Goal: Task Accomplishment & Management: Use online tool/utility

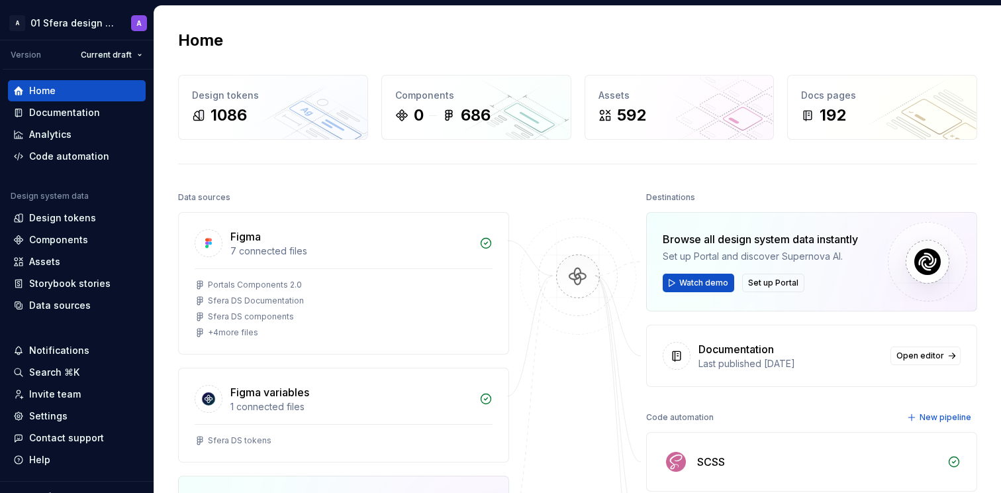
click at [318, 33] on div "Home" at bounding box center [577, 40] width 799 height 21
click at [82, 22] on html "A 01 Sfera design system A Version Current draft Home Documentation Analytics C…" at bounding box center [500, 246] width 1001 height 493
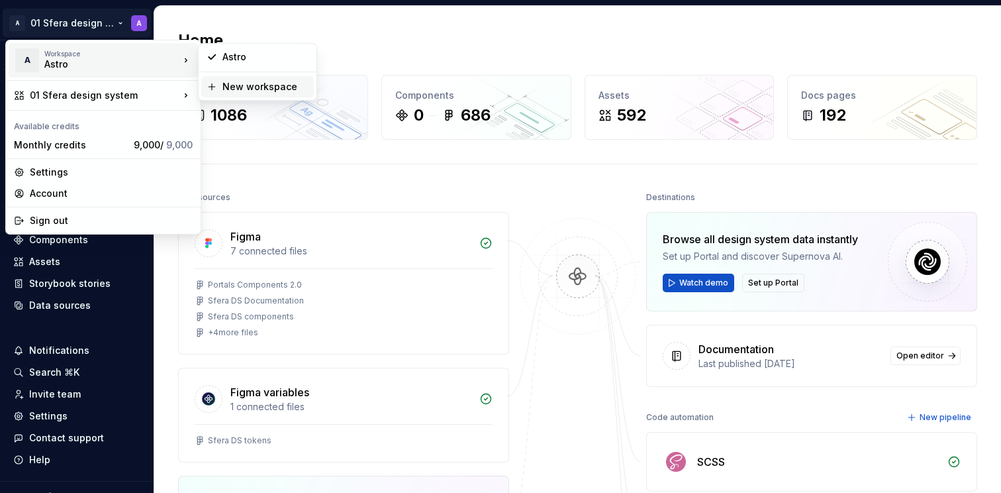
click at [232, 89] on div "New workspace" at bounding box center [265, 86] width 86 height 13
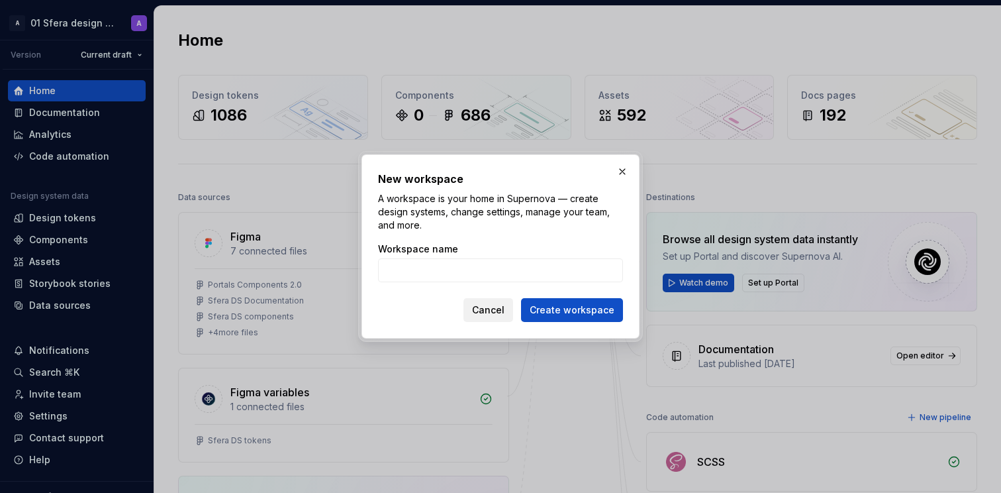
click at [491, 308] on span "Cancel" at bounding box center [488, 309] width 32 height 13
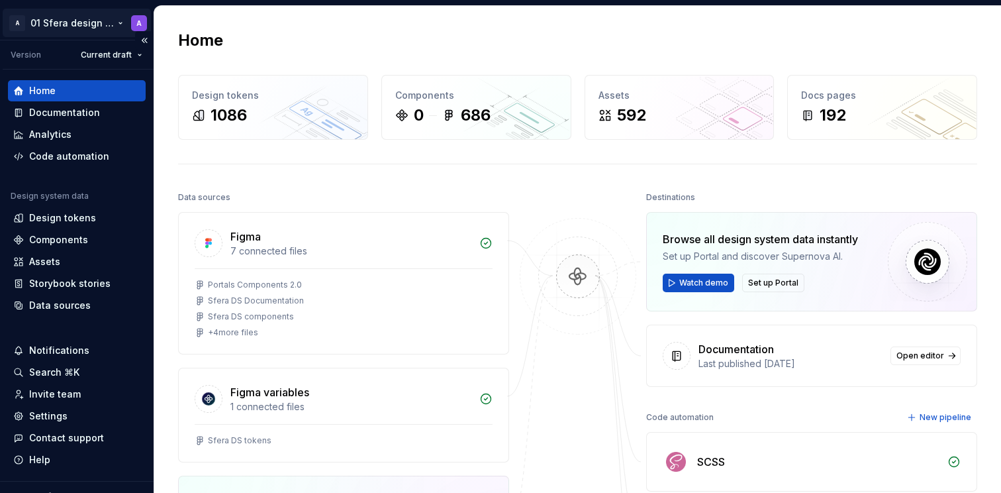
click at [69, 19] on html "A 01 Sfera design system A Version Current draft Home Documentation Analytics C…" at bounding box center [500, 246] width 1001 height 493
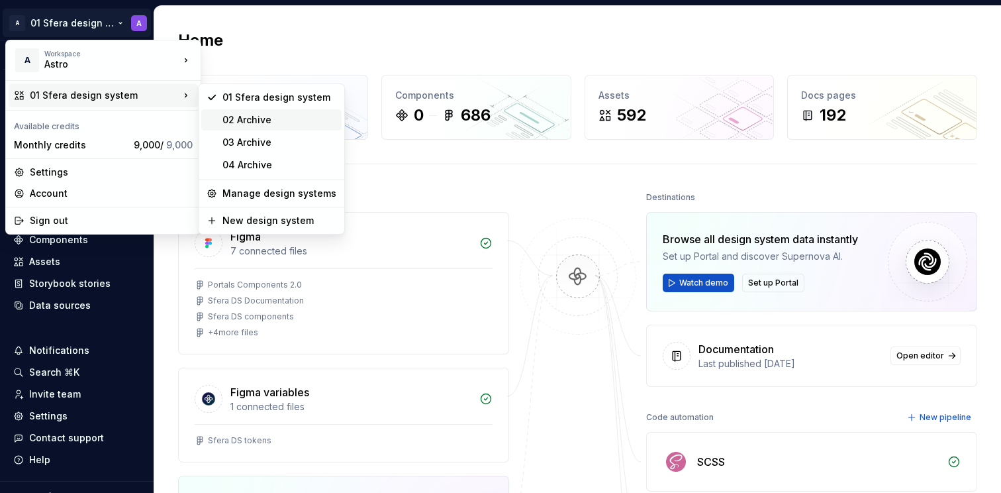
click at [258, 121] on div "02 Archive" at bounding box center [279, 119] width 114 height 13
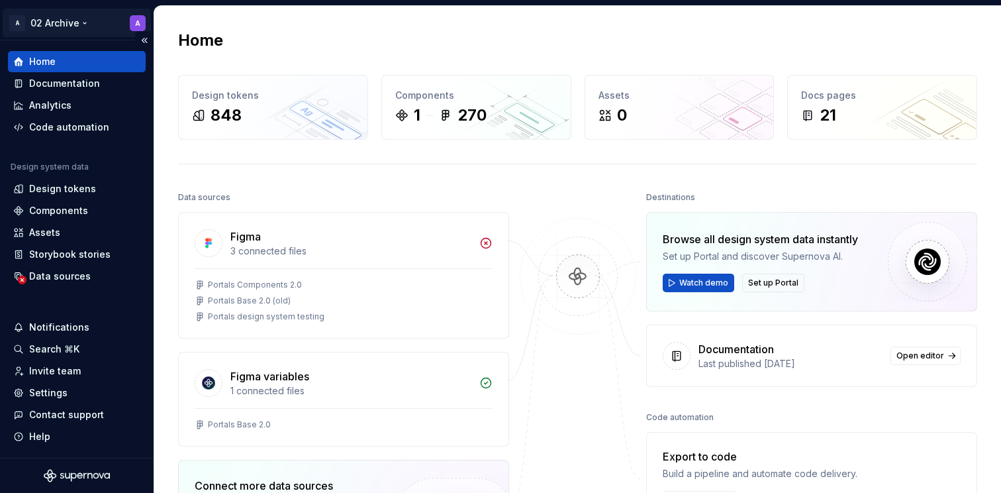
click at [81, 20] on html "A 02 Archive A Home Documentation Analytics Code automation Design system data …" at bounding box center [500, 246] width 1001 height 493
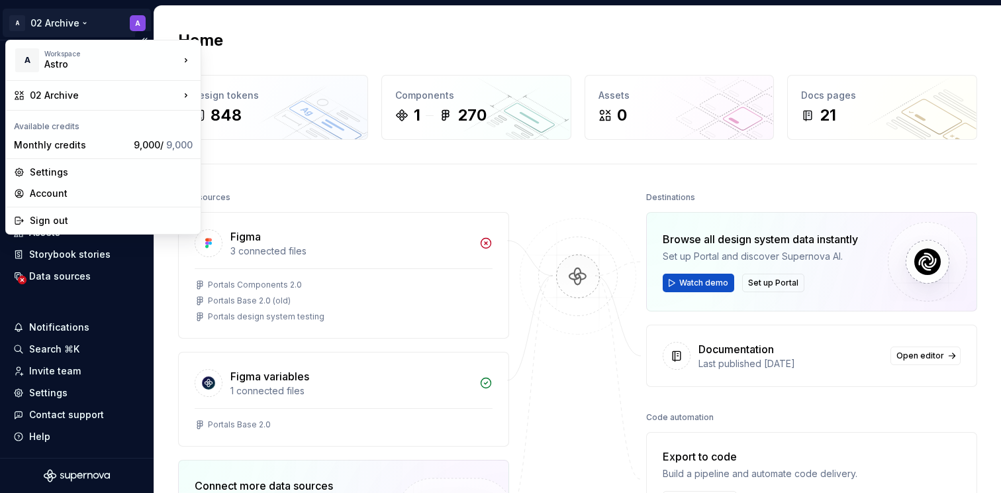
click at [81, 20] on html "A 02 Archive A Home Documentation Analytics Code automation Design system data …" at bounding box center [500, 246] width 1001 height 493
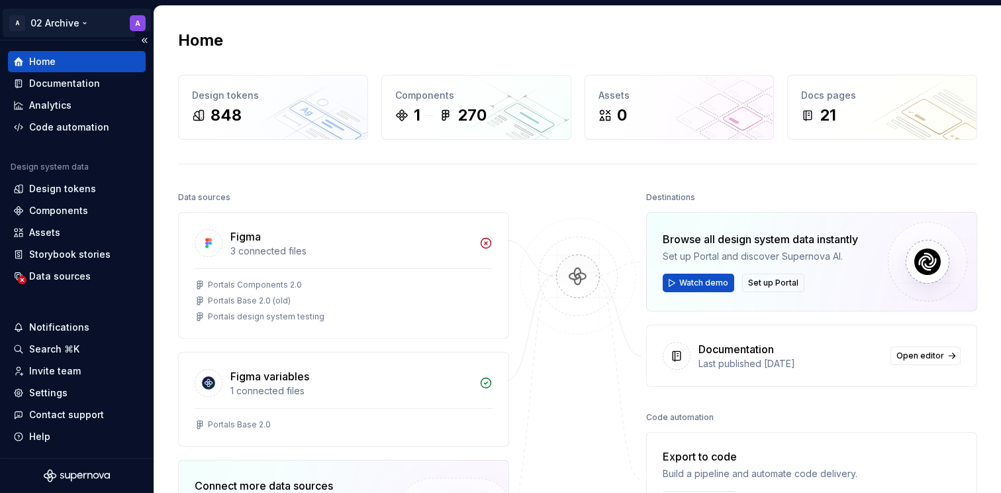
click at [67, 24] on html "A 02 Archive A Home Documentation Analytics Code automation Design system data …" at bounding box center [500, 246] width 1001 height 493
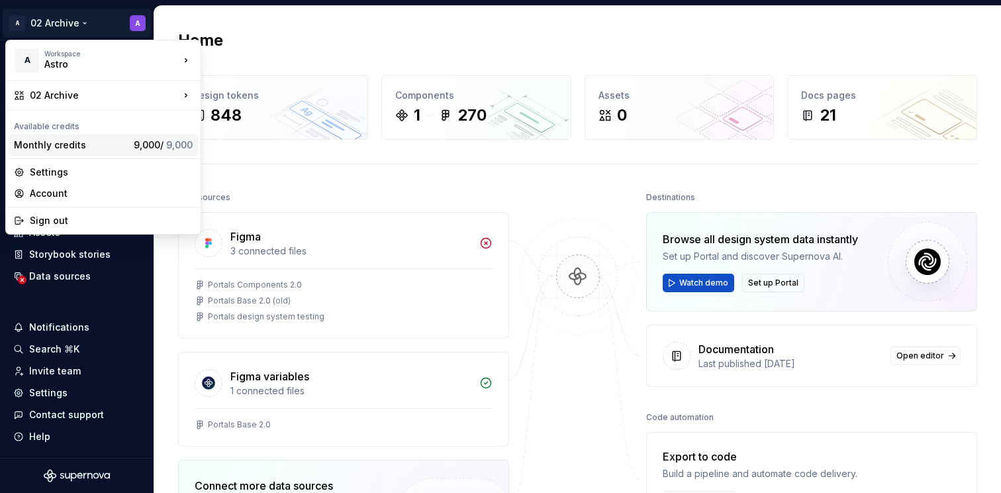
click at [83, 144] on div "Monthly credits" at bounding box center [71, 144] width 115 height 13
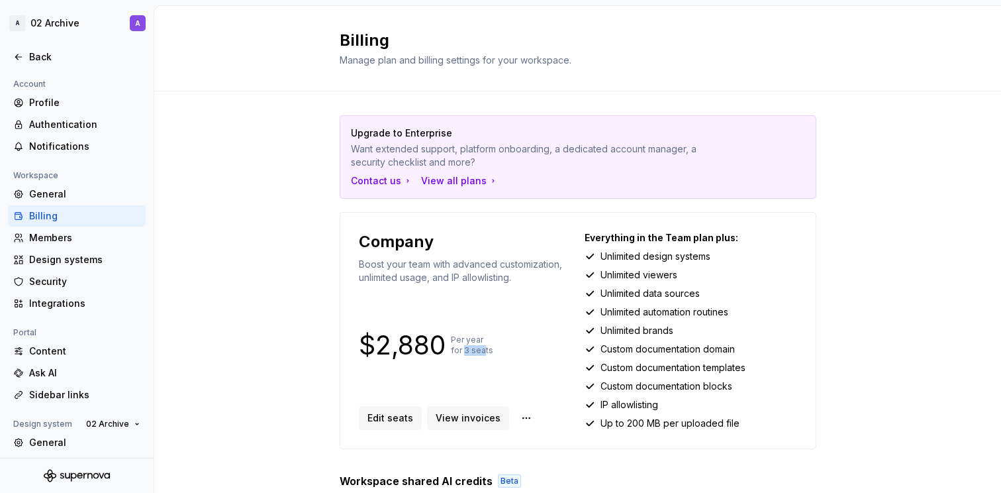
drag, startPoint x: 460, startPoint y: 348, endPoint x: 481, endPoint y: 348, distance: 21.9
click at [481, 348] on p "Per year for 3 seats" at bounding box center [472, 344] width 42 height 21
click at [688, 297] on p "Unlimited data sources" at bounding box center [650, 293] width 99 height 13
drag, startPoint x: 610, startPoint y: 269, endPoint x: 699, endPoint y: 275, distance: 89.6
click at [693, 274] on div "Unlimited viewers" at bounding box center [691, 274] width 213 height 13
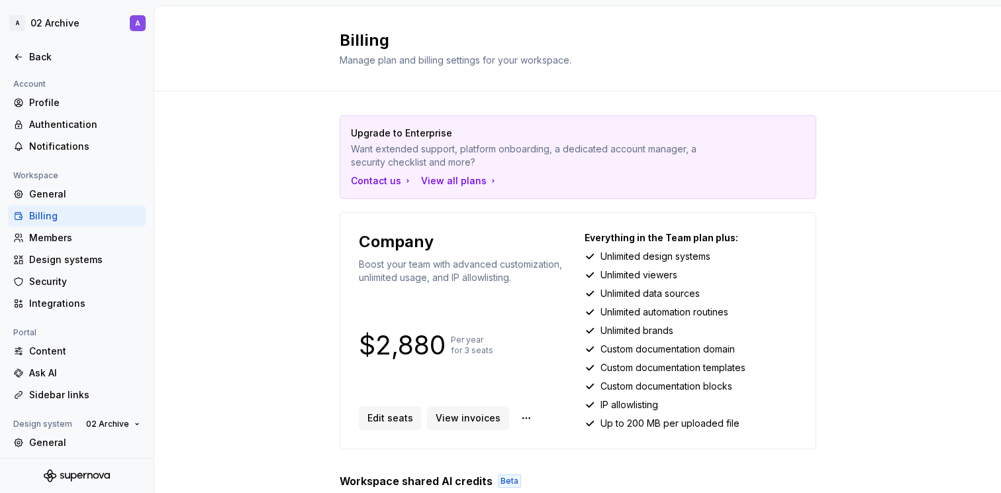
click at [703, 328] on div "Unlimited brands" at bounding box center [691, 330] width 213 height 13
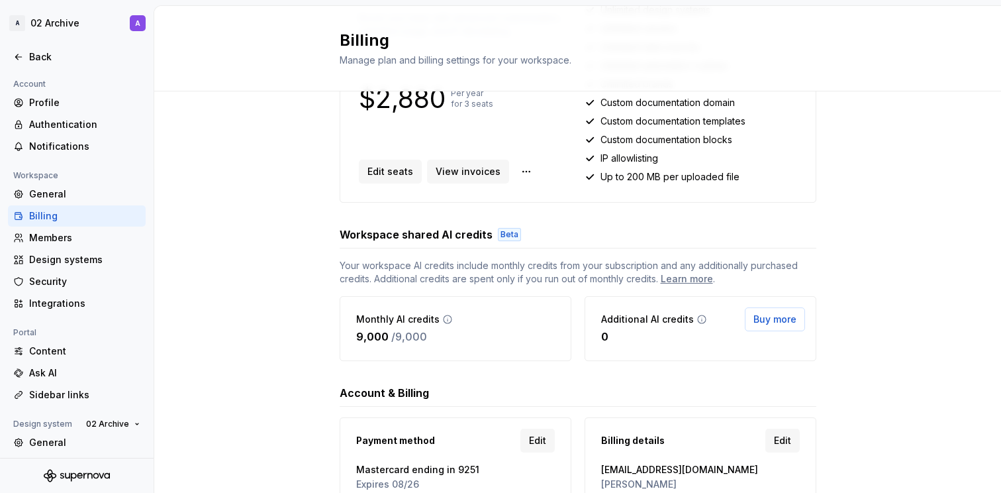
scroll to position [247, 0]
drag, startPoint x: 389, startPoint y: 264, endPoint x: 516, endPoint y: 258, distance: 126.6
click at [516, 258] on span "Your workspace AI credits include monthly credits from your subscription and an…" at bounding box center [578, 271] width 477 height 26
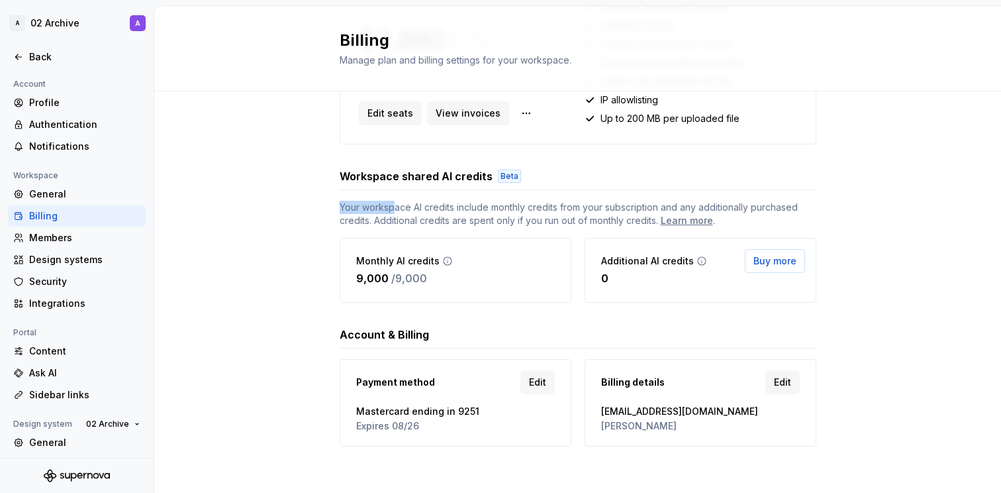
scroll to position [309, 0]
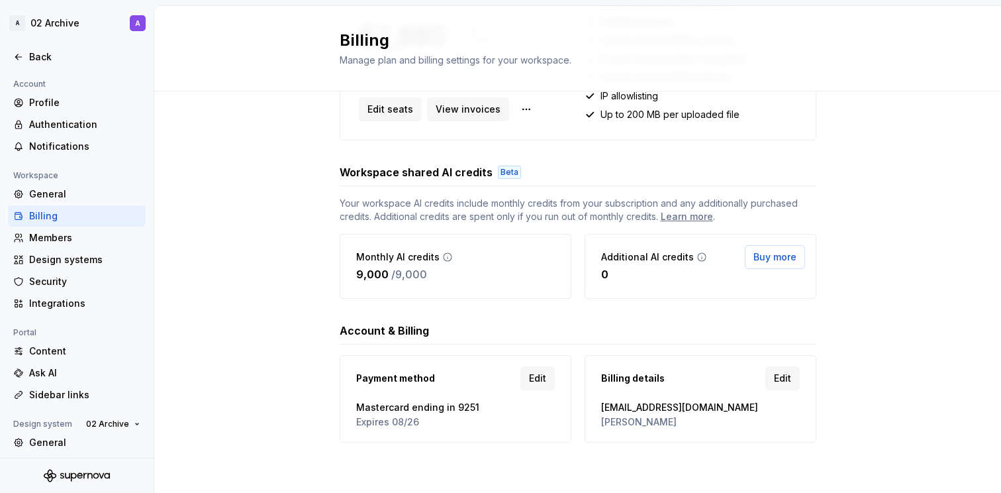
click at [622, 424] on span "[PERSON_NAME]" at bounding box center [700, 421] width 199 height 13
drag, startPoint x: 642, startPoint y: 426, endPoint x: 583, endPoint y: 429, distance: 59.0
click at [585, 428] on div "Billing details Edit [EMAIL_ADDRESS][DOMAIN_NAME] [PERSON_NAME]" at bounding box center [701, 398] width 232 height 87
click at [621, 426] on span "[PERSON_NAME]" at bounding box center [700, 421] width 199 height 13
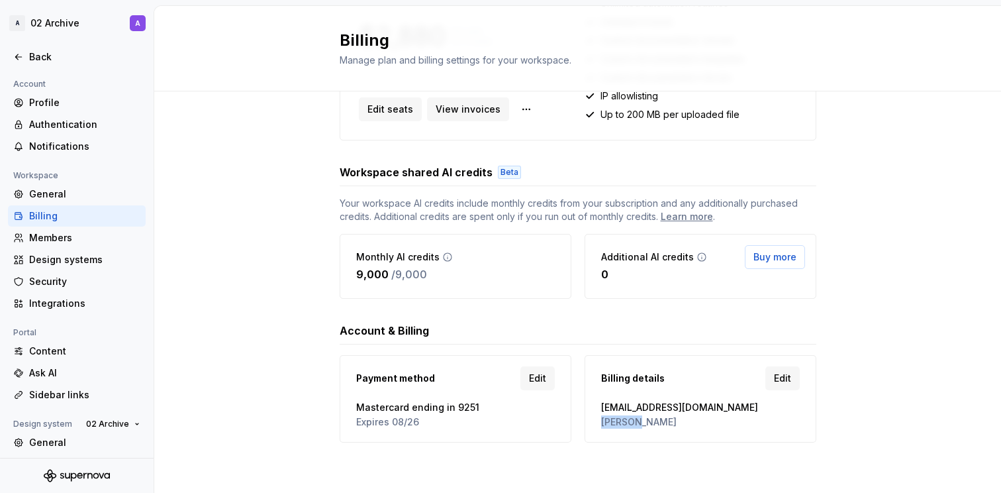
click at [621, 426] on span "[PERSON_NAME]" at bounding box center [700, 421] width 199 height 13
drag, startPoint x: 621, startPoint y: 426, endPoint x: 658, endPoint y: 415, distance: 38.7
click at [621, 426] on span "[PERSON_NAME]" at bounding box center [700, 421] width 199 height 13
click at [675, 409] on span "[EMAIL_ADDRESS][DOMAIN_NAME]" at bounding box center [700, 407] width 199 height 13
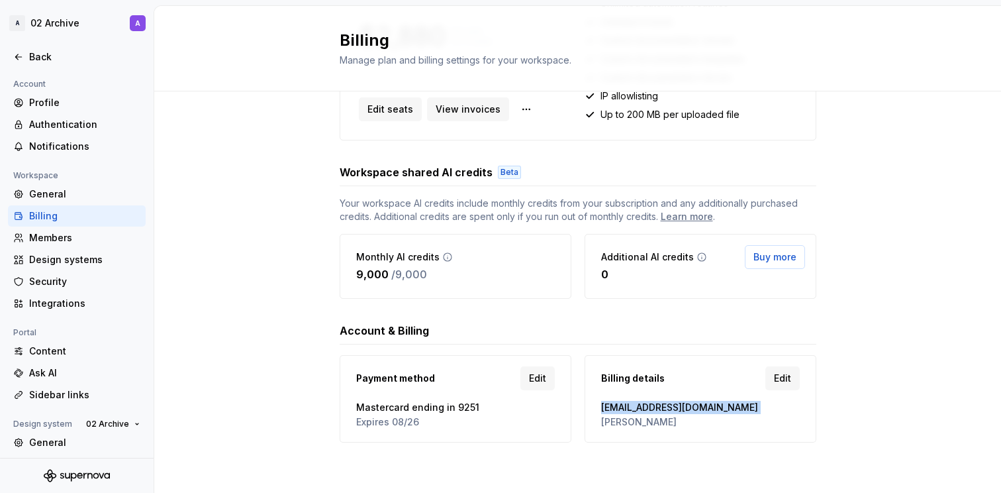
drag, startPoint x: 675, startPoint y: 409, endPoint x: 664, endPoint y: 407, distance: 11.4
click at [675, 409] on span "[EMAIL_ADDRESS][DOMAIN_NAME]" at bounding box center [700, 407] width 199 height 13
click at [274, 315] on div "Upgrade to Enterprise Want extended support, platform onboarding, a dedicated a…" at bounding box center [577, 138] width 847 height 710
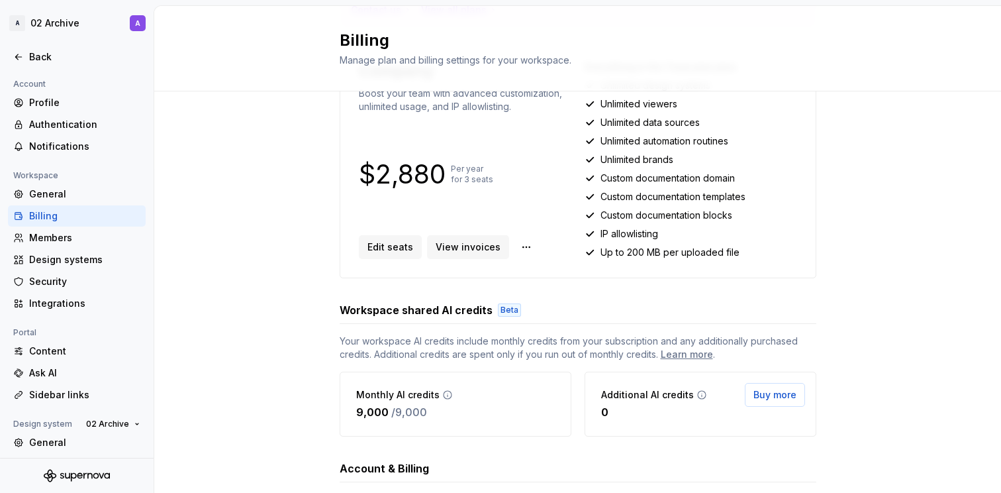
scroll to position [26, 0]
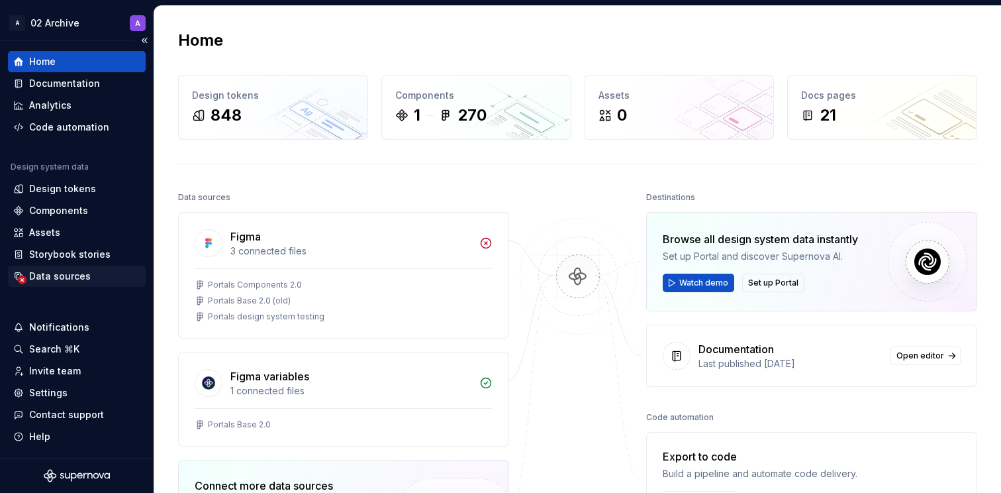
click at [55, 276] on div "Data sources" at bounding box center [60, 275] width 62 height 13
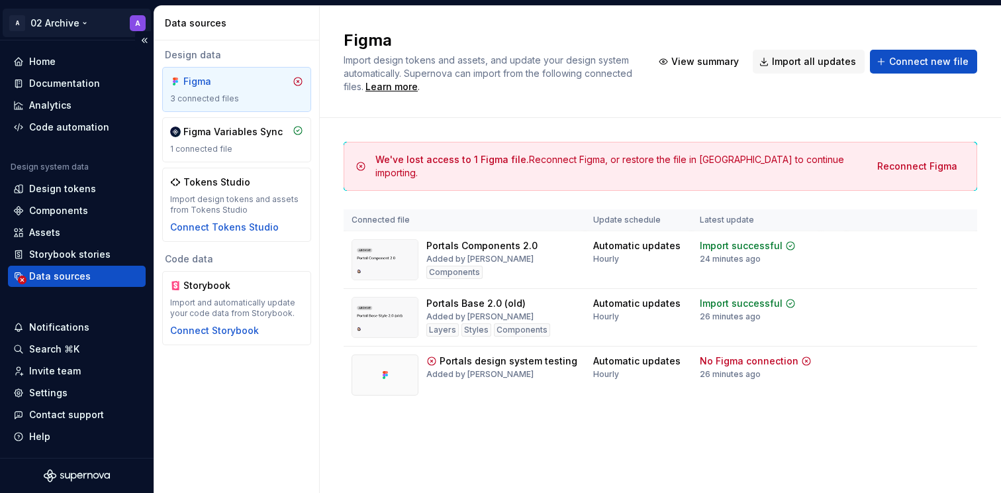
click at [61, 22] on html "A 02 Archive A Home Documentation Analytics Code automation Design system data …" at bounding box center [500, 246] width 1001 height 493
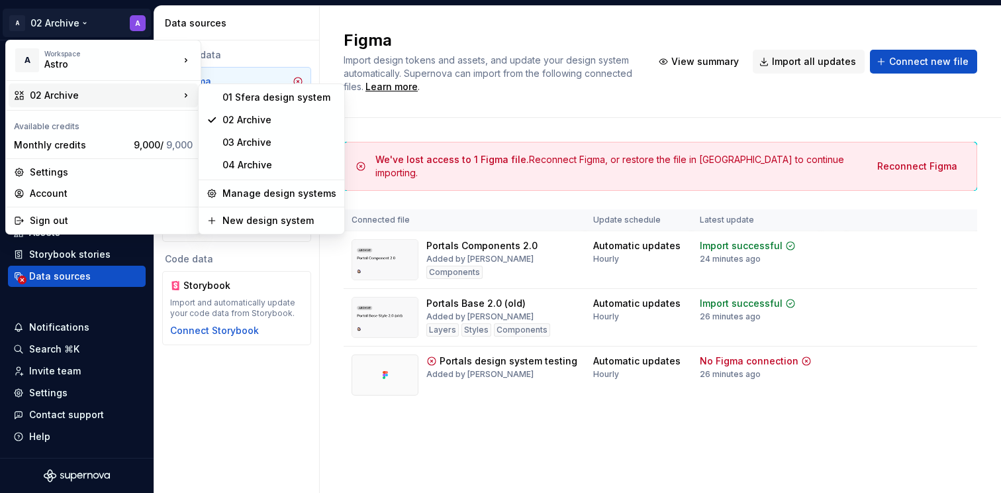
click at [308, 36] on html "A 02 Archive A Home Documentation Analytics Code automation Design system data …" at bounding box center [500, 246] width 1001 height 493
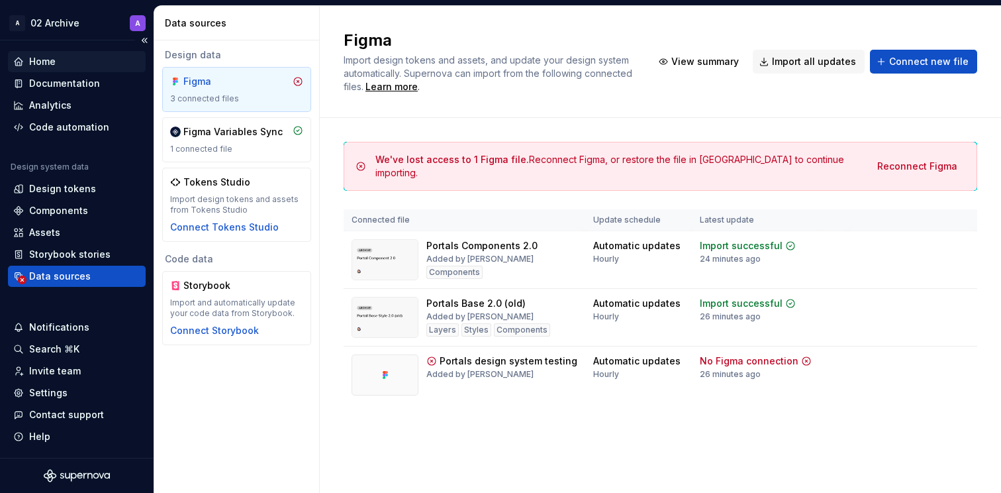
click at [65, 66] on div "Home" at bounding box center [76, 61] width 127 height 13
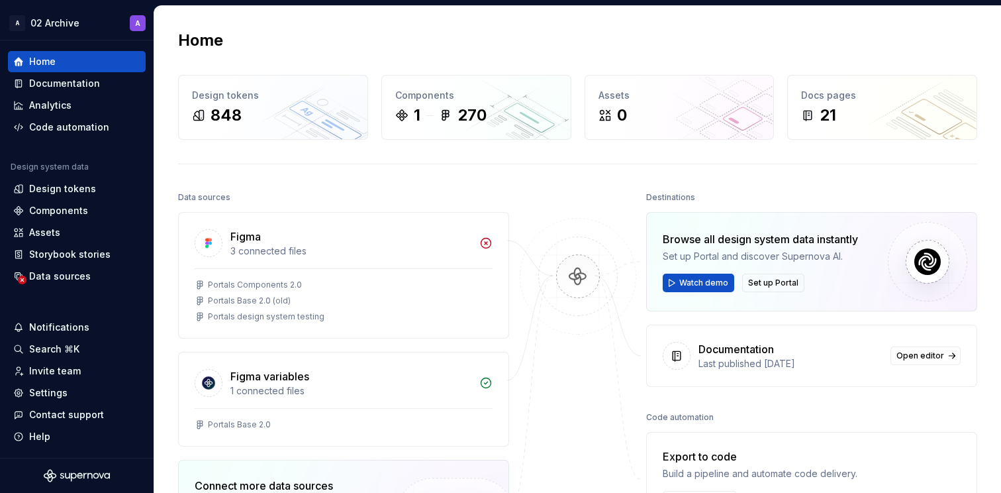
drag, startPoint x: 587, startPoint y: 399, endPoint x: 540, endPoint y: 374, distance: 53.9
click at [587, 399] on div at bounding box center [578, 411] width 132 height 447
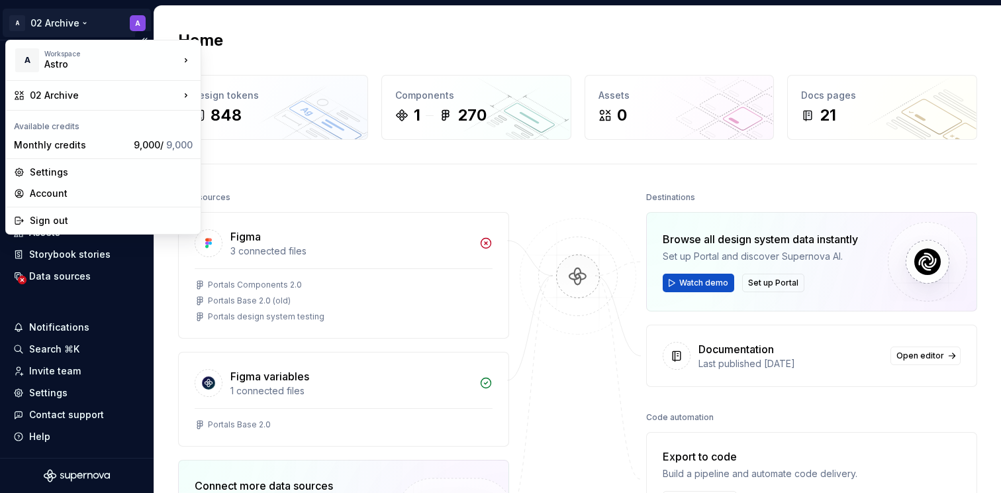
click at [77, 21] on html "A 02 Archive A Home Documentation Analytics Code automation Design system data …" at bounding box center [500, 246] width 1001 height 493
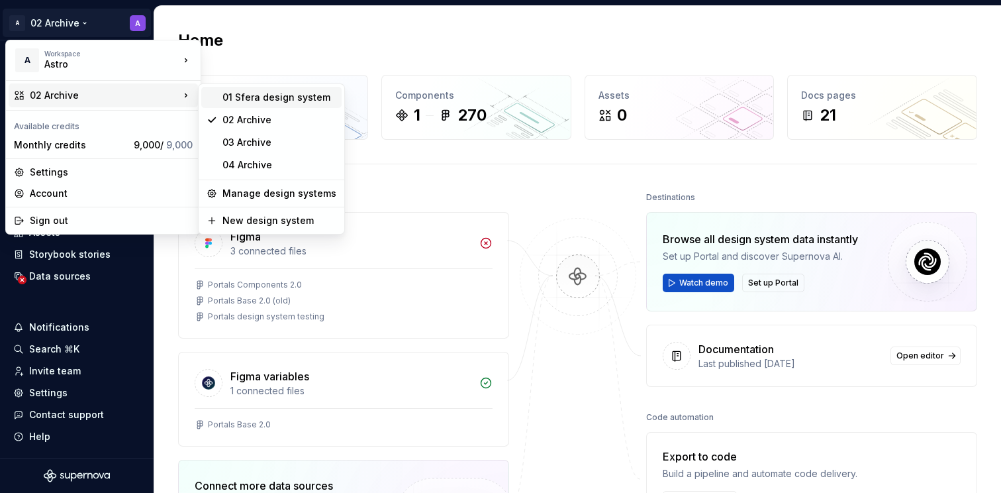
click at [238, 99] on div "01 Sfera design system" at bounding box center [279, 97] width 114 height 13
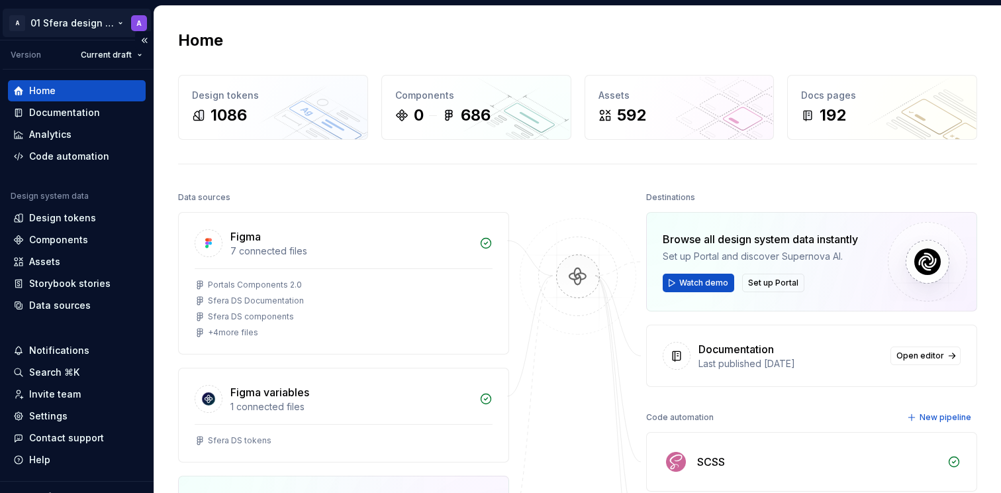
click at [95, 24] on html "A 01 Sfera design system A Version Current draft Home Documentation Analytics C…" at bounding box center [500, 246] width 1001 height 493
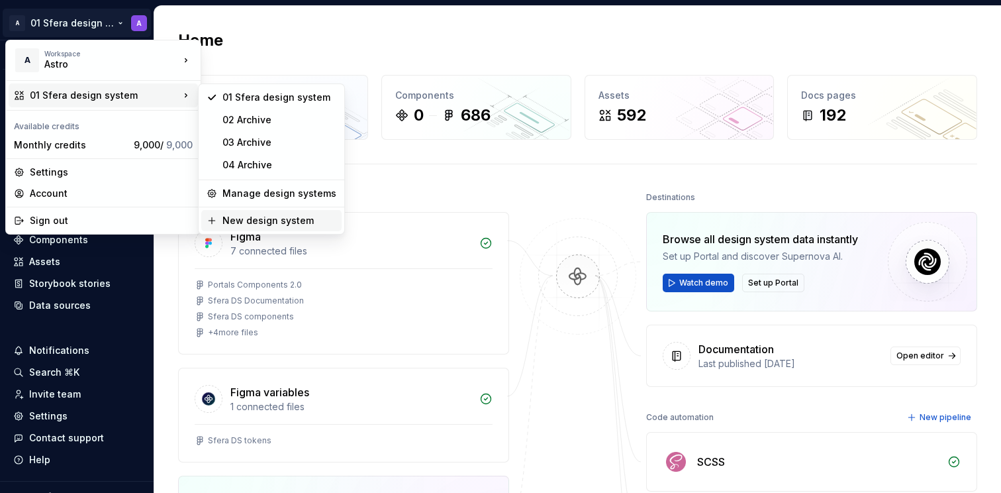
click at [263, 222] on div "New design system" at bounding box center [279, 220] width 114 height 13
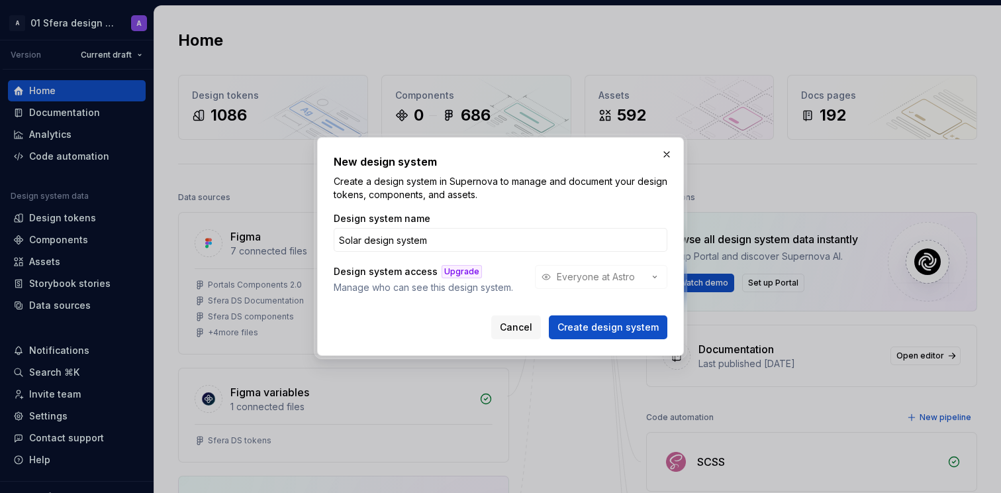
type input "Solar design system"
click at [602, 277] on div "Design system access Upgrade Manage who can see this design system. Everyone at…" at bounding box center [501, 279] width 334 height 29
click at [614, 322] on span "Create design system" at bounding box center [608, 326] width 101 height 13
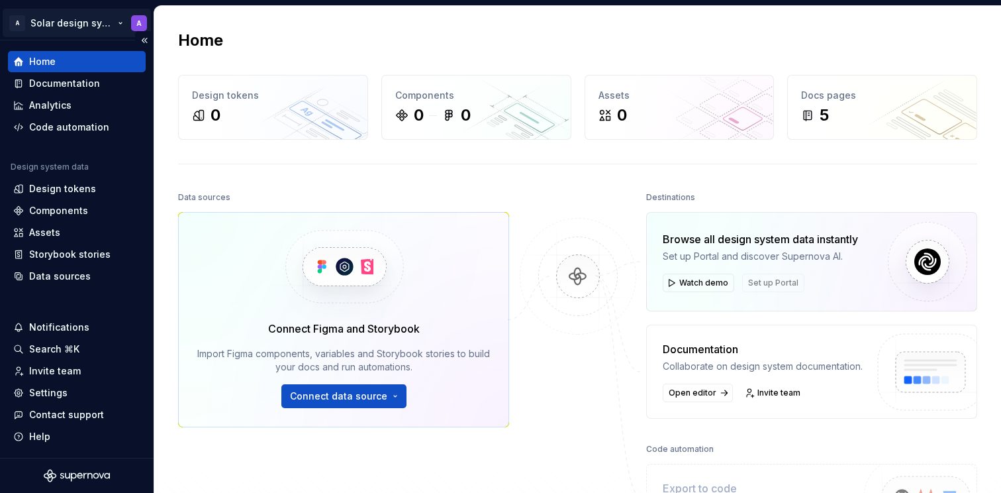
click at [93, 23] on html "A Solar design system A Home Documentation Analytics Code automation Design sys…" at bounding box center [500, 246] width 1001 height 493
click at [307, 181] on html "A Solar design system A Home Documentation Analytics Code automation Design sys…" at bounding box center [500, 246] width 1001 height 493
click at [60, 371] on div "Invite team" at bounding box center [55, 370] width 52 height 13
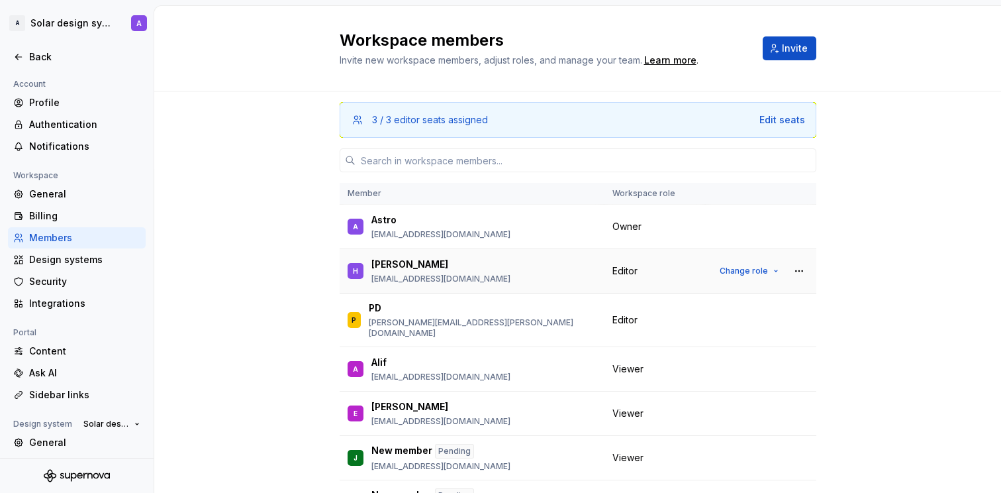
click at [399, 277] on p "[EMAIL_ADDRESS][DOMAIN_NAME]" at bounding box center [440, 278] width 139 height 11
click at [283, 266] on div "3 / 3 editor seats assigned Edit seats Member Workspace role A Astro [EMAIL_ADD…" at bounding box center [577, 334] width 847 height 487
click at [73, 25] on html "A Solar design system A Back Account Profile Authentication Notifications Works…" at bounding box center [500, 246] width 1001 height 493
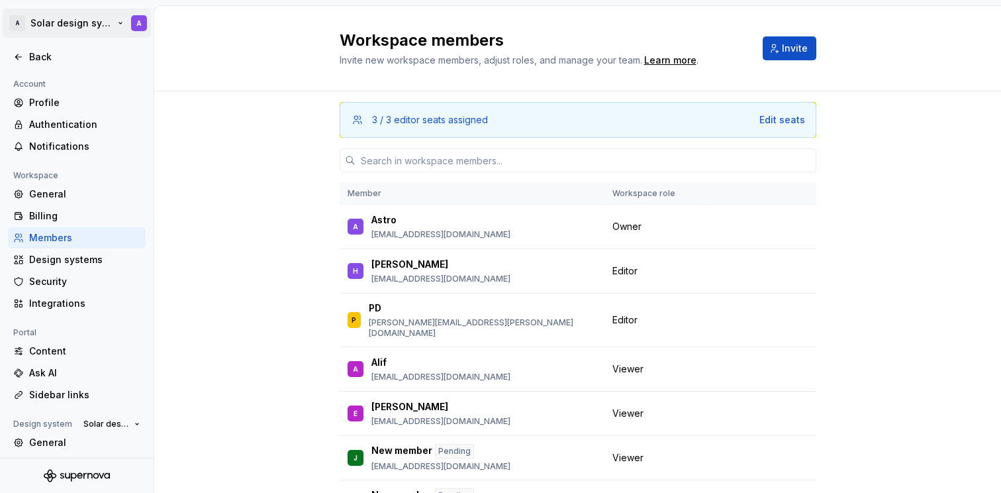
click at [73, 25] on html "A Solar design system A Back Account Profile Authentication Notifications Works…" at bounding box center [500, 246] width 1001 height 493
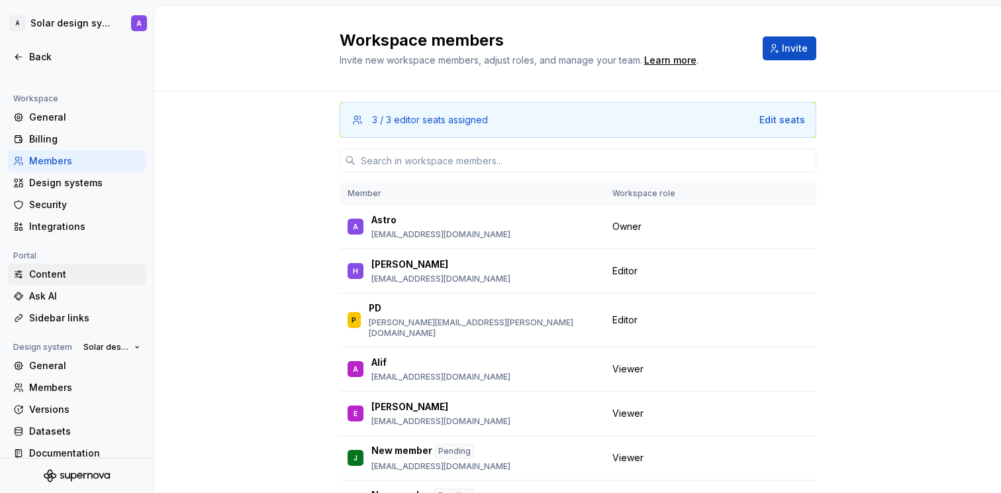
scroll to position [91, 0]
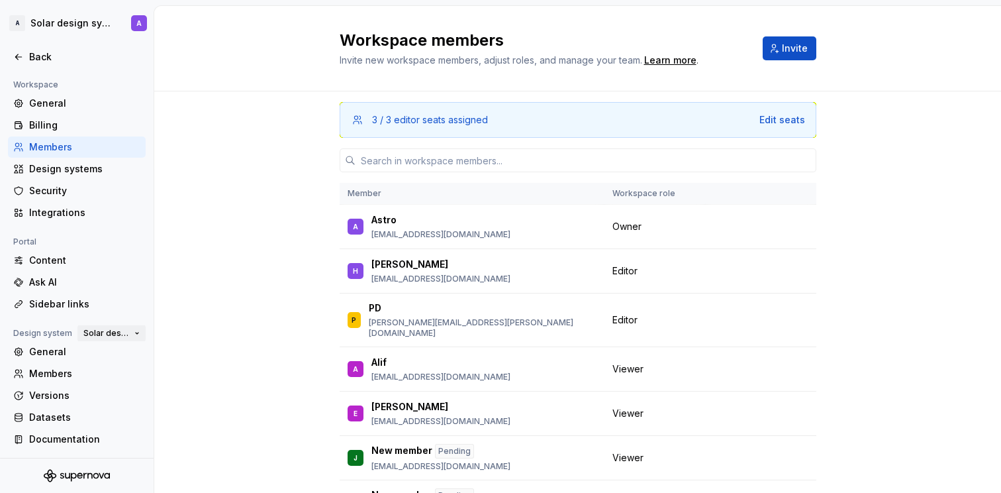
click at [121, 332] on span "Solar design system" at bounding box center [106, 333] width 46 height 11
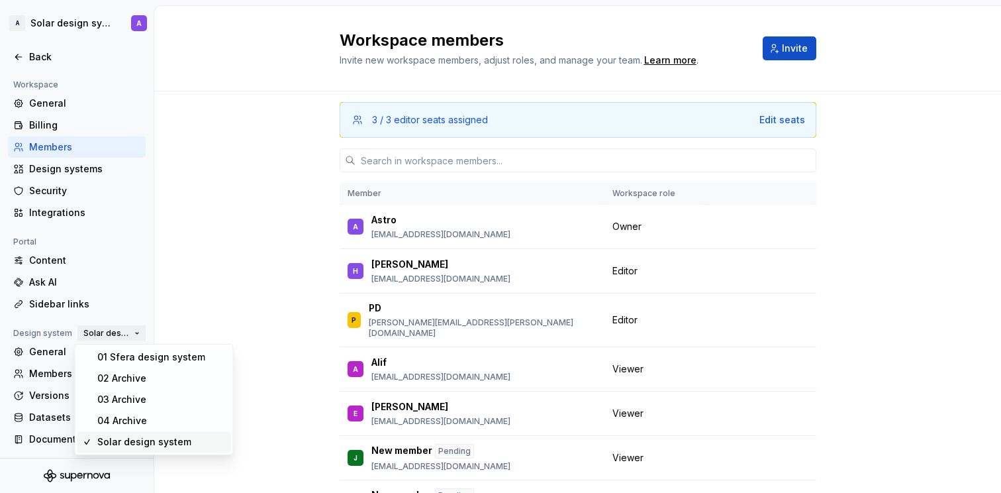
click at [121, 332] on span "Solar design system" at bounding box center [106, 333] width 46 height 11
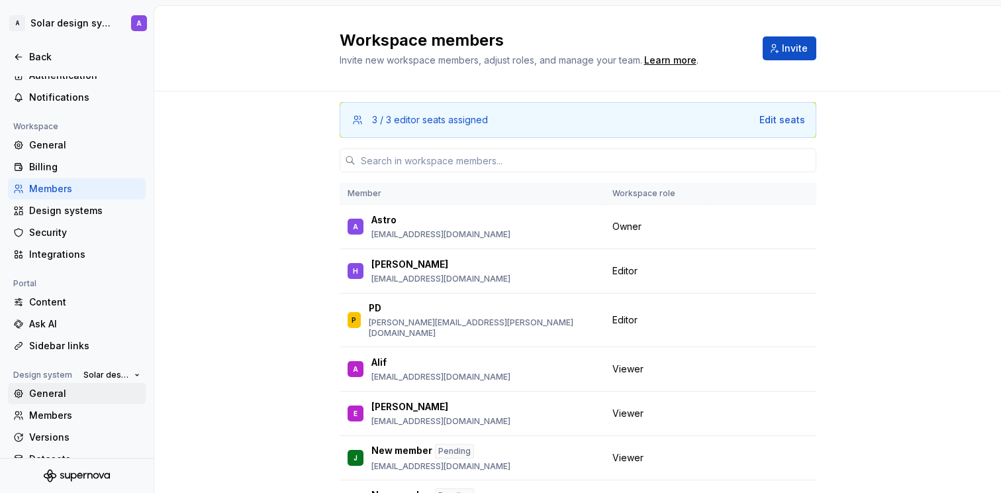
scroll to position [0, 0]
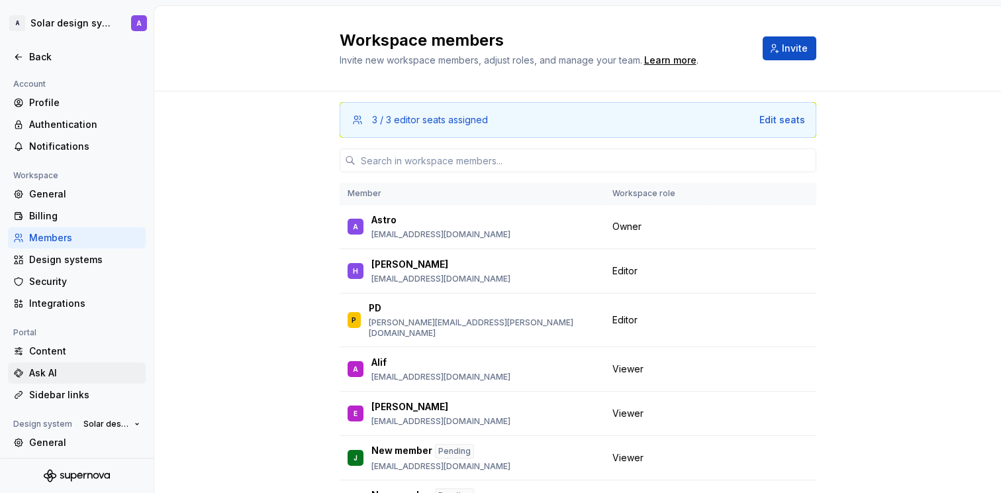
click at [85, 374] on div "Ask AI" at bounding box center [84, 372] width 111 height 13
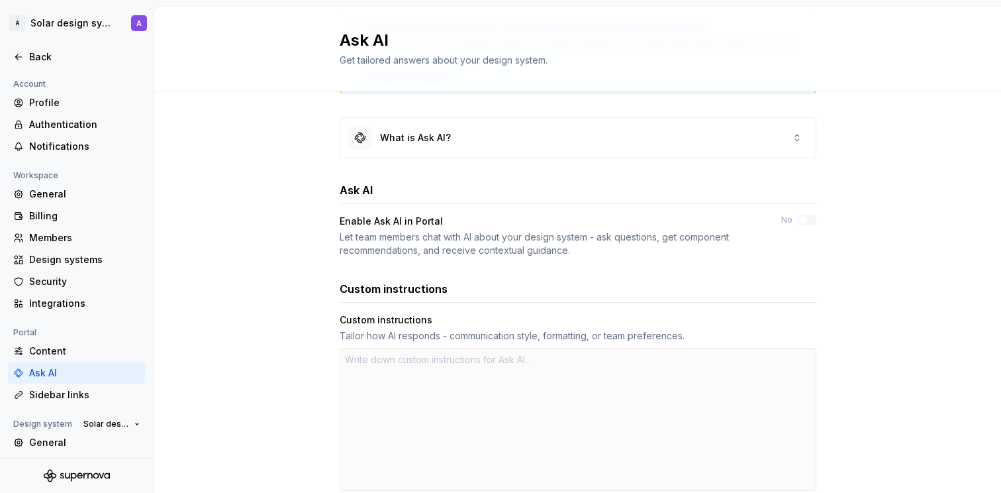
scroll to position [107, 0]
click at [389, 234] on div "Let team members chat with AI about your design system - ask questions, get com…" at bounding box center [549, 241] width 418 height 26
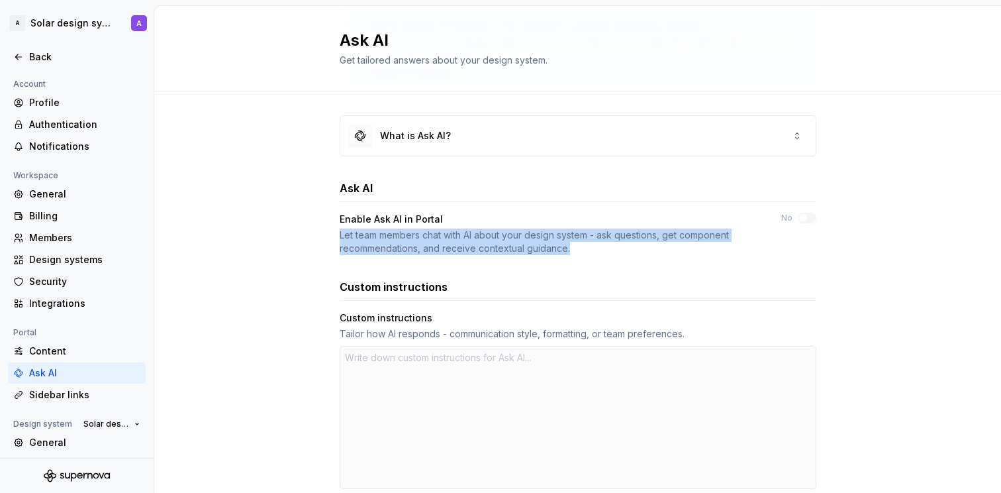
click at [389, 234] on div "Let team members chat with AI about your design system - ask questions, get com…" at bounding box center [549, 241] width 418 height 26
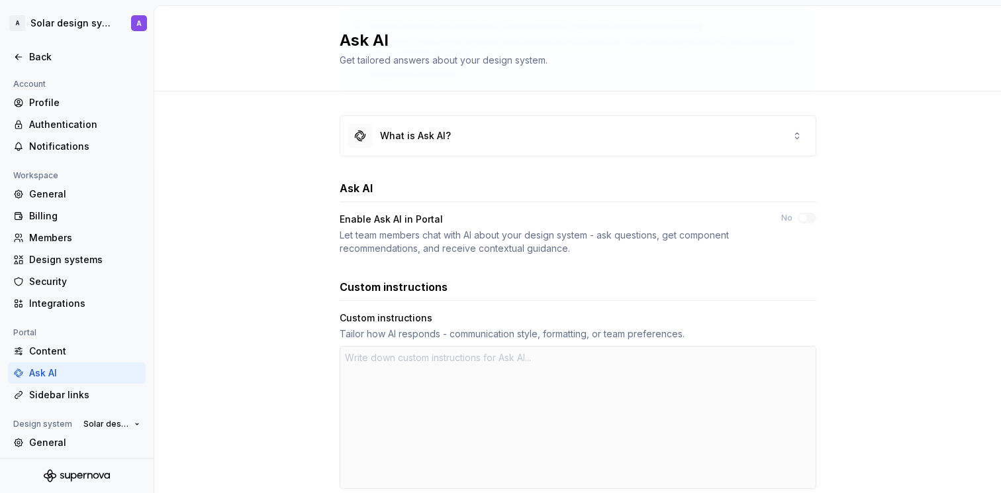
click at [489, 238] on div "Let team members chat with AI about your design system - ask questions, get com…" at bounding box center [549, 241] width 418 height 26
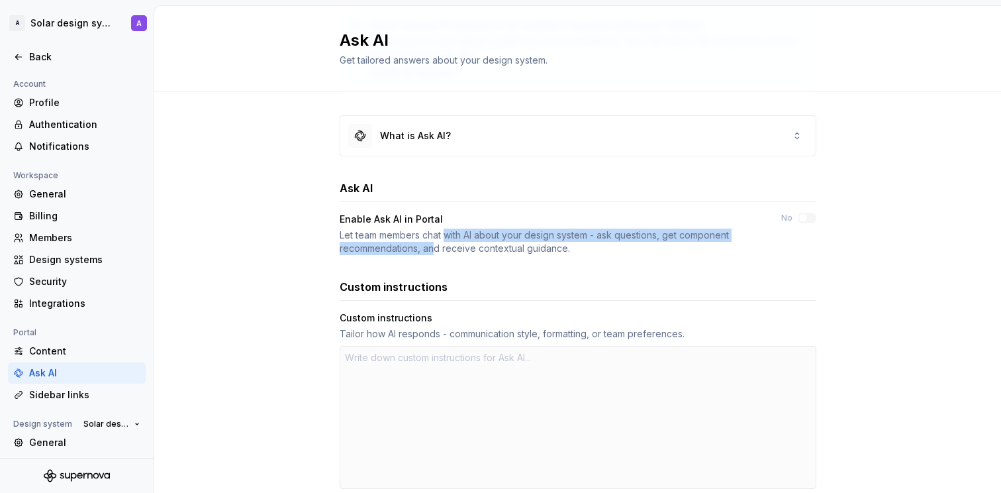
drag, startPoint x: 444, startPoint y: 236, endPoint x: 426, endPoint y: 252, distance: 23.4
click at [426, 252] on div "Let team members chat with AI about your design system - ask questions, get com…" at bounding box center [549, 241] width 418 height 26
click at [429, 250] on div "Let team members chat with AI about your design system - ask questions, get com…" at bounding box center [549, 241] width 418 height 26
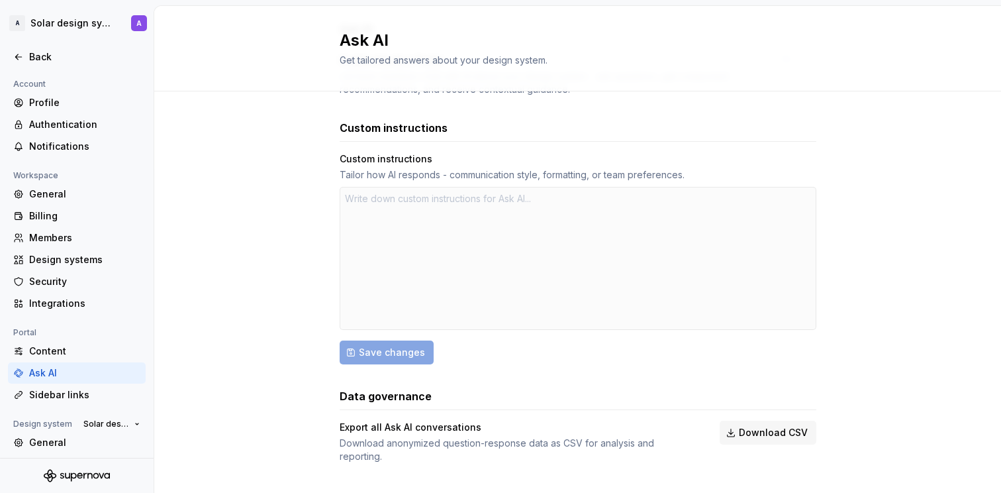
scroll to position [273, 0]
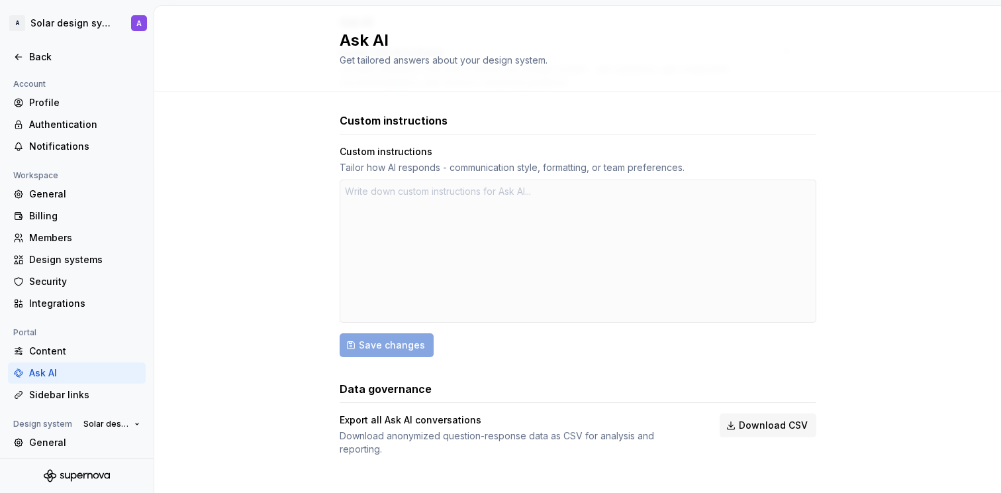
type textarea "*"
click at [362, 419] on div "Export all Ask AI conversations" at bounding box center [518, 419] width 356 height 13
click at [412, 414] on div "Export all Ask AI conversations" at bounding box center [518, 419] width 356 height 13
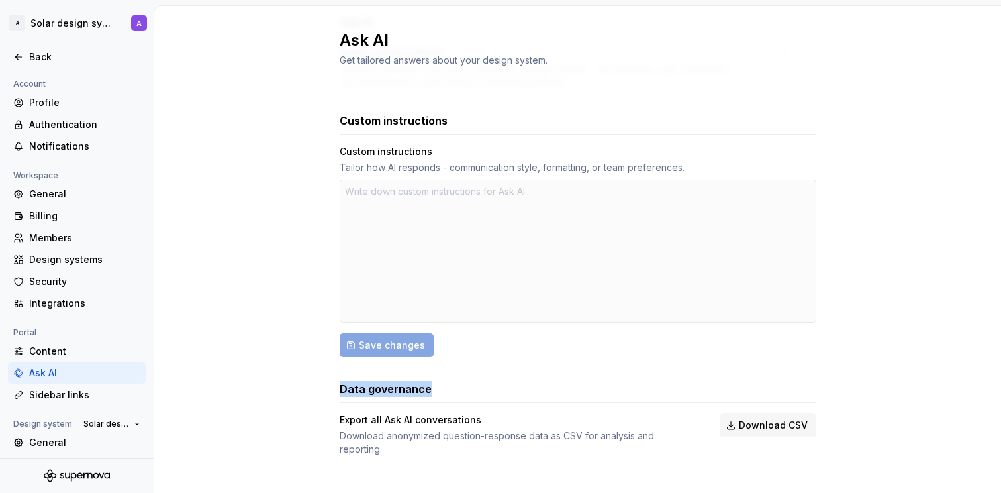
drag, startPoint x: 337, startPoint y: 387, endPoint x: 425, endPoint y: 382, distance: 88.2
click at [425, 382] on div "Data governance" at bounding box center [578, 389] width 477 height 16
click at [411, 414] on div "Export all Ask AI conversations" at bounding box center [518, 419] width 356 height 13
click at [36, 52] on div "Back" at bounding box center [84, 56] width 111 height 13
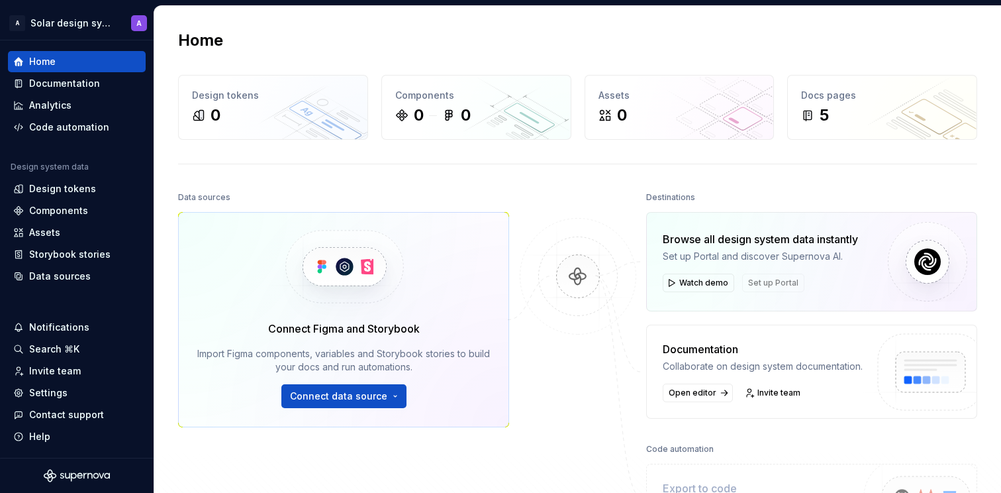
click at [448, 195] on div "Data sources" at bounding box center [343, 197] width 331 height 19
click at [74, 26] on html "A Solar design system A Home Documentation Analytics Code automation Design sys…" at bounding box center [500, 246] width 1001 height 493
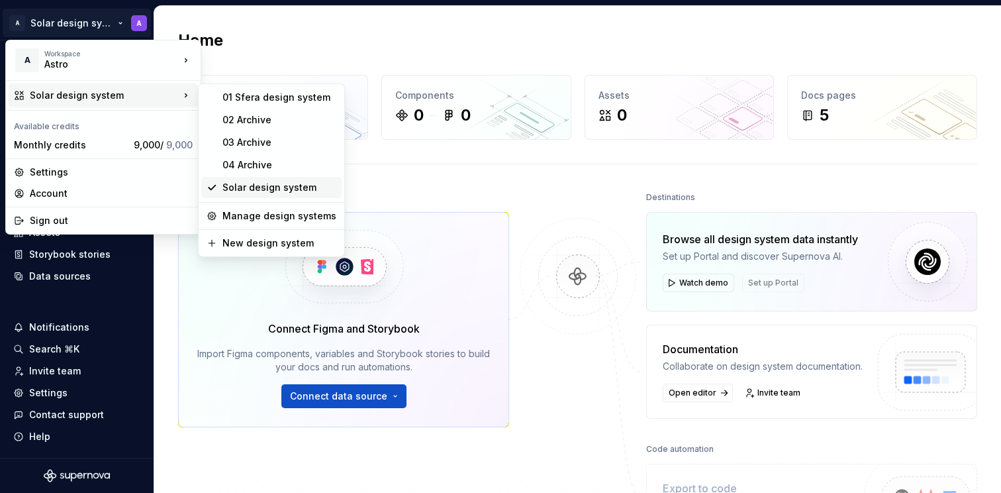
drag, startPoint x: 230, startPoint y: 183, endPoint x: 246, endPoint y: 190, distance: 17.5
click at [244, 188] on div "Solar design system" at bounding box center [279, 187] width 114 height 13
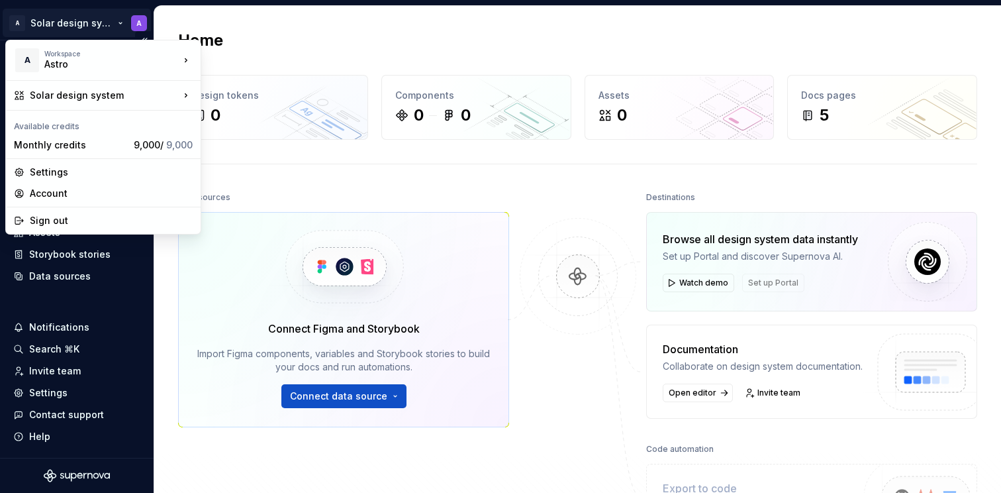
click at [95, 23] on html "A Solar design system A Home Documentation Analytics Code automation Design sys…" at bounding box center [500, 246] width 1001 height 493
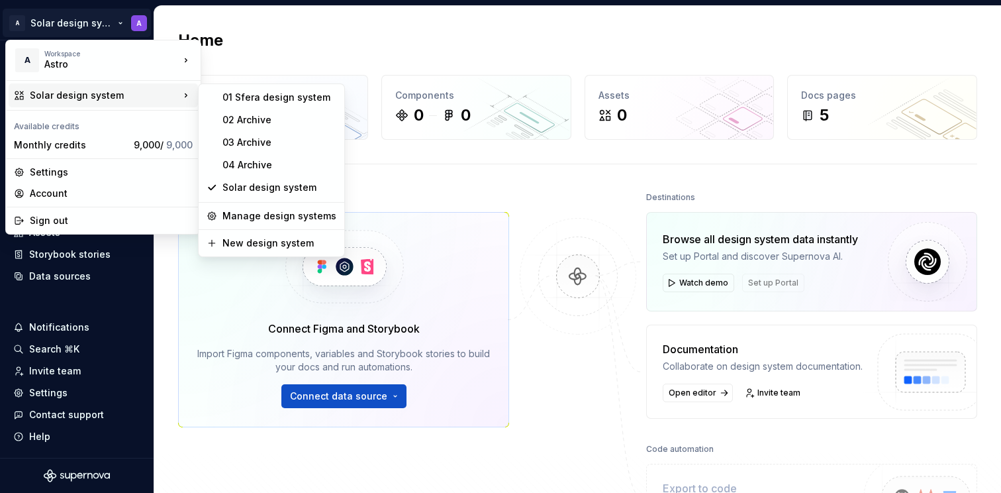
click at [452, 183] on html "A Solar design system A Home Documentation Analytics Code automation Design sys…" at bounding box center [500, 246] width 1001 height 493
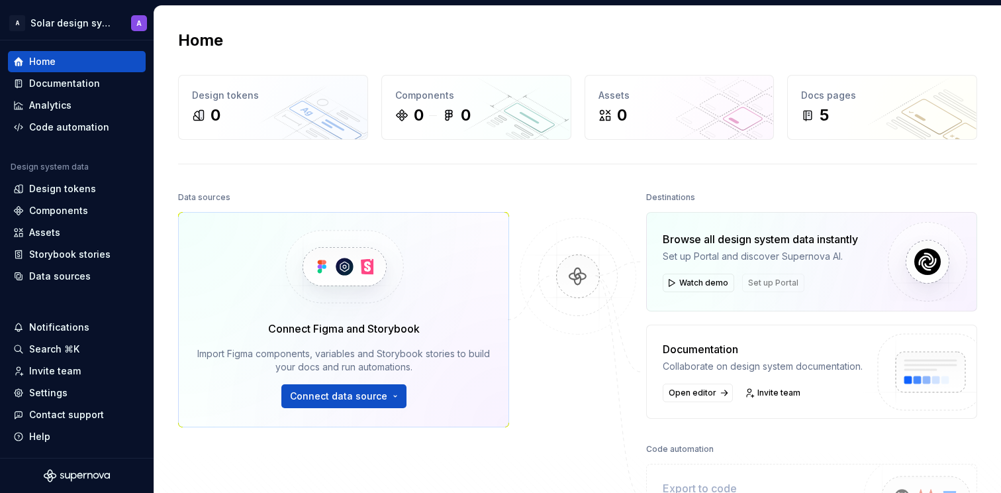
click at [265, 348] on div "Import Figma components, variables and Storybook stories to build your docs and…" at bounding box center [343, 360] width 293 height 26
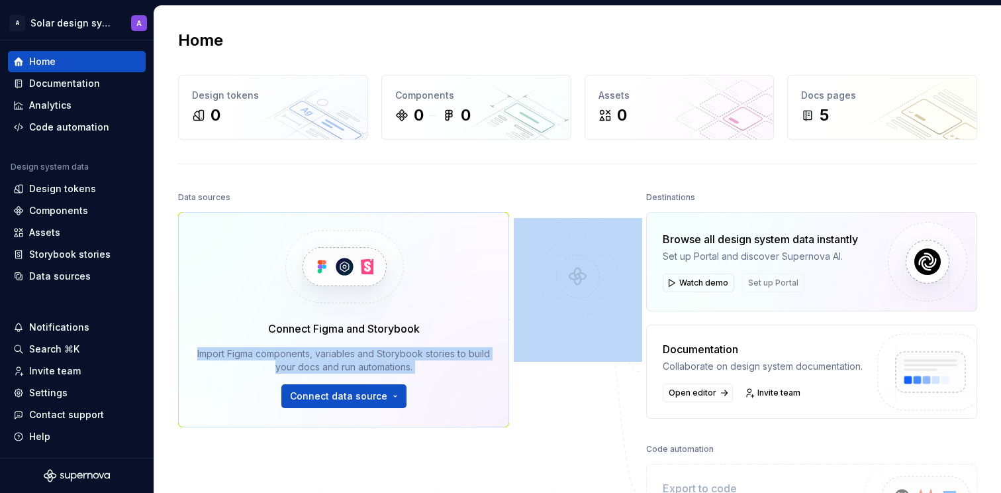
click at [265, 348] on div "Import Figma components, variables and Storybook stories to build your docs and…" at bounding box center [343, 360] width 293 height 26
click at [448, 338] on div "Connect Figma and Storybook Import Figma components, variables and Storybook st…" at bounding box center [343, 363] width 293 height 87
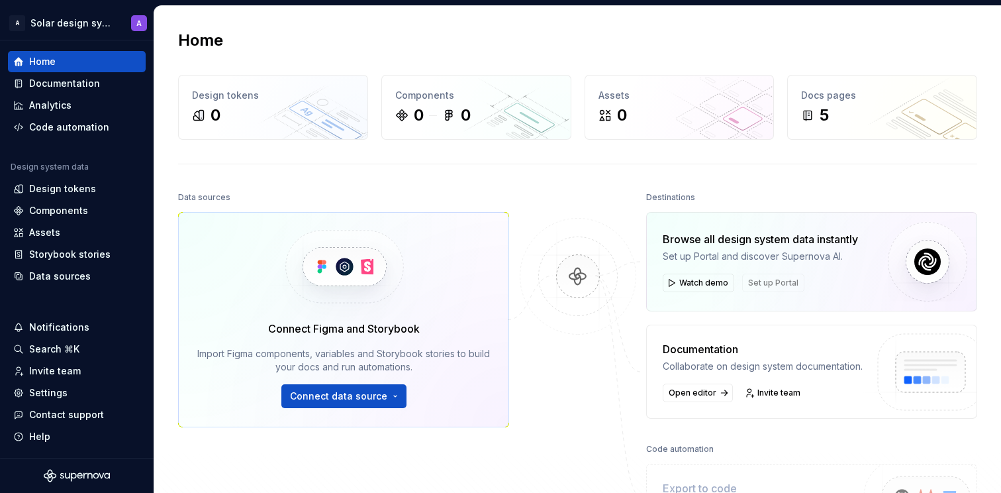
scroll to position [226, 0]
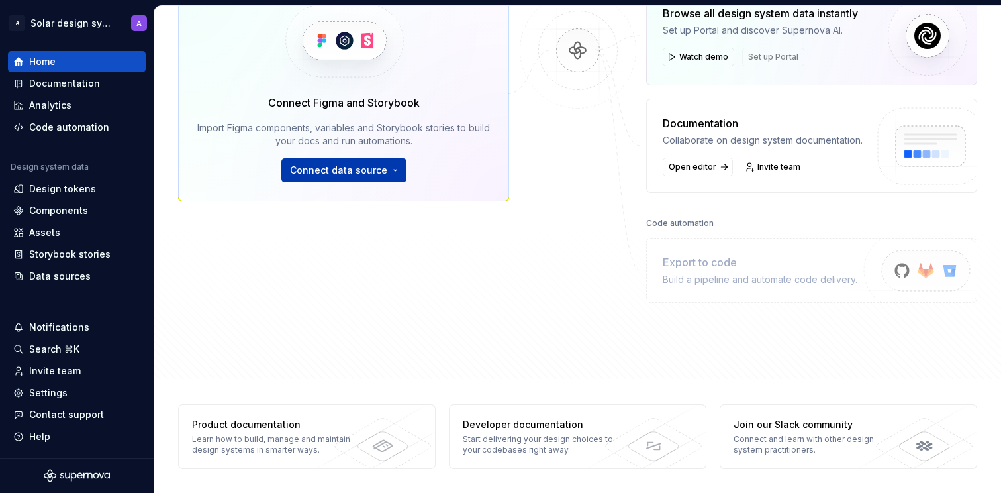
click at [377, 174] on span "Connect data source" at bounding box center [338, 170] width 97 height 13
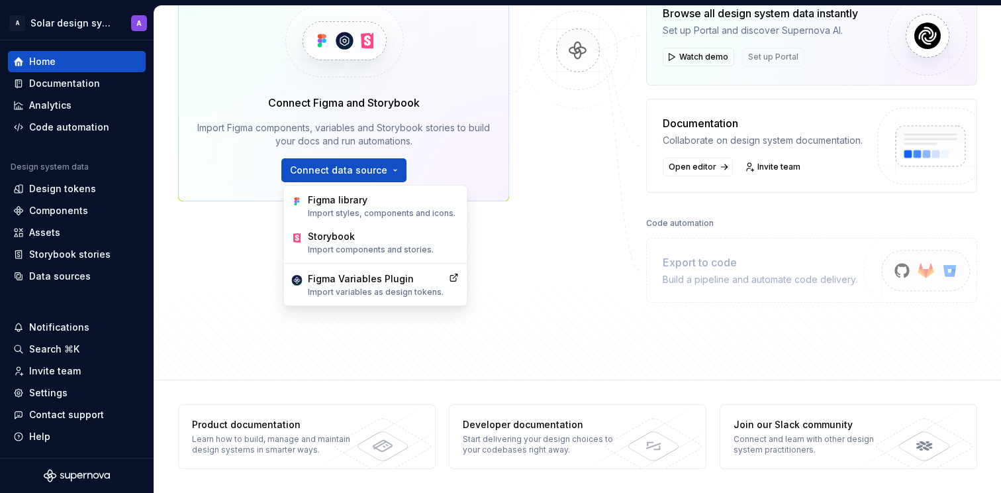
click at [539, 260] on div at bounding box center [578, 132] width 132 height 340
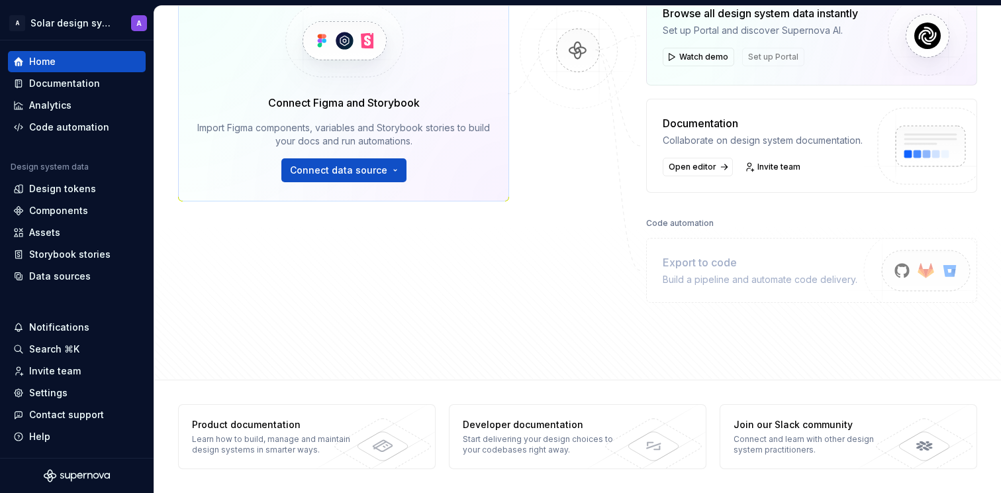
scroll to position [0, 0]
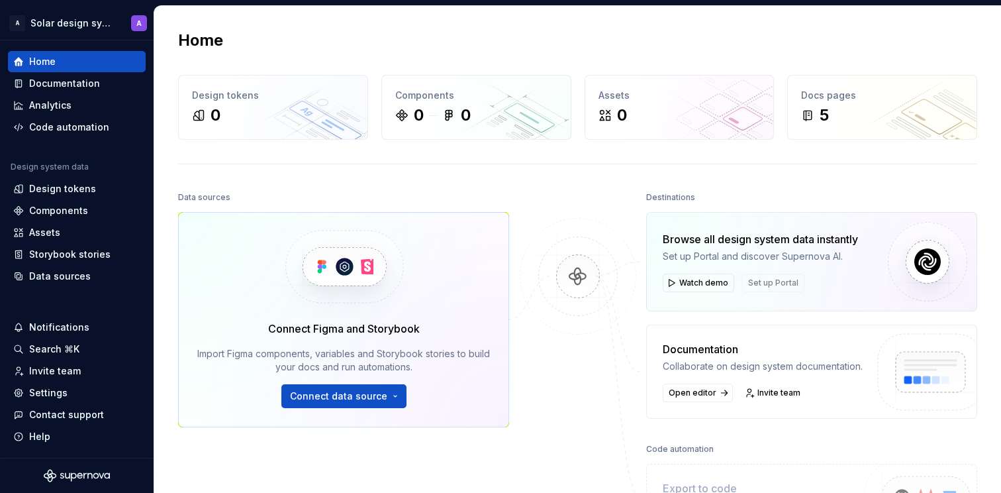
click at [550, 221] on img at bounding box center [578, 290] width 128 height 144
click at [69, 22] on html "A Solar design system A Home Documentation Analytics Code automation Design sys…" at bounding box center [500, 246] width 1001 height 493
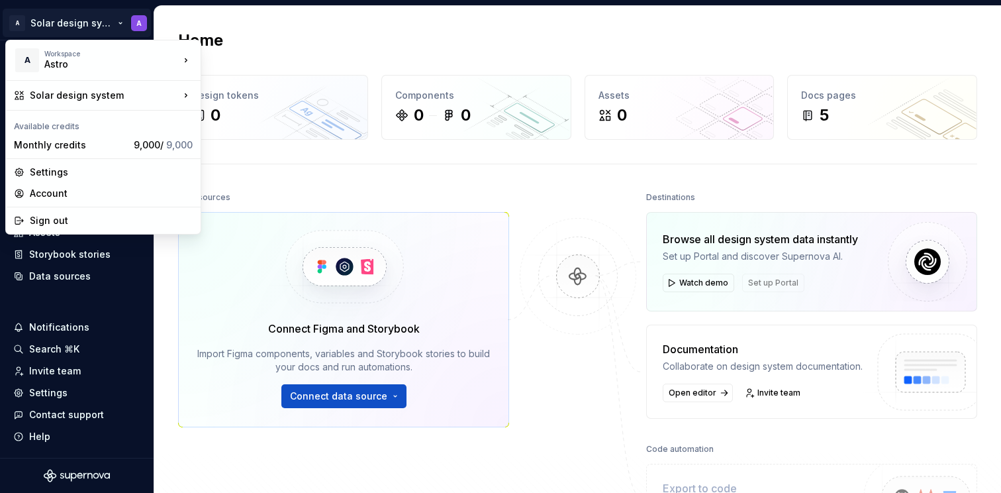
click at [423, 19] on html "A Solar design system A Home Documentation Analytics Code automation Design sys…" at bounding box center [500, 246] width 1001 height 493
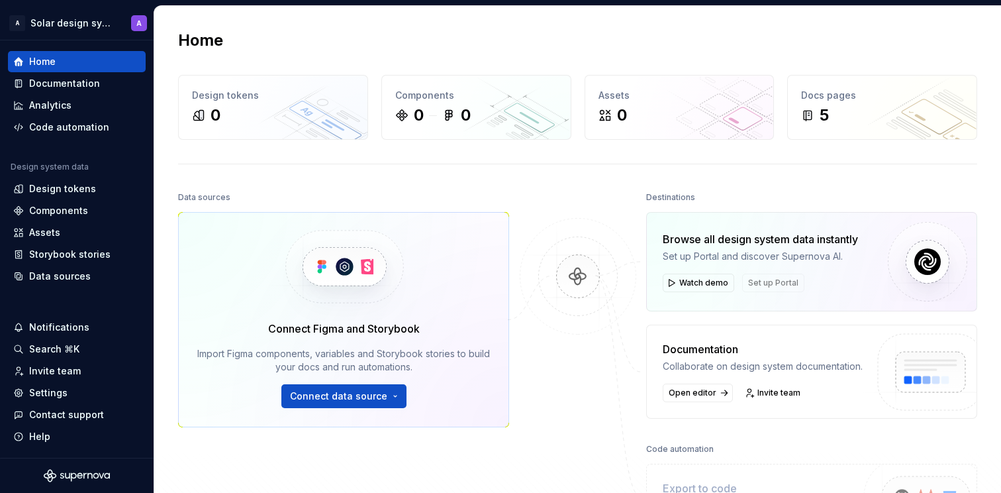
click at [787, 238] on div "Browse all design system data instantly" at bounding box center [760, 239] width 195 height 16
drag, startPoint x: 787, startPoint y: 238, endPoint x: 831, endPoint y: 238, distance: 43.7
click at [788, 238] on div "Browse all design system data instantly" at bounding box center [760, 239] width 195 height 16
click at [850, 238] on div "Browse all design system data instantly" at bounding box center [760, 239] width 195 height 16
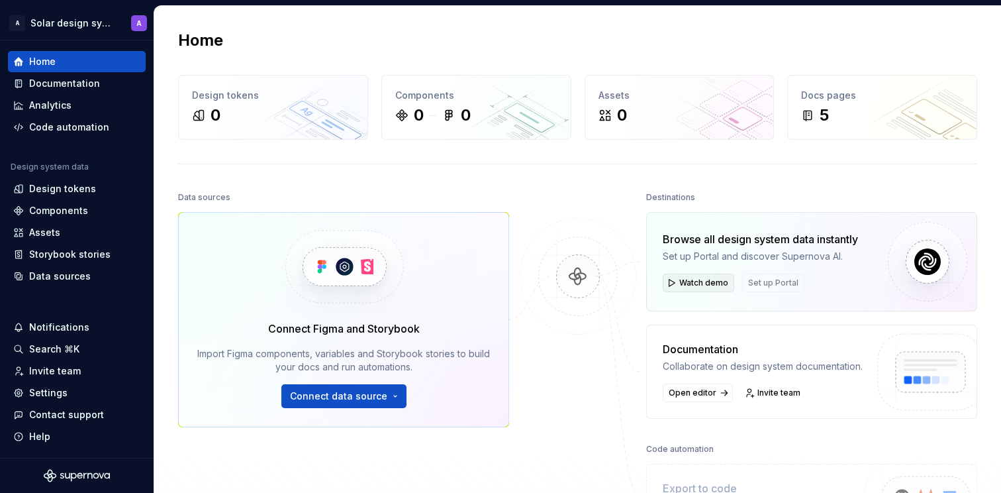
click at [707, 283] on span "Watch demo" at bounding box center [703, 282] width 49 height 11
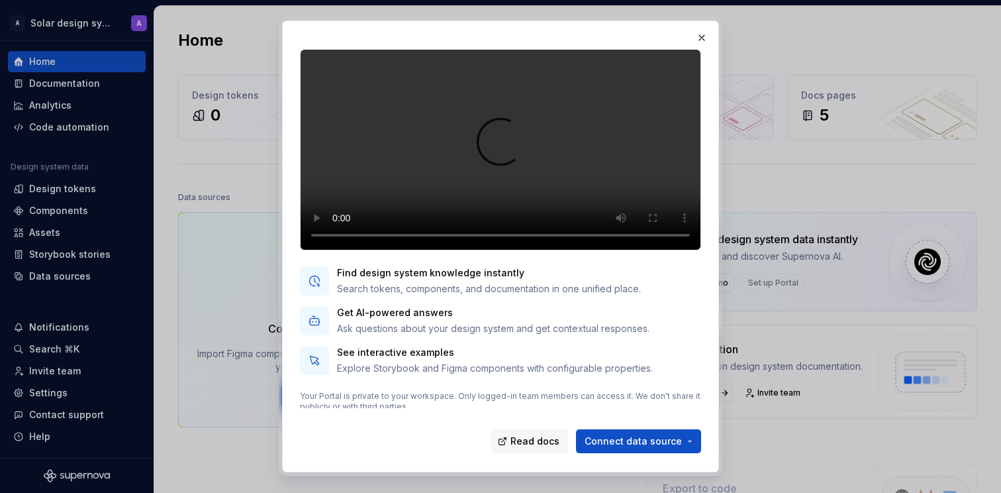
scroll to position [67, 0]
drag, startPoint x: 563, startPoint y: 316, endPoint x: 618, endPoint y: 314, distance: 55.0
click at [618, 297] on p "Search tokens, components, and documentation in one unified place." at bounding box center [489, 290] width 304 height 13
click at [452, 337] on p "Ask questions about your design system and get contextual responses." at bounding box center [493, 330] width 313 height 13
drag, startPoint x: 367, startPoint y: 358, endPoint x: 543, endPoint y: 356, distance: 175.5
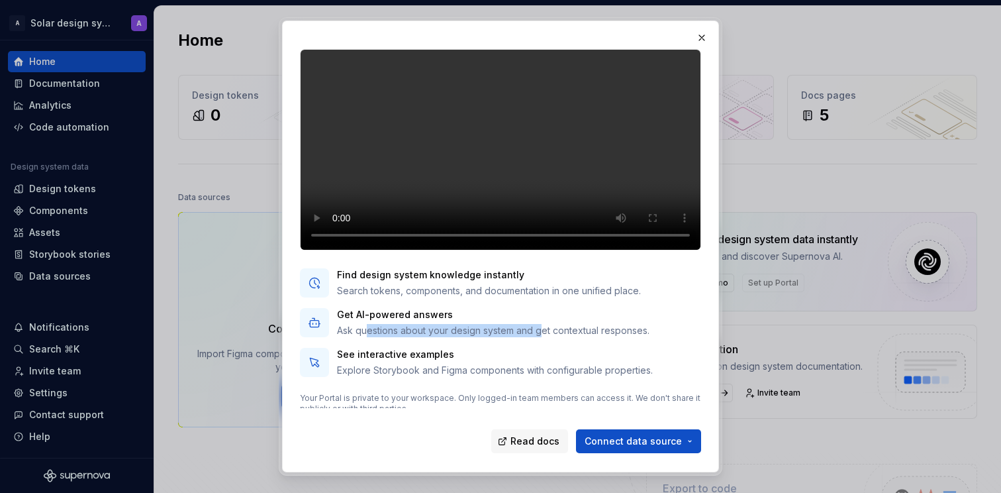
click at [543, 337] on p "Ask questions about your design system and get contextual responses." at bounding box center [493, 330] width 313 height 13
click at [589, 337] on p "Ask questions about your design system and get contextual responses." at bounding box center [493, 330] width 313 height 13
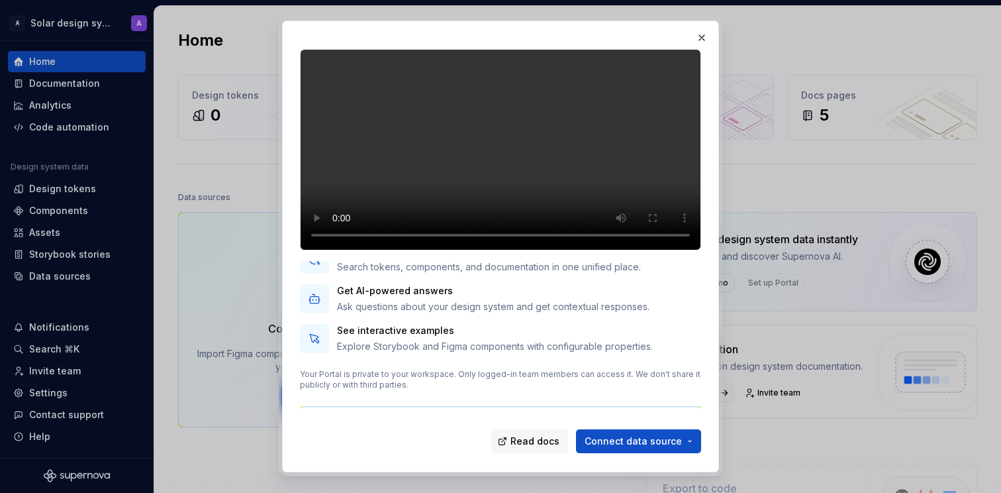
scroll to position [120, 0]
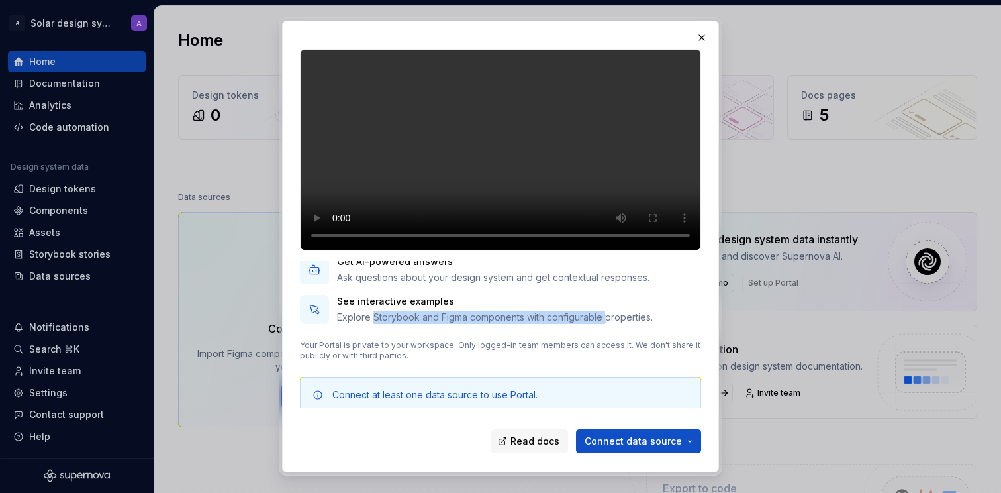
drag, startPoint x: 381, startPoint y: 340, endPoint x: 616, endPoint y: 338, distance: 235.7
click at [606, 324] on p "Explore Storybook and Figma components with configurable properties." at bounding box center [495, 317] width 316 height 13
click at [619, 324] on p "Explore Storybook and Figma components with configurable properties." at bounding box center [495, 317] width 316 height 13
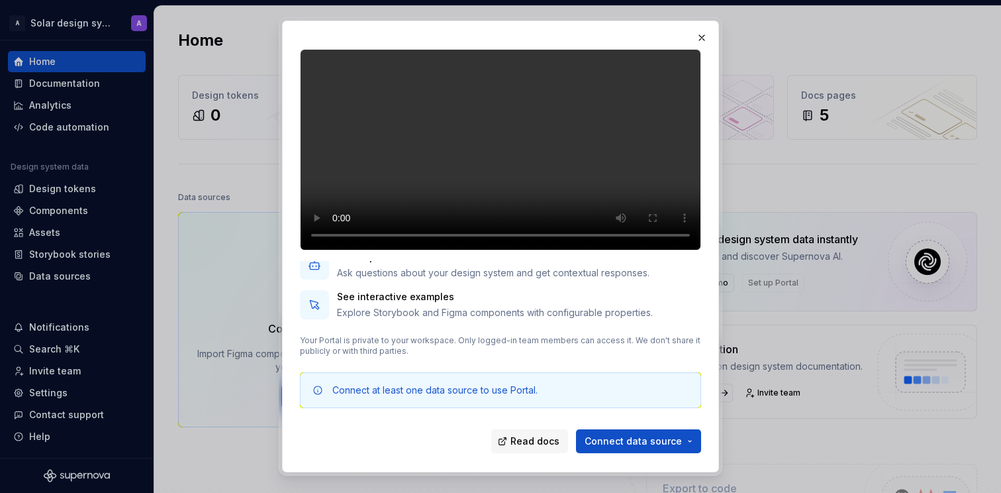
scroll to position [149, 0]
click at [706, 36] on button "button" at bounding box center [702, 37] width 19 height 19
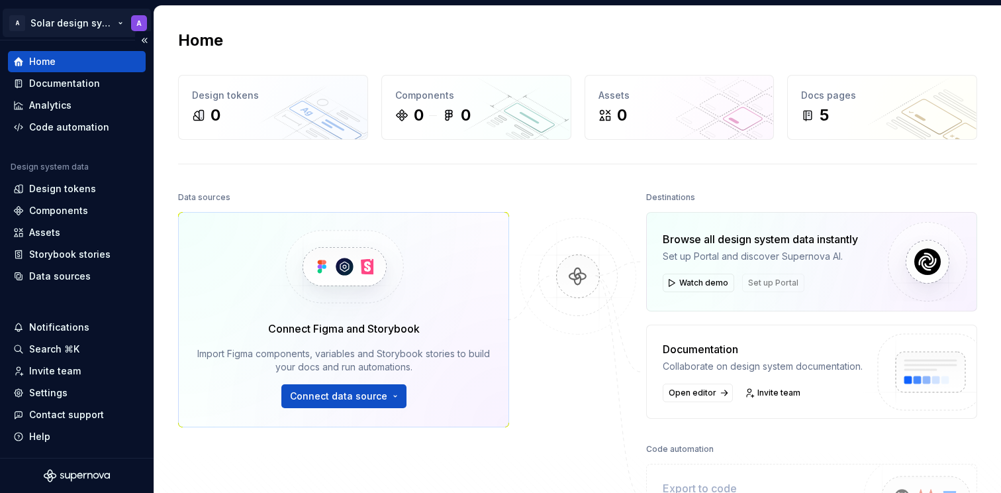
click at [84, 26] on html "A Solar design system A Home Documentation Analytics Code automation Design sys…" at bounding box center [500, 246] width 1001 height 493
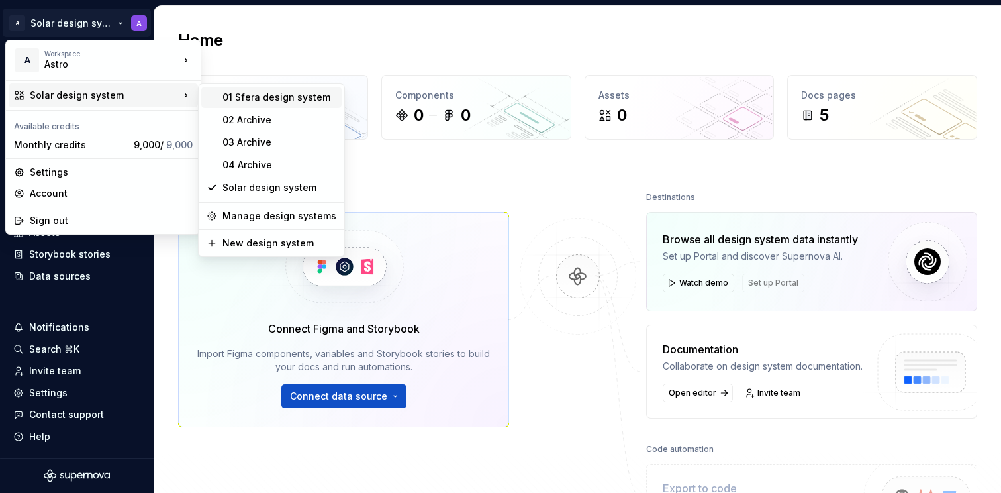
click at [236, 100] on div "01 Sfera design system" at bounding box center [279, 97] width 114 height 13
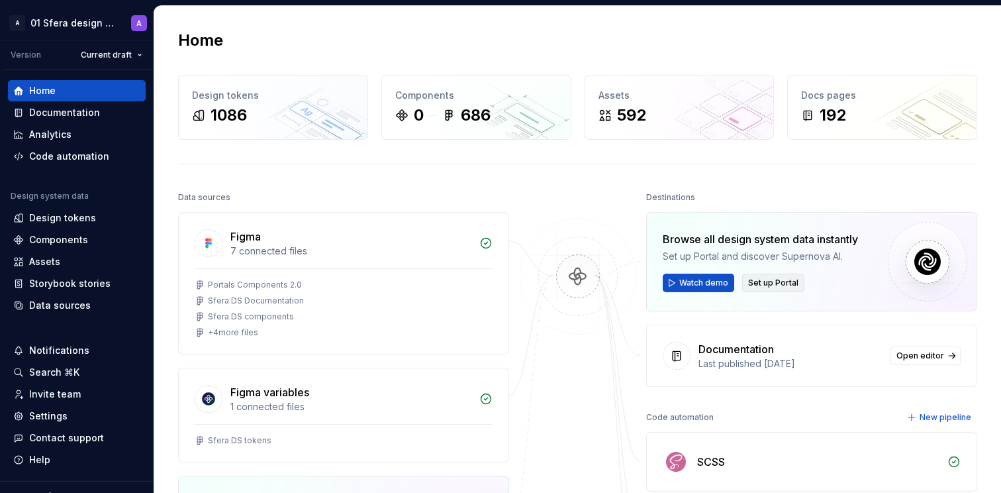
click at [775, 286] on span "Set up Portal" at bounding box center [773, 282] width 50 height 11
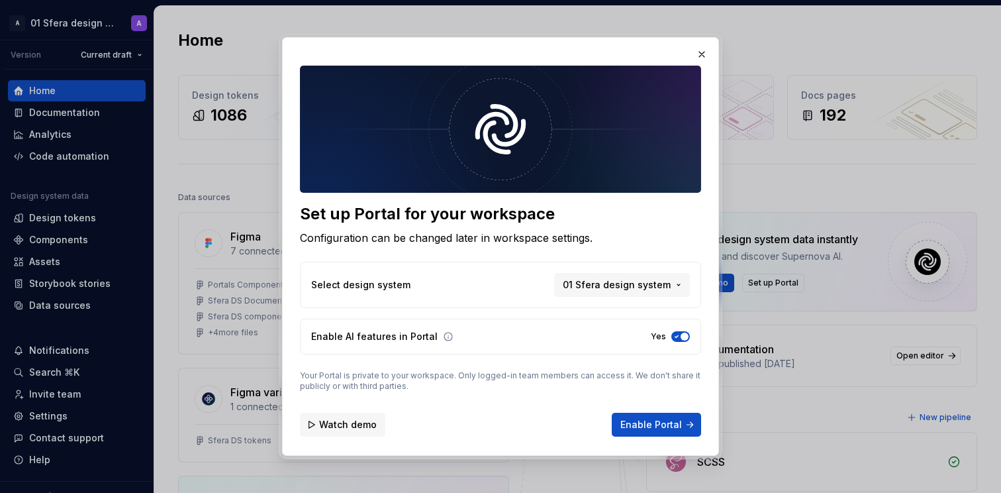
click at [340, 423] on span "Watch demo" at bounding box center [348, 424] width 58 height 13
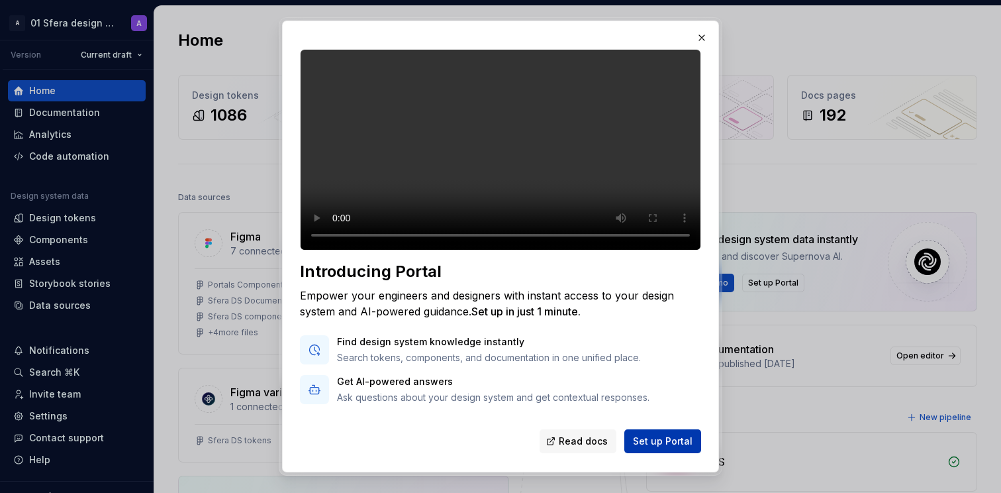
click at [668, 442] on span "Set up Portal" at bounding box center [663, 440] width 60 height 13
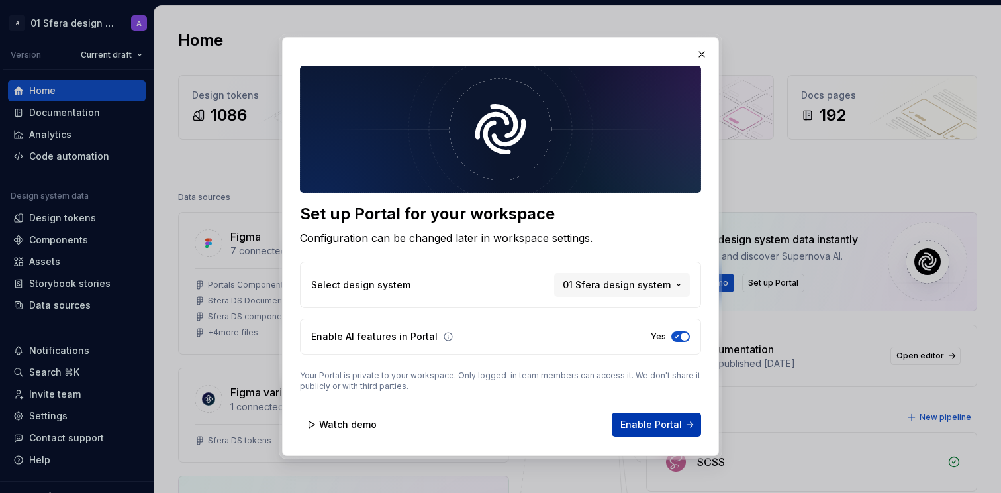
click at [659, 423] on span "Enable Portal" at bounding box center [651, 424] width 62 height 13
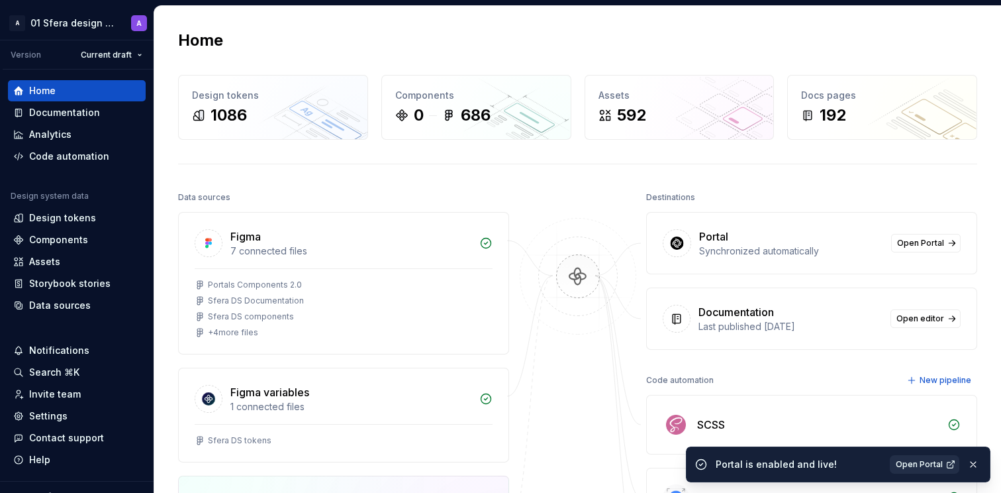
click at [919, 465] on span "Open Portal" at bounding box center [919, 464] width 47 height 11
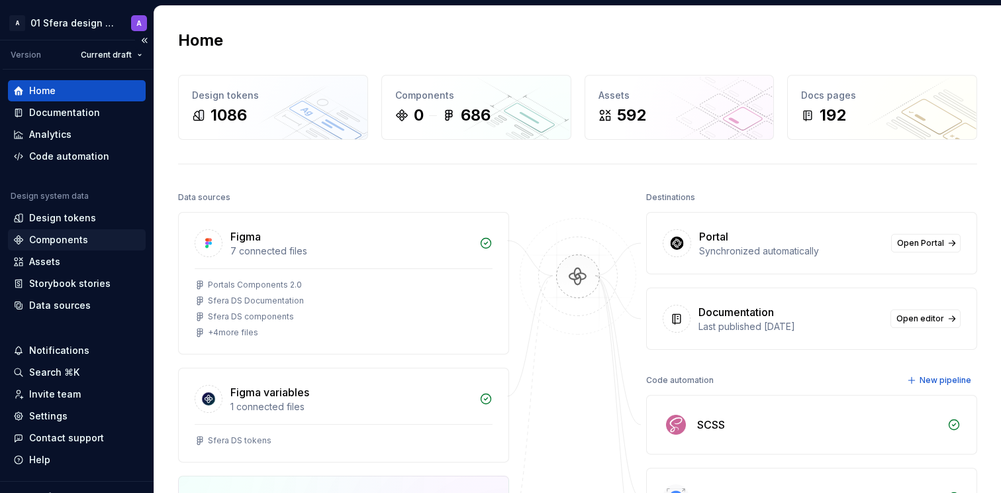
click at [65, 242] on div "Components" at bounding box center [58, 239] width 59 height 13
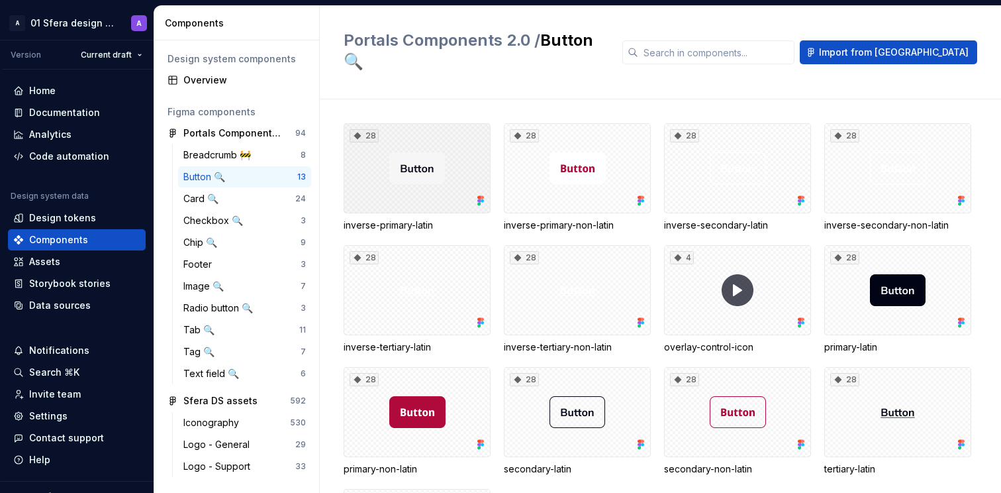
click at [430, 146] on div "28" at bounding box center [417, 168] width 147 height 90
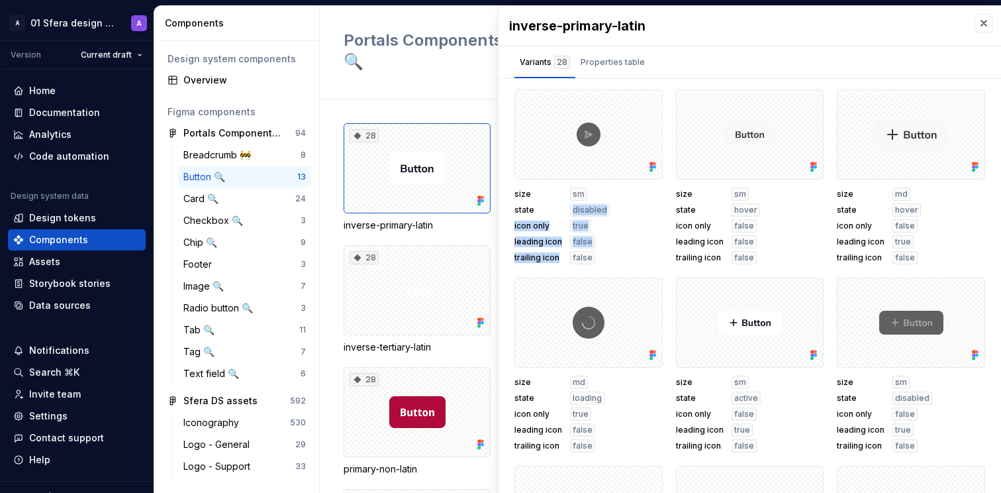
click at [567, 256] on div "size sm state disabled icon only true leading icon false trailing icon false" at bounding box center [588, 225] width 148 height 77
click at [577, 259] on span "false" at bounding box center [583, 257] width 20 height 11
drag, startPoint x: 595, startPoint y: 258, endPoint x: 577, endPoint y: 213, distance: 48.4
click at [536, 213] on div "size sm state disabled icon only true leading icon false trailing icon false" at bounding box center [588, 225] width 148 height 77
click at [589, 212] on span "disabled" at bounding box center [590, 210] width 34 height 11
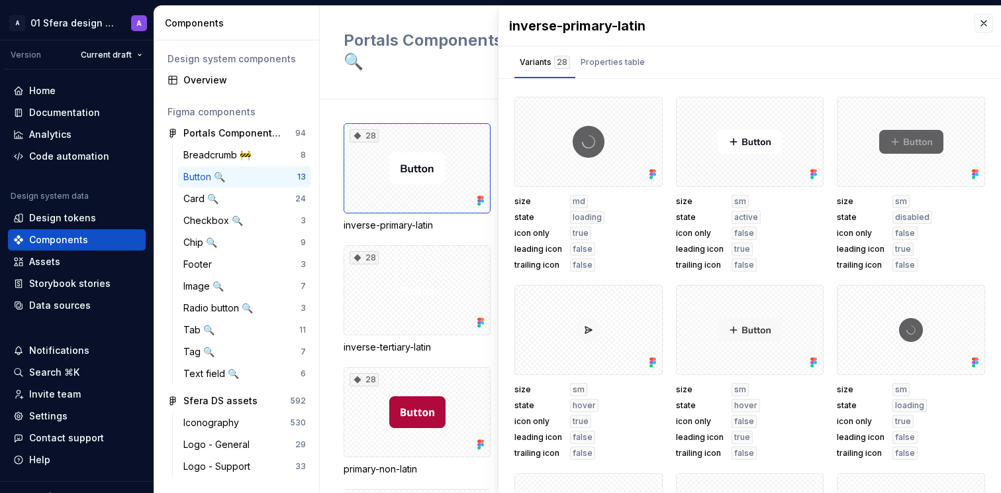
scroll to position [181, 0]
click at [603, 59] on div "Properties table" at bounding box center [613, 62] width 64 height 13
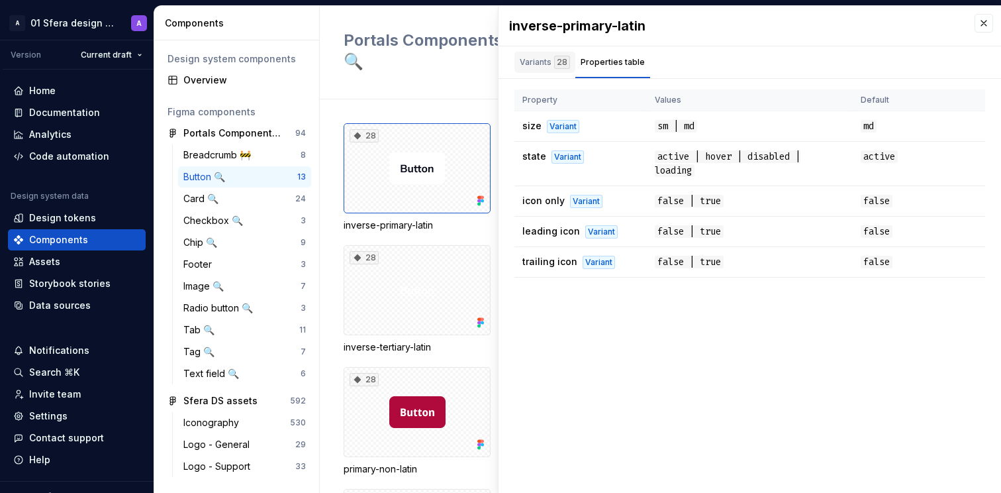
click at [538, 62] on div "Variants 28" at bounding box center [545, 62] width 50 height 13
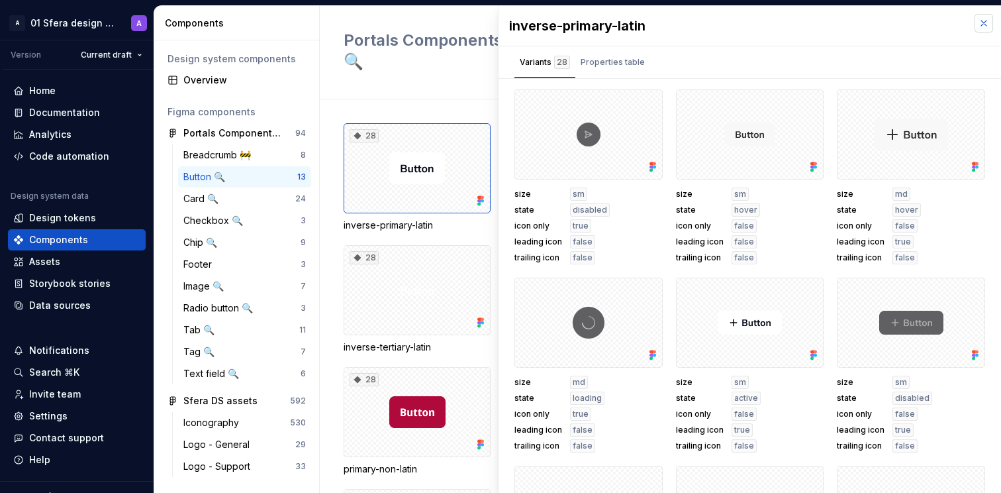
click at [975, 21] on button "button" at bounding box center [984, 23] width 19 height 19
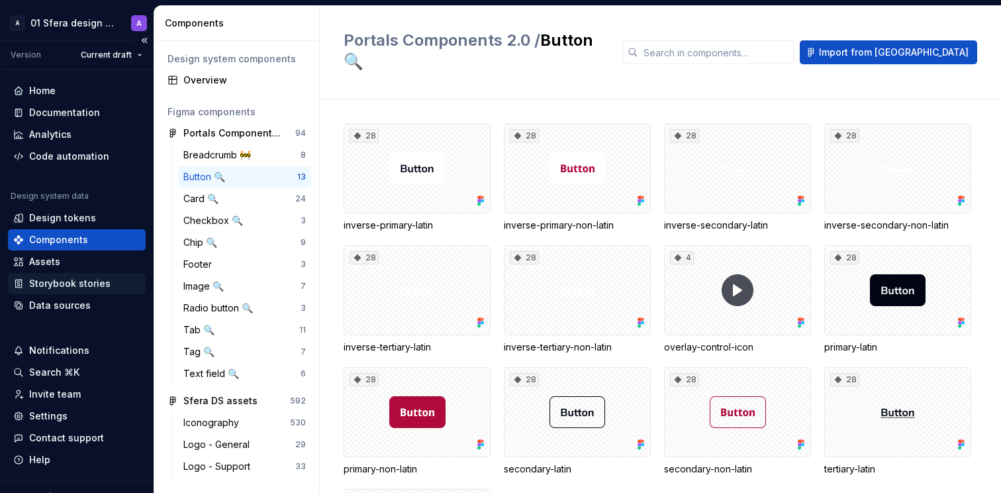
click at [60, 291] on div "Storybook stories" at bounding box center [77, 283] width 138 height 21
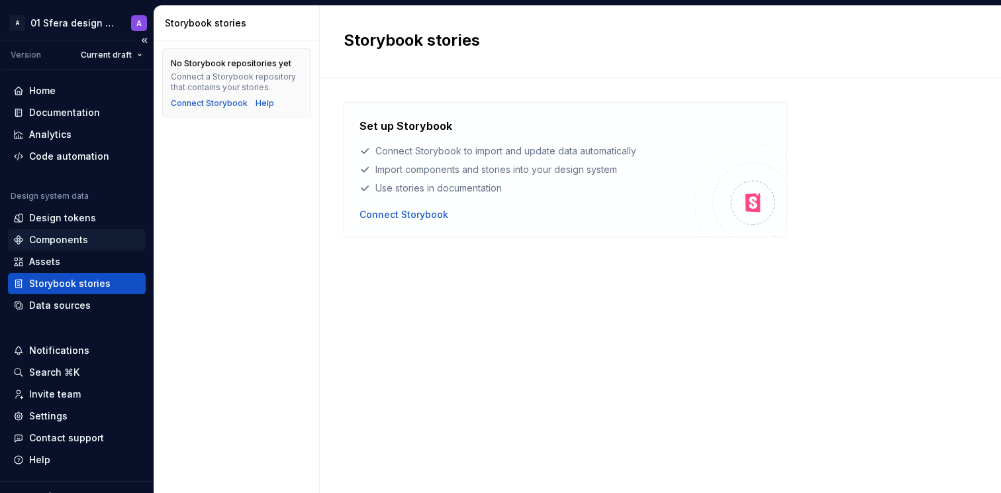
click at [52, 238] on div "Components" at bounding box center [58, 239] width 59 height 13
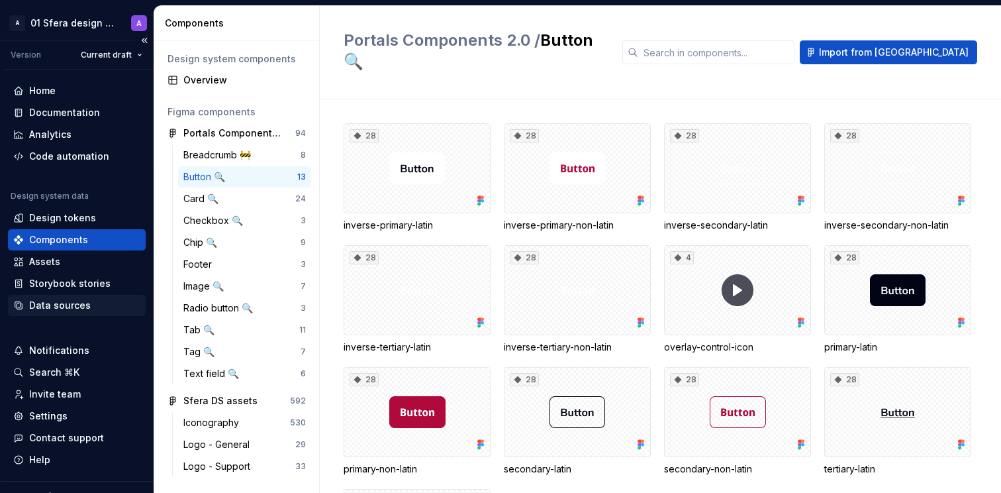
click at [54, 305] on div "Data sources" at bounding box center [60, 305] width 62 height 13
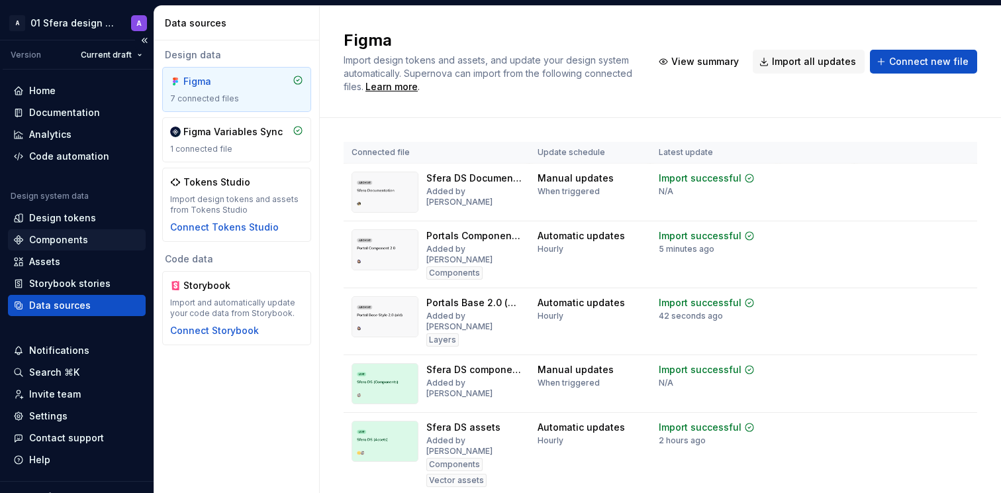
click at [54, 238] on div "Components" at bounding box center [58, 239] width 59 height 13
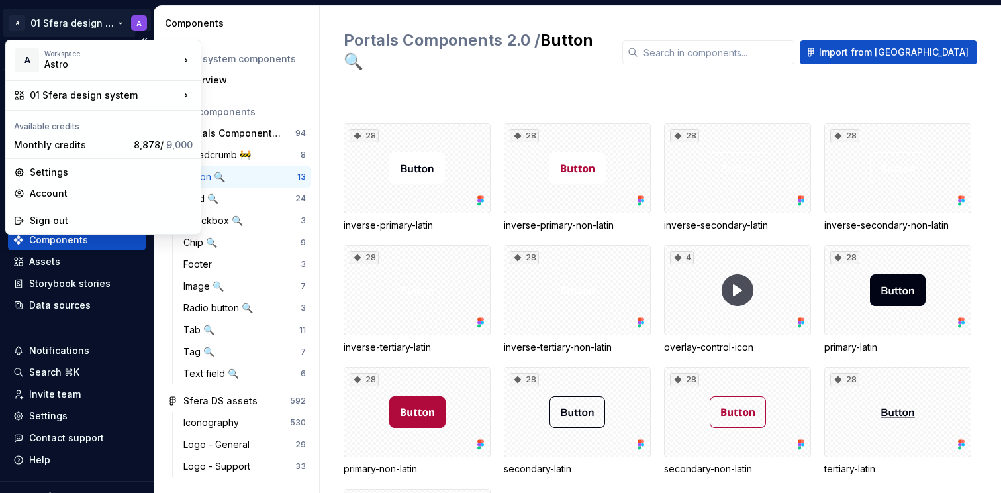
click at [82, 21] on html "A 01 Sfera design system A Version Current draft Home Documentation Analytics C…" at bounding box center [500, 246] width 1001 height 493
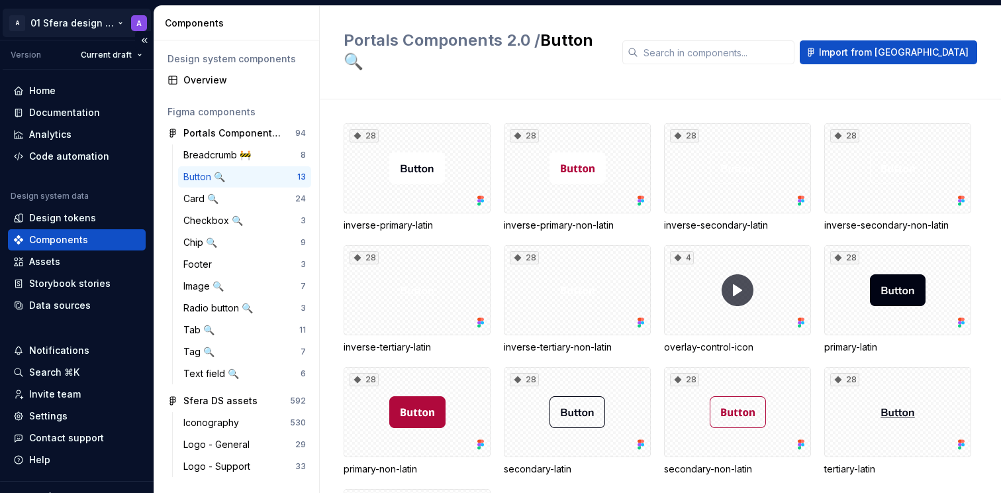
click at [82, 21] on html "A 01 Sfera design system A Version Current draft Home Documentation Analytics C…" at bounding box center [500, 246] width 1001 height 493
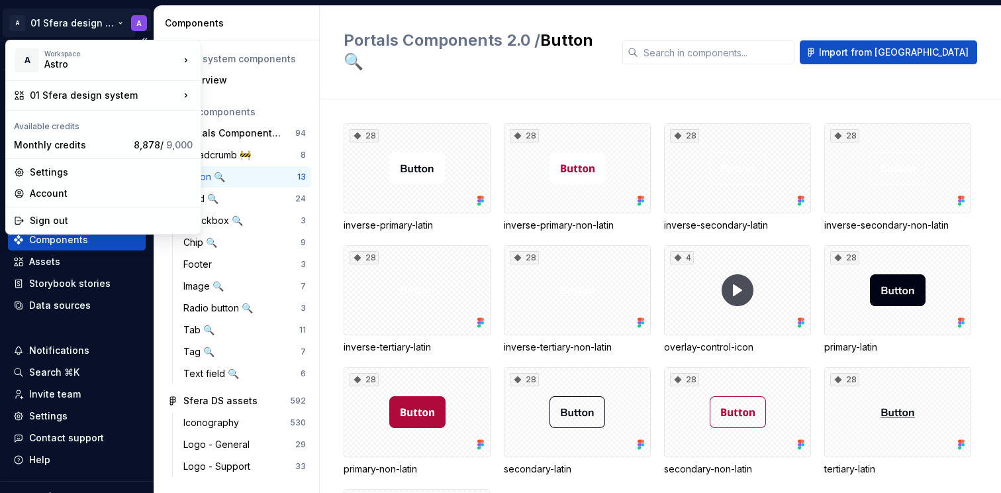
click at [97, 19] on html "A 01 Sfera design system A Version Current draft Home Documentation Analytics C…" at bounding box center [500, 246] width 1001 height 493
click at [62, 21] on html "A 01 Sfera design system A Version Current draft Home Documentation Analytics C…" at bounding box center [500, 246] width 1001 height 493
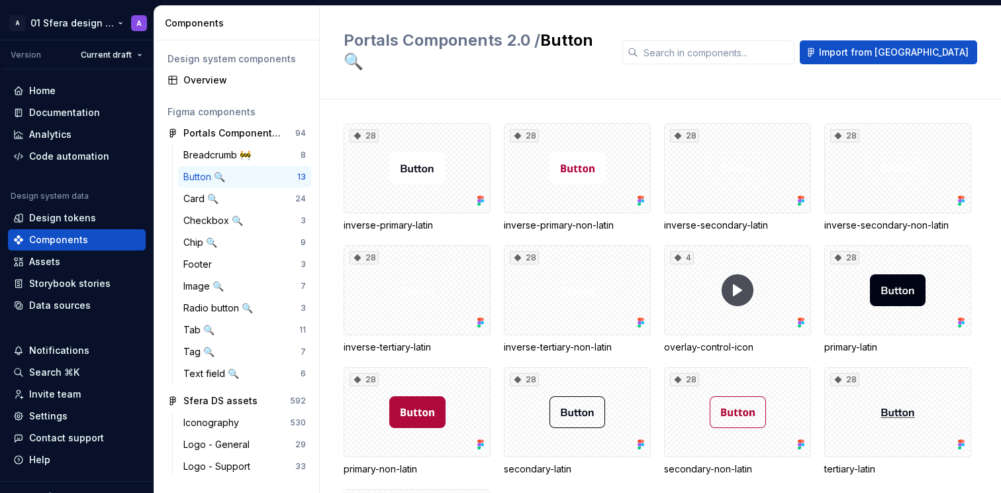
click at [79, 26] on html "A 01 Sfera design system A Version Current draft Home Documentation Analytics C…" at bounding box center [500, 246] width 1001 height 493
click at [61, 88] on div "Home" at bounding box center [76, 90] width 127 height 13
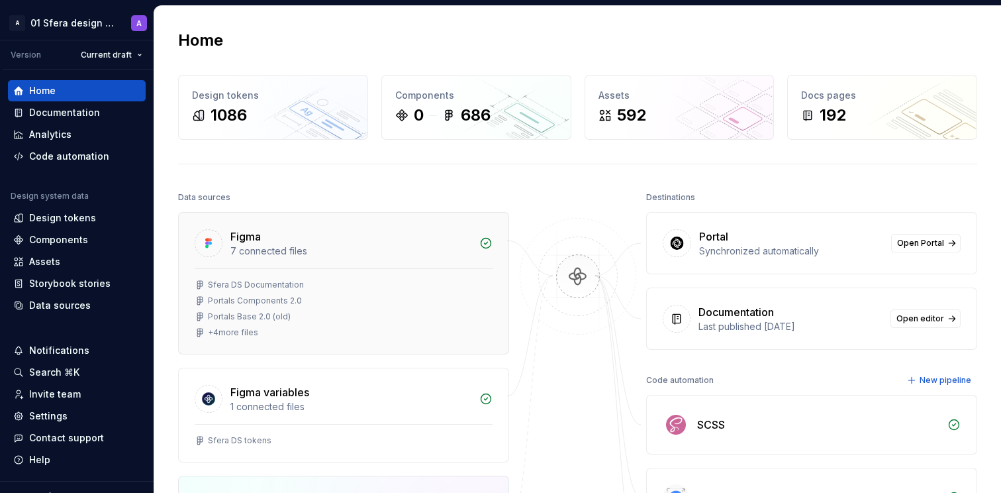
click at [388, 295] on div "Sfera DS Documentation Portals Components 2.0 Portals Base 2.0 (old) + 4 more f…" at bounding box center [344, 308] width 298 height 58
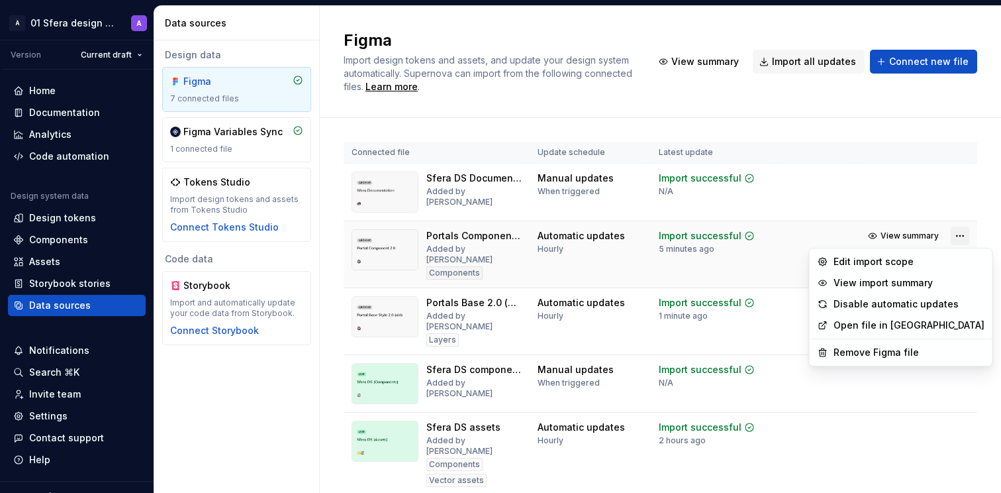
click at [951, 236] on html "A 01 Sfera design system A Version Current draft Home Documentation Analytics C…" at bounding box center [500, 246] width 1001 height 493
click at [878, 352] on div "Remove Figma file" at bounding box center [909, 352] width 151 height 13
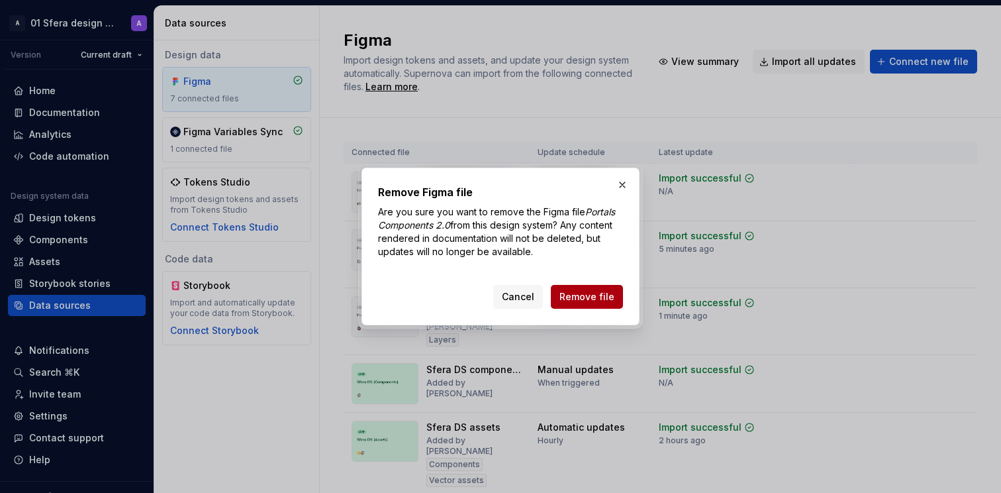
click at [593, 301] on span "Remove file" at bounding box center [586, 296] width 55 height 13
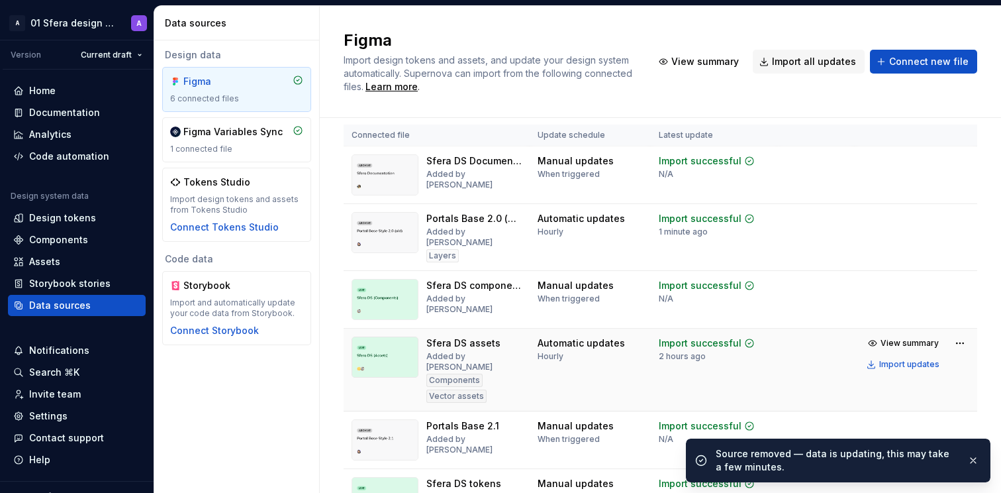
scroll to position [21, 0]
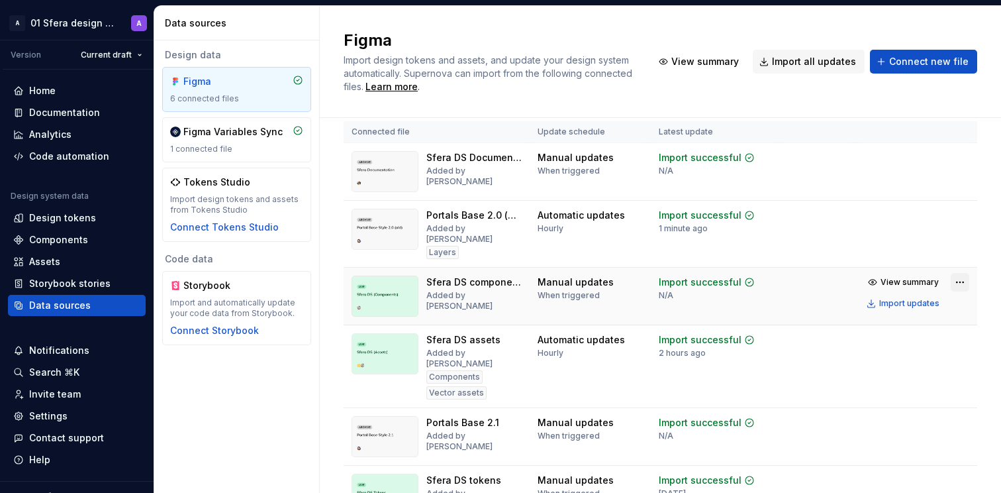
click at [950, 273] on html "A 01 Sfera design system A Version Current draft Home Documentation Analytics C…" at bounding box center [500, 246] width 1001 height 493
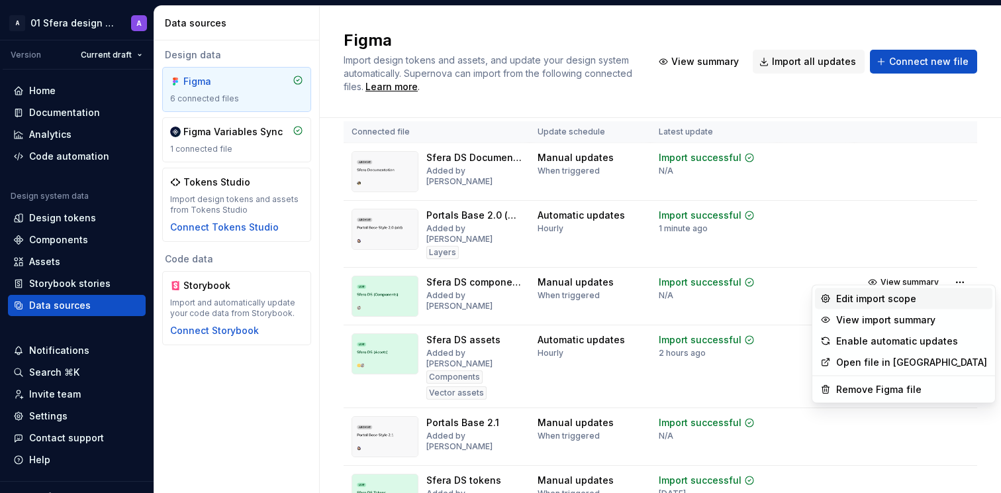
click at [896, 300] on div "Edit import scope" at bounding box center [911, 298] width 151 height 13
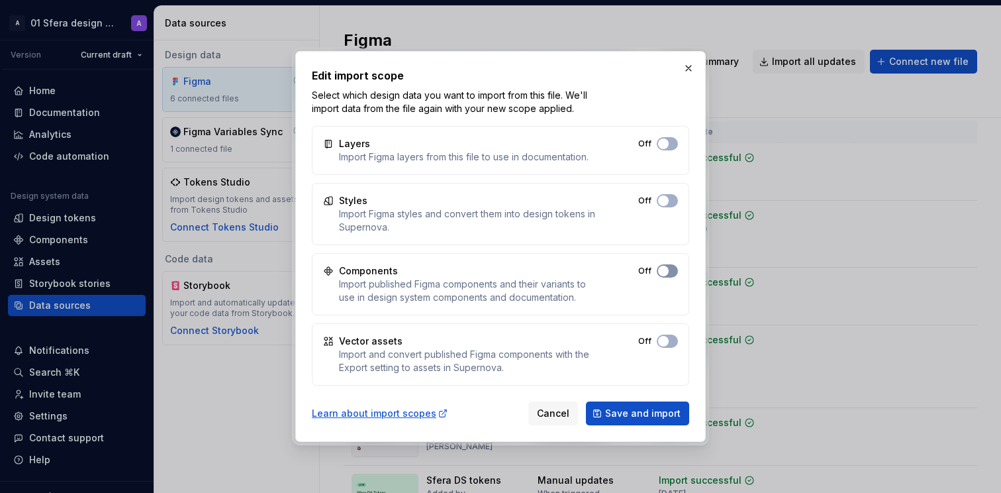
click at [667, 272] on span "button" at bounding box center [663, 271] width 11 height 11
click at [642, 409] on span "Save and import" at bounding box center [642, 413] width 75 height 13
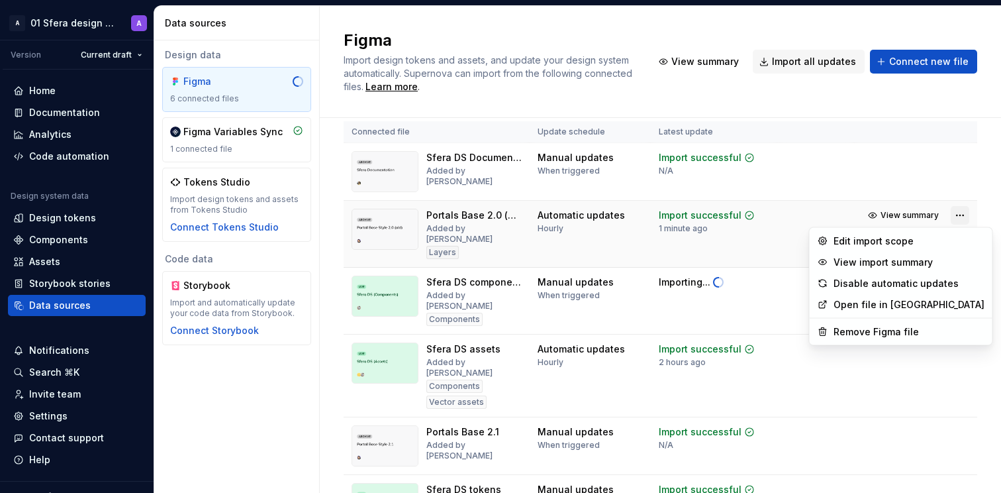
click at [949, 217] on html "A 01 Sfera design system A Version Current draft Home Documentation Analytics C…" at bounding box center [500, 246] width 1001 height 493
click at [872, 332] on div "Remove Figma file" at bounding box center [909, 331] width 151 height 13
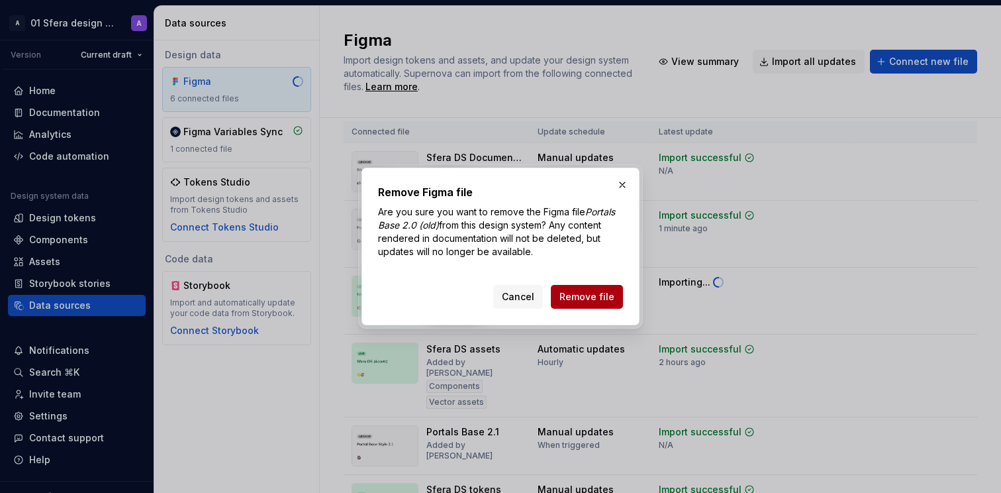
click at [600, 293] on span "Remove file" at bounding box center [586, 296] width 55 height 13
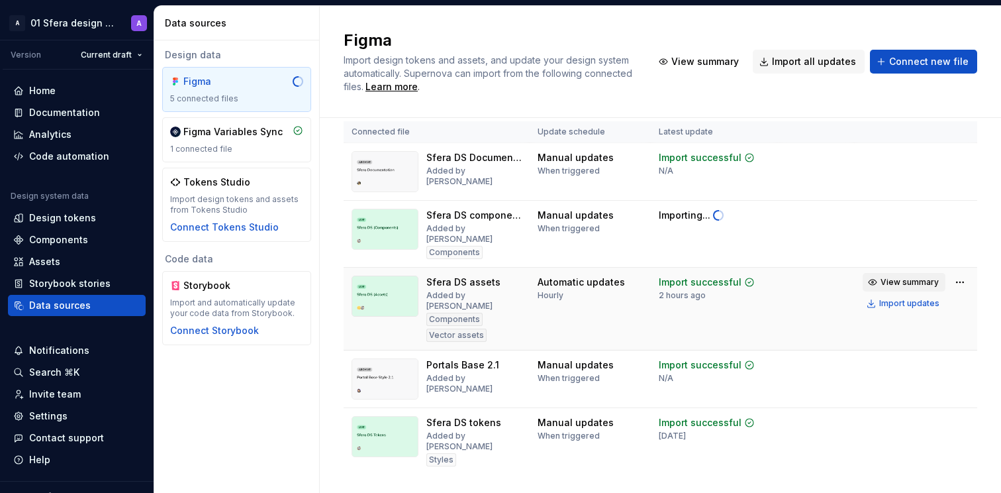
click at [916, 277] on span "View summary" at bounding box center [910, 282] width 58 height 11
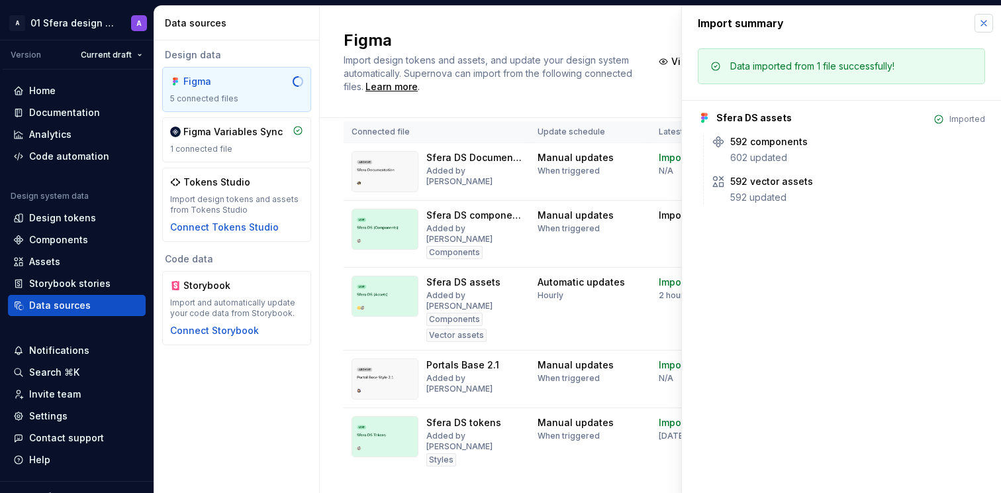
click at [985, 21] on button "button" at bounding box center [984, 23] width 19 height 19
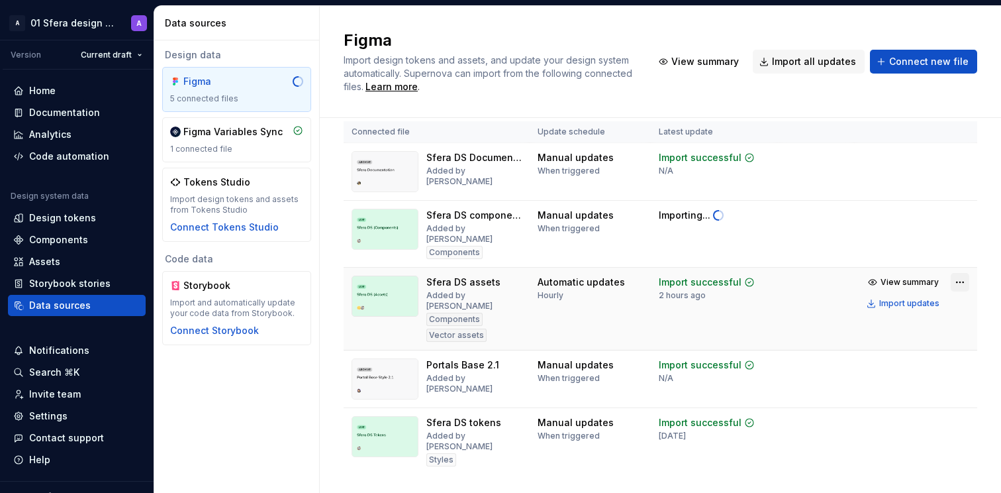
click at [949, 273] on html "A 01 Sfera design system A Version Current draft Home Documentation Analytics C…" at bounding box center [500, 246] width 1001 height 493
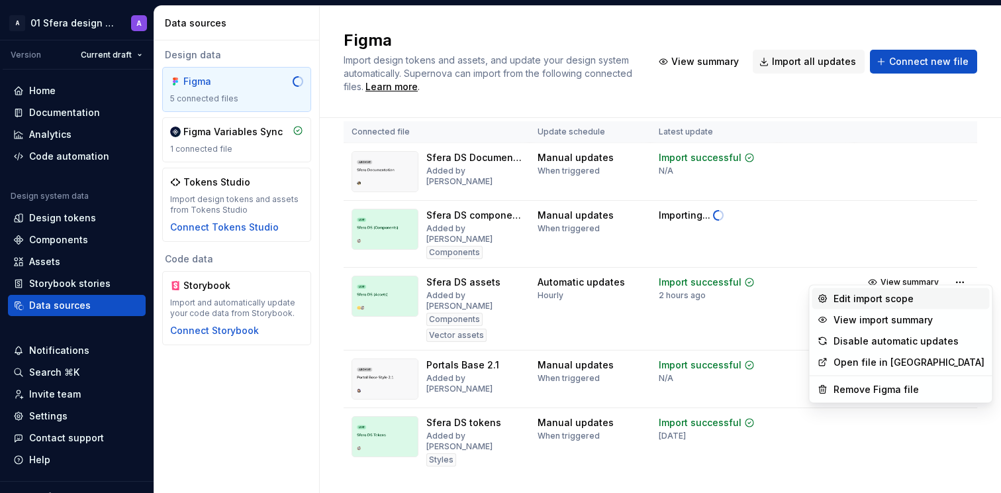
click at [895, 297] on div "Edit import scope" at bounding box center [909, 298] width 151 height 13
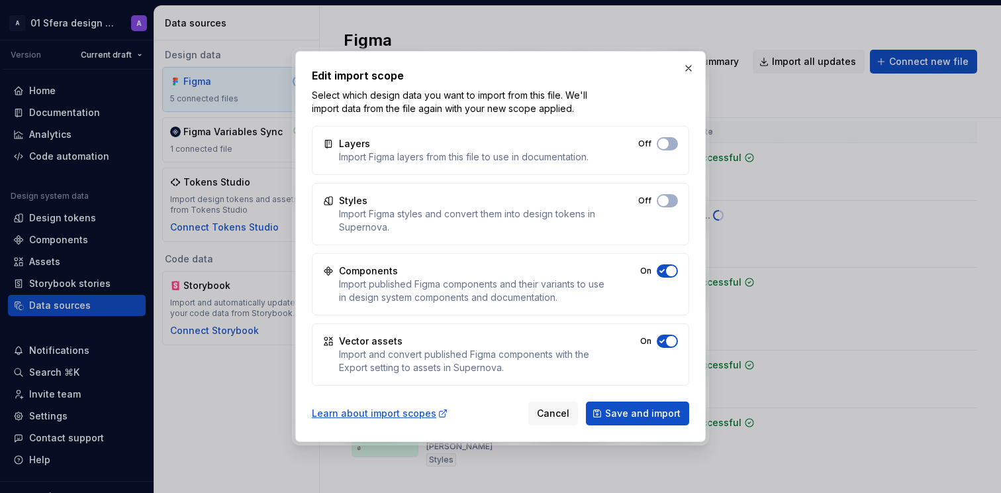
click at [671, 268] on span "button" at bounding box center [671, 271] width 11 height 11
click at [640, 413] on span "Save and import" at bounding box center [642, 413] width 75 height 13
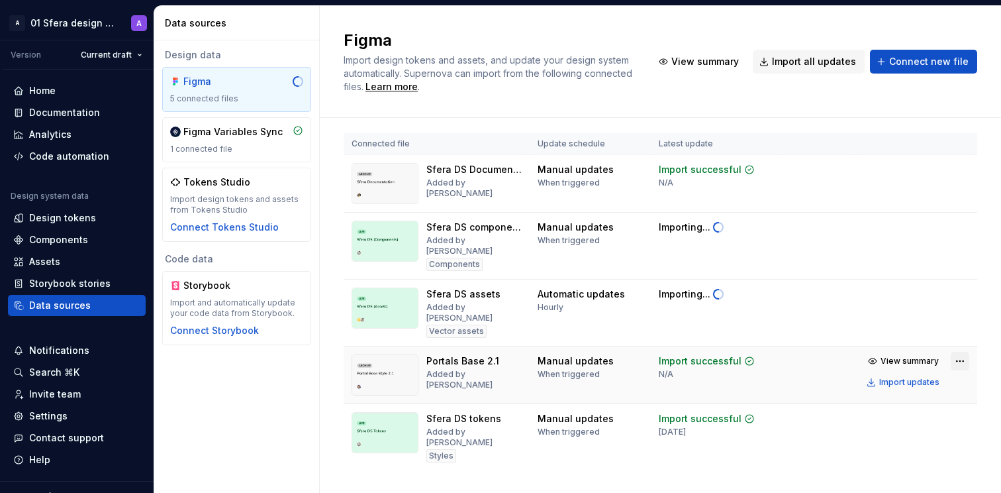
click at [953, 344] on html "A 01 Sfera design system A Version Current draft Home Documentation Analytics C…" at bounding box center [500, 246] width 1001 height 493
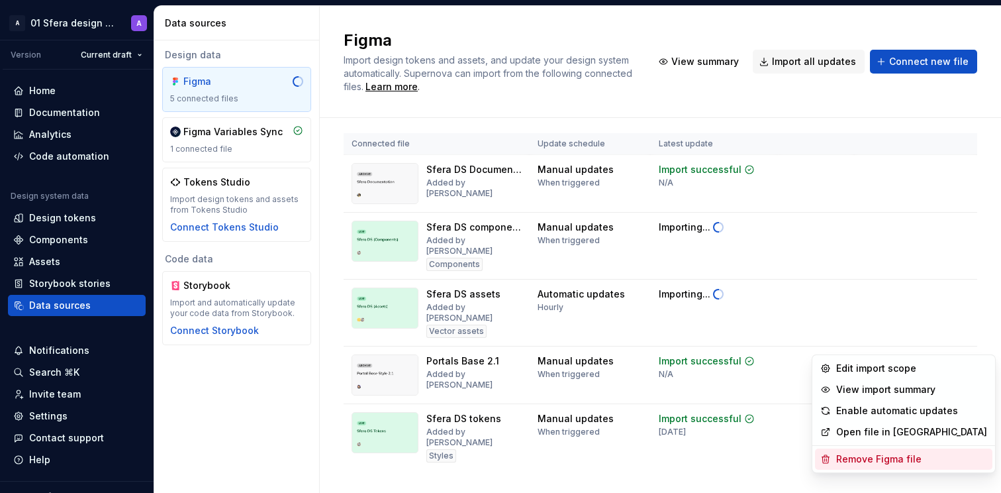
click at [884, 457] on div "Remove Figma file" at bounding box center [911, 458] width 151 height 13
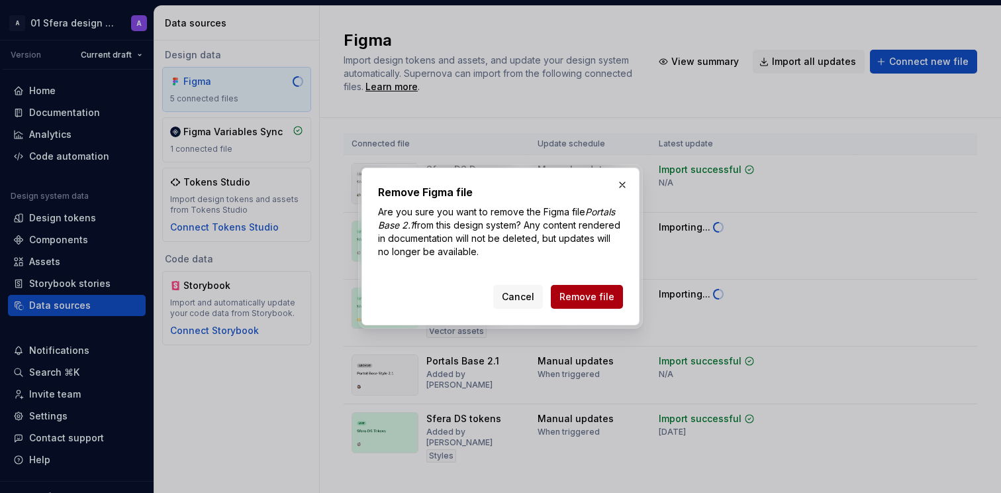
click at [601, 295] on span "Remove file" at bounding box center [586, 296] width 55 height 13
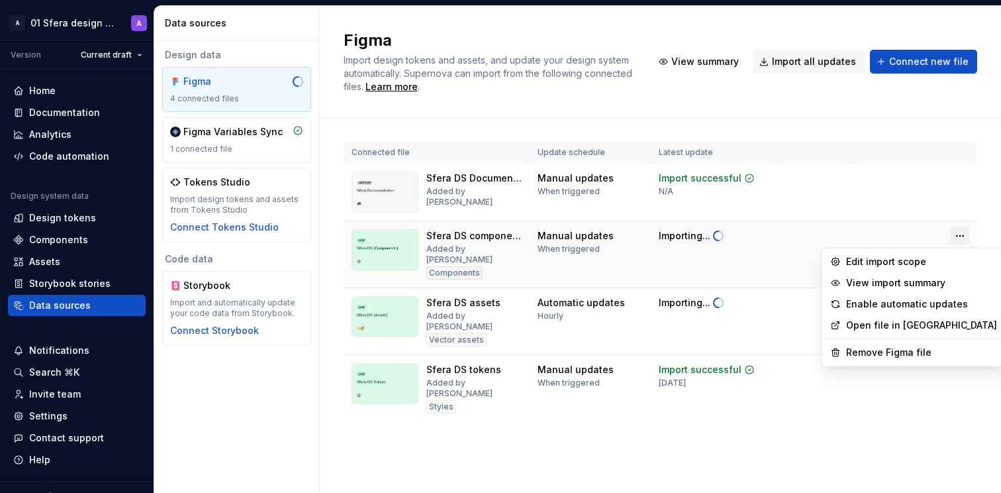
click at [963, 234] on html "A 01 Sfera design system A Version Current draft Home Documentation Analytics C…" at bounding box center [500, 246] width 1001 height 493
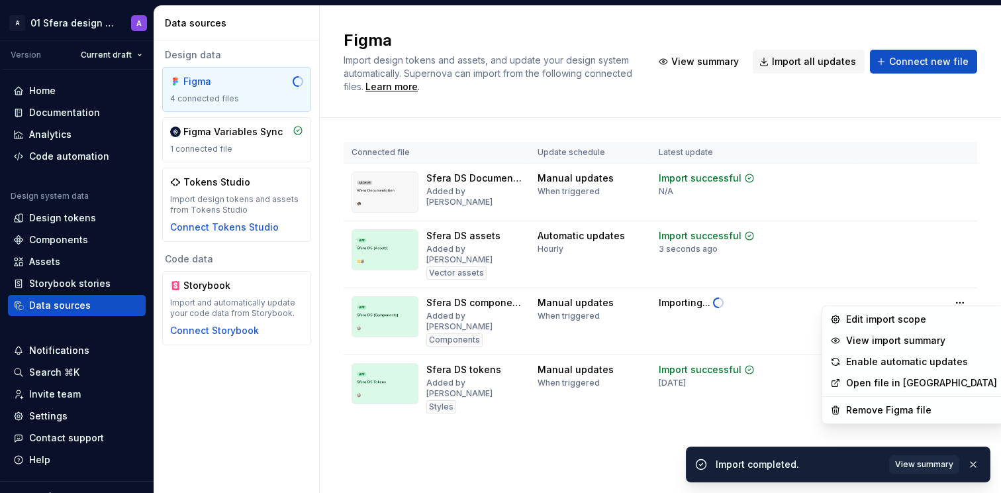
click at [595, 428] on html "A 01 Sfera design system A Version Current draft Home Documentation Analytics C…" at bounding box center [500, 246] width 1001 height 493
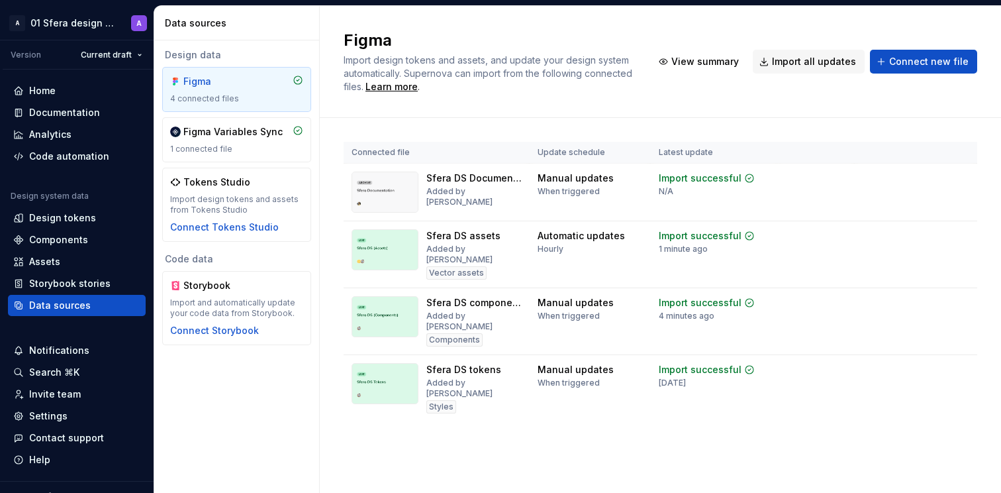
click at [735, 432] on div "Connected file Update schedule Latest update Sfera DS Documentation Added by As…" at bounding box center [661, 295] width 634 height 354
click at [957, 295] on html "A 01 Sfera design system A Version Current draft Home Documentation Analytics C…" at bounding box center [500, 246] width 1001 height 493
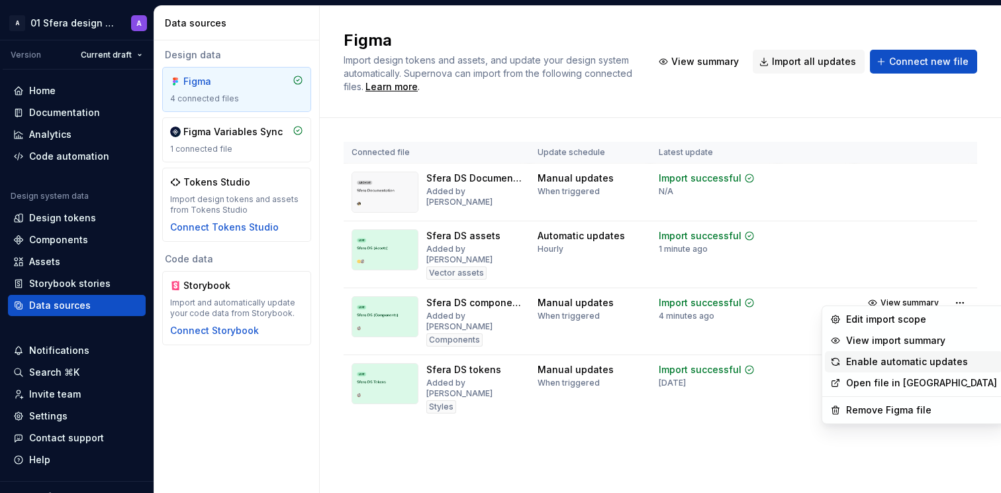
click at [920, 362] on div "Enable automatic updates" at bounding box center [921, 361] width 151 height 13
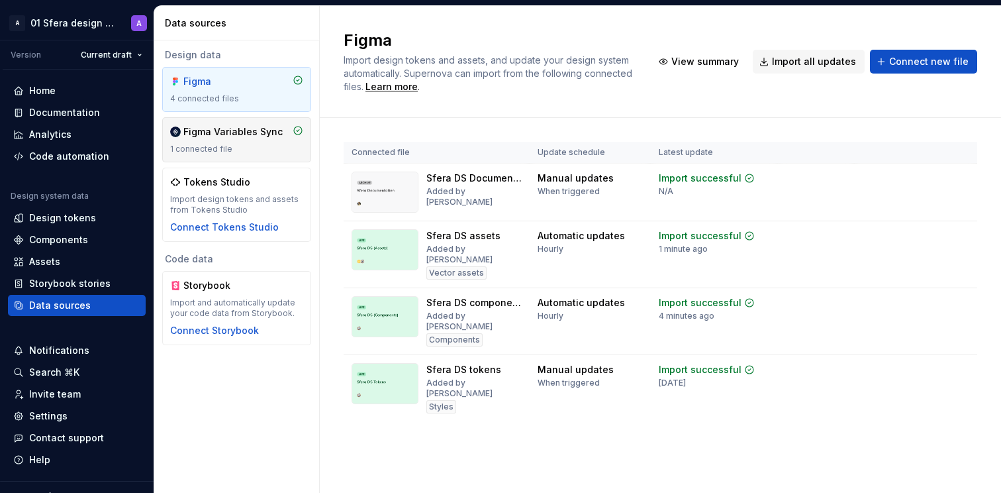
click at [273, 145] on div "1 connected file" at bounding box center [236, 149] width 133 height 11
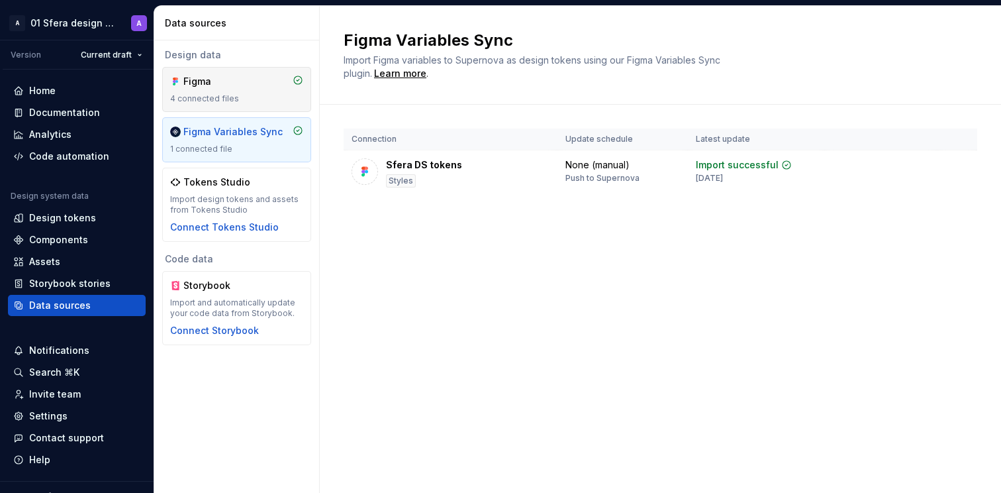
click at [244, 95] on div "4 connected files" at bounding box center [236, 98] width 133 height 11
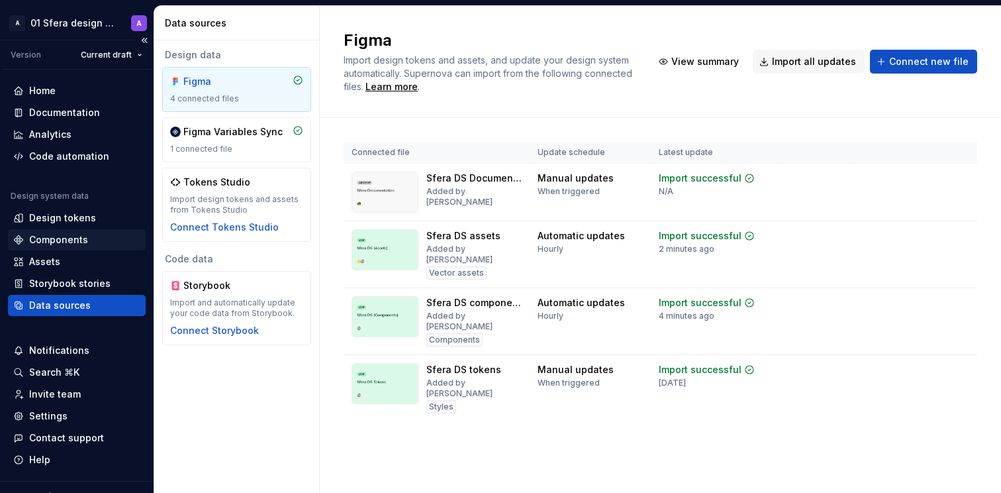
click at [64, 238] on div "Components" at bounding box center [58, 239] width 59 height 13
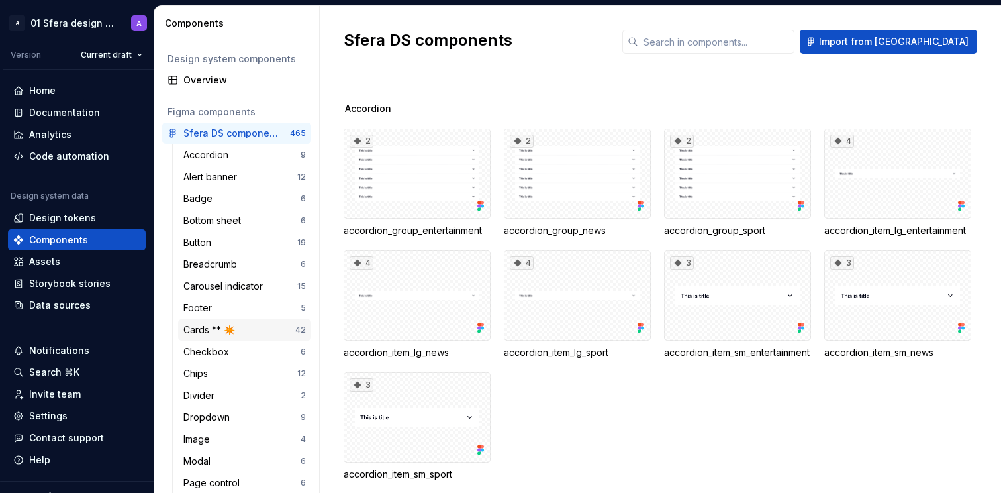
click at [251, 330] on div "Cards ** ✴️" at bounding box center [239, 329] width 112 height 13
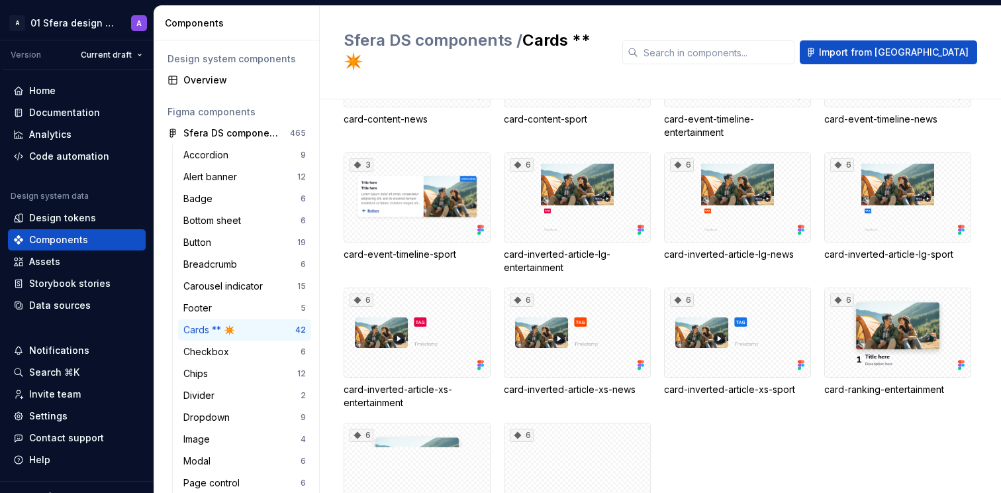
scroll to position [1087, 0]
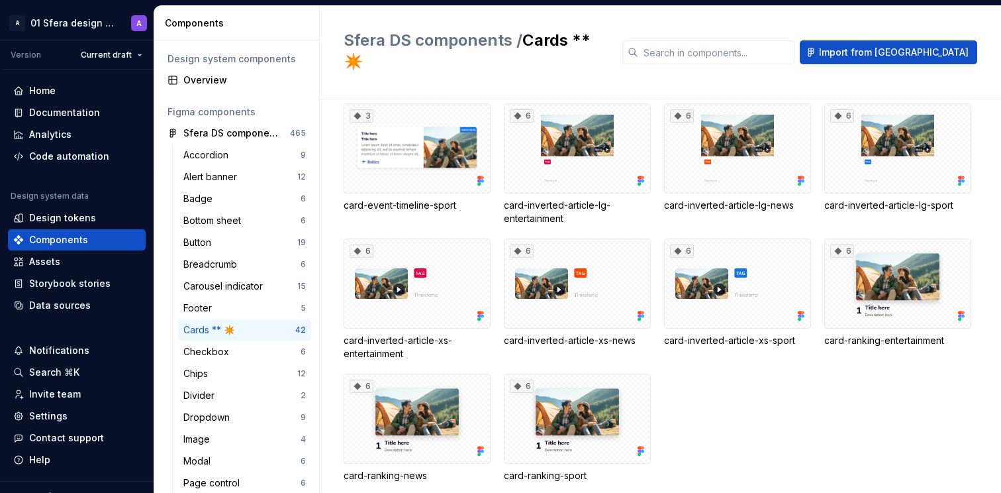
click at [81, 19] on html "A 01 Sfera design system A Version Current draft Home Documentation Analytics C…" at bounding box center [500, 246] width 1001 height 493
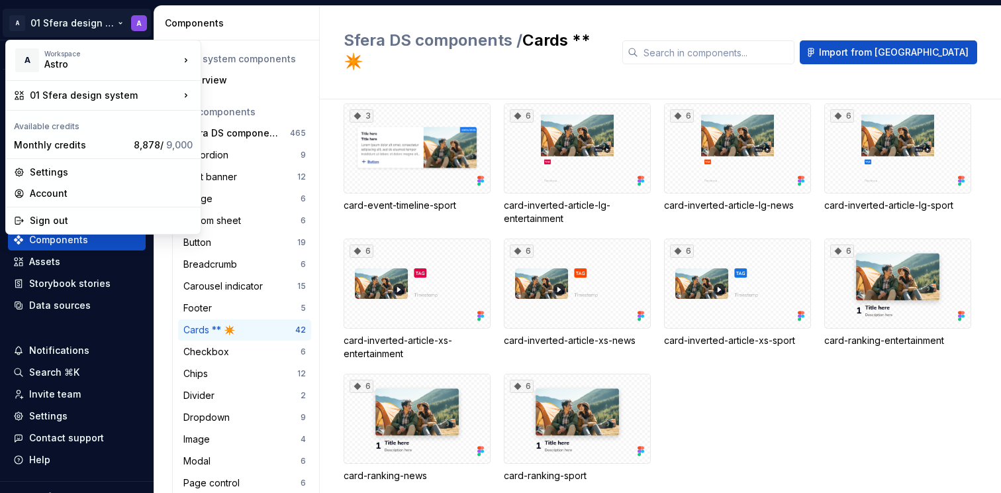
click at [387, 11] on html "A 01 Sfera design system A Version Current draft Home Documentation Analytics C…" at bounding box center [500, 246] width 1001 height 493
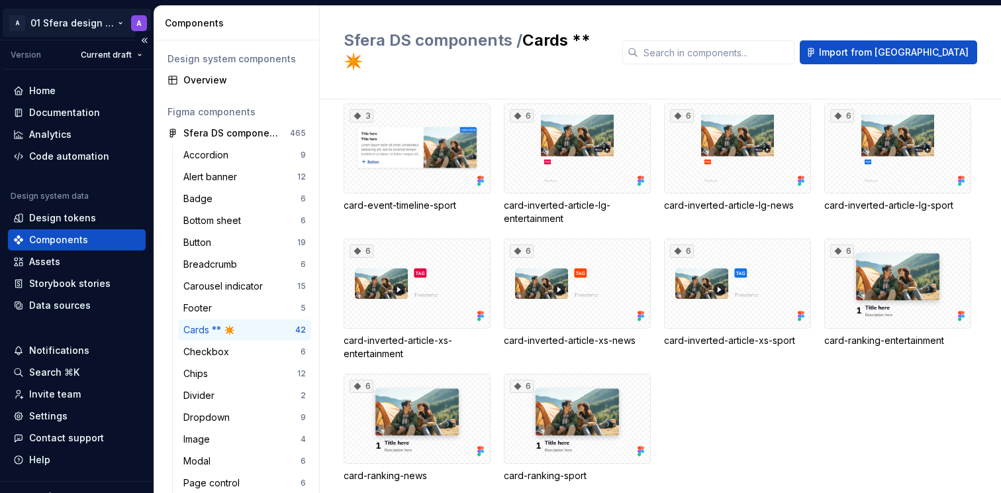
click at [93, 19] on html "A 01 Sfera design system A Version Current draft Home Documentation Analytics C…" at bounding box center [500, 246] width 1001 height 493
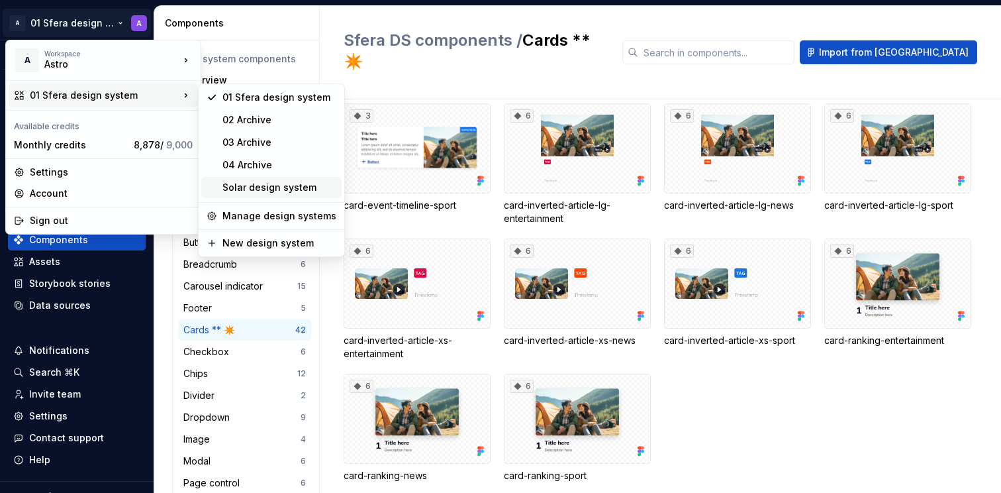
click at [278, 190] on div "Solar design system" at bounding box center [279, 187] width 114 height 13
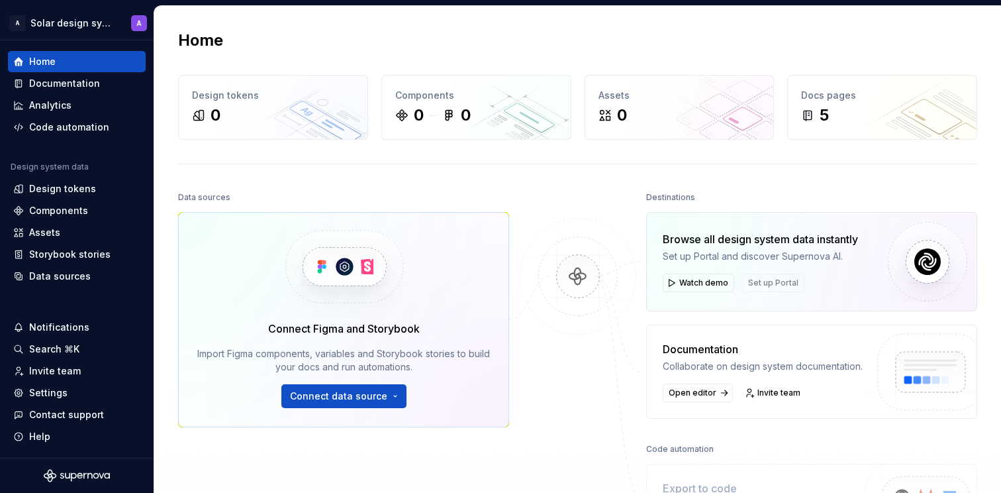
click at [319, 40] on div "Home" at bounding box center [577, 40] width 799 height 21
click at [99, 23] on html "A Solar design system A Home Documentation Analytics Code automation Design sys…" at bounding box center [500, 246] width 1001 height 493
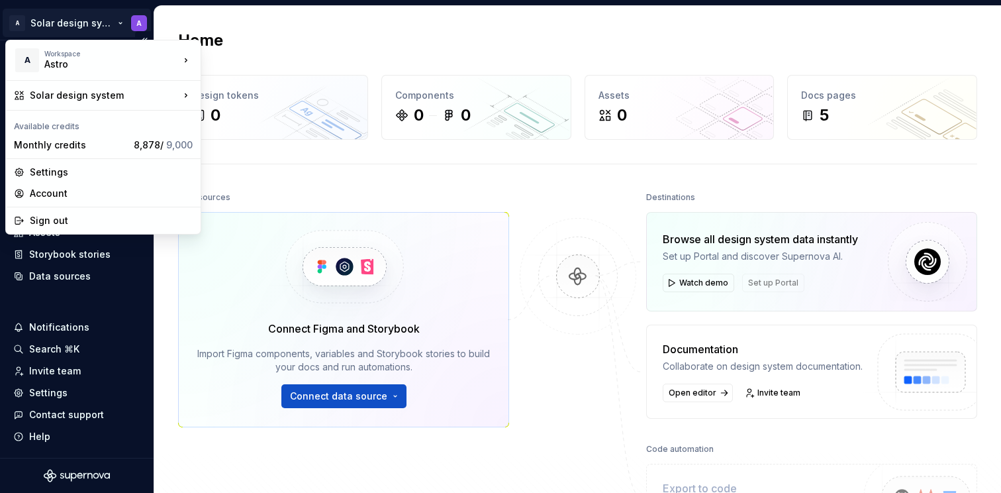
click at [99, 23] on html "A Solar design system A Home Documentation Analytics Code automation Design sys…" at bounding box center [500, 246] width 1001 height 493
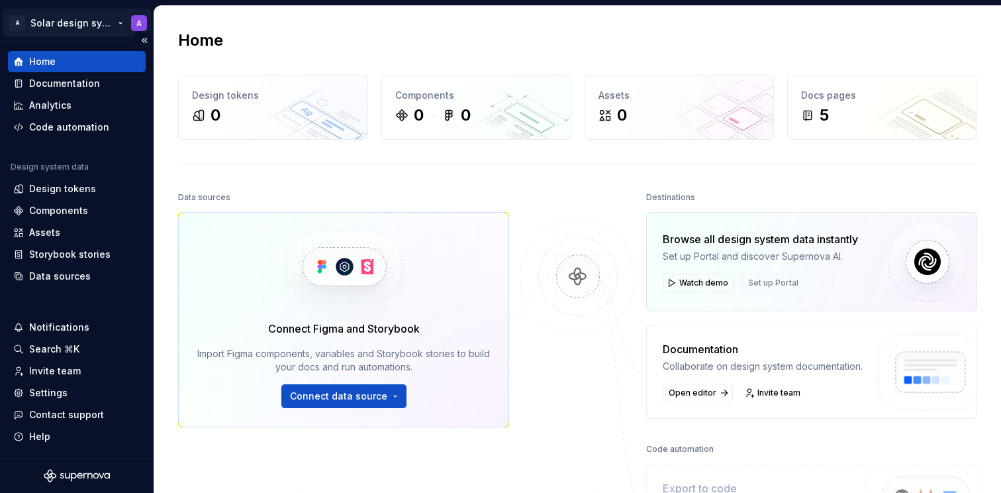
click at [92, 21] on html "A Solar design system A Home Documentation Analytics Code automation Design sys…" at bounding box center [500, 246] width 1001 height 493
click at [401, 27] on html "A Solar design system A Home Documentation Analytics Code automation Design sys…" at bounding box center [500, 246] width 1001 height 493
click at [50, 24] on html "A Solar design system A Home Documentation Analytics Code automation Design sys…" at bounding box center [500, 246] width 1001 height 493
click at [538, 195] on html "A Solar design system A Home Documentation Analytics Code automation Design sys…" at bounding box center [500, 246] width 1001 height 493
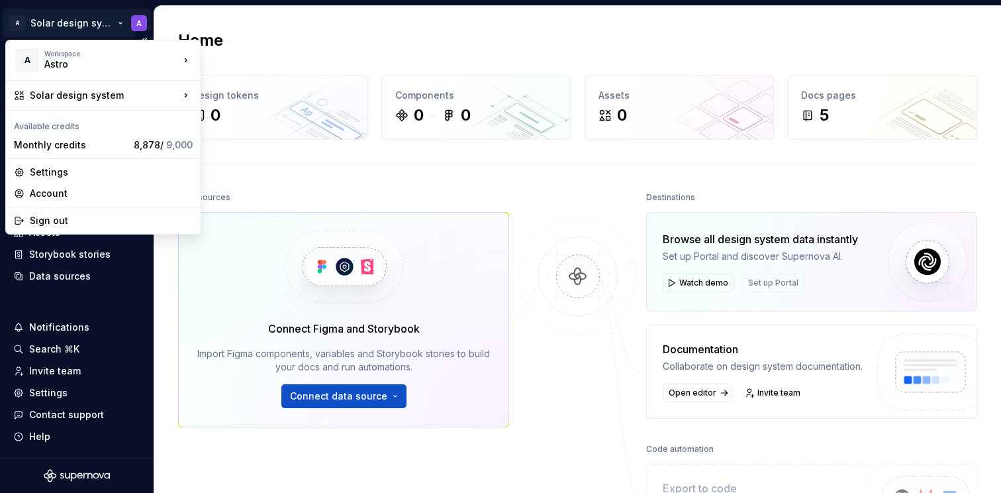
click at [76, 24] on html "A Solar design system A Home Documentation Analytics Code automation Design sys…" at bounding box center [500, 246] width 1001 height 493
click at [249, 85] on div "New workspace" at bounding box center [265, 86] width 86 height 13
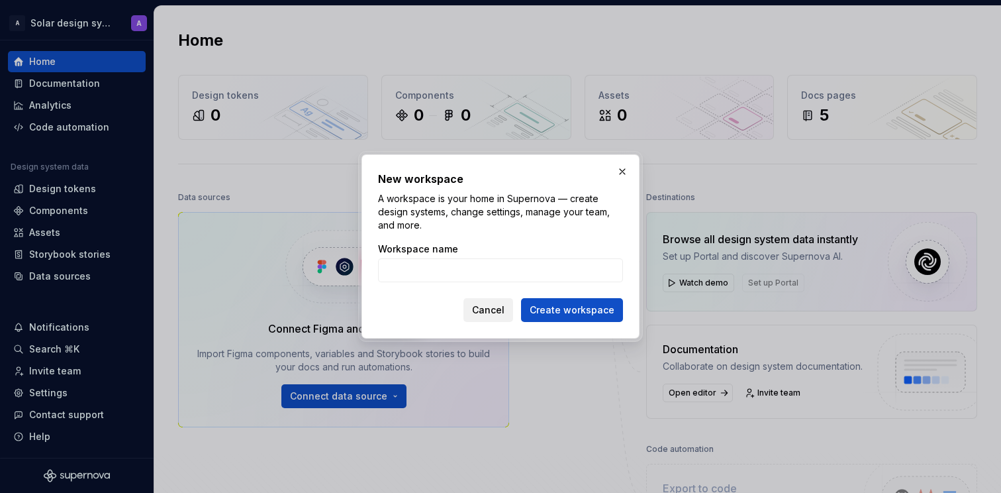
click at [498, 305] on span "Cancel" at bounding box center [488, 309] width 32 height 13
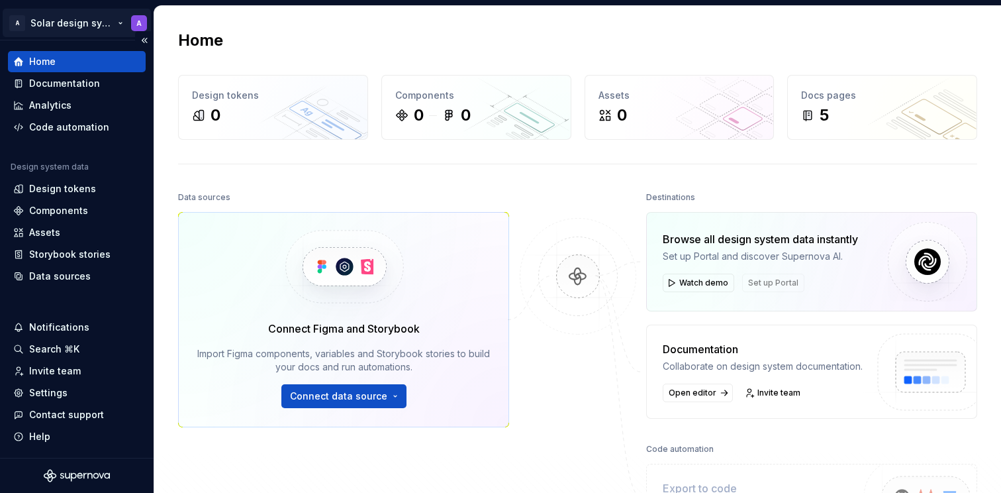
click at [101, 21] on html "A Solar design system A Home Documentation Analytics Code automation Design sys…" at bounding box center [500, 246] width 1001 height 493
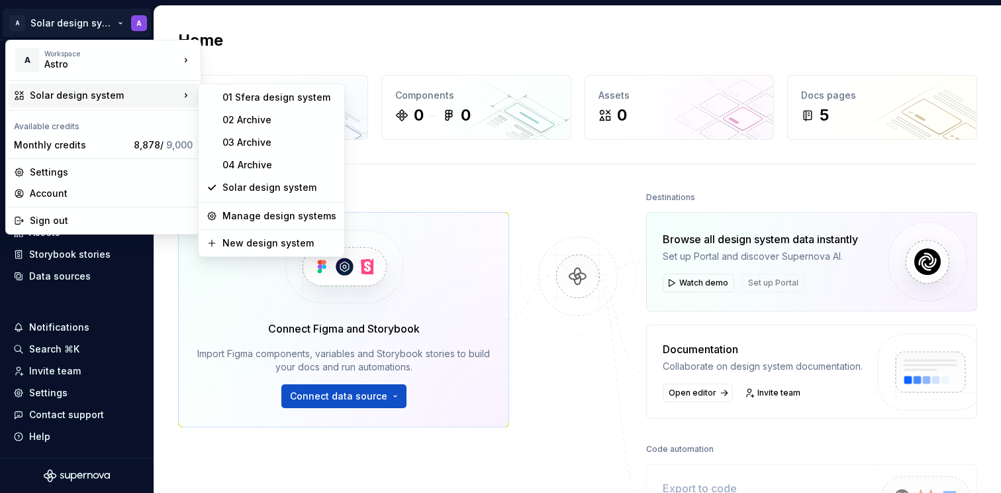
click at [403, 38] on html "A Solar design system A Home Documentation Analytics Code automation Design sys…" at bounding box center [500, 246] width 1001 height 493
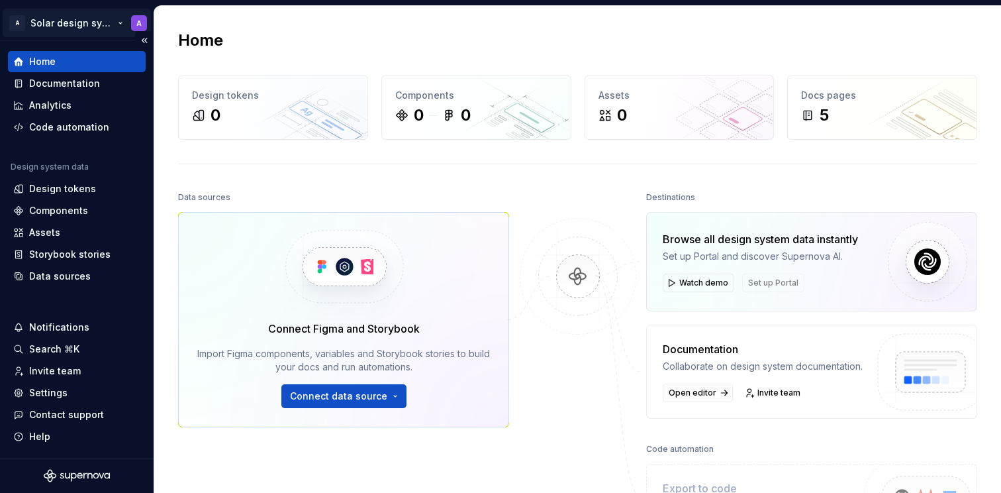
click at [83, 27] on html "A Solar design system A Home Documentation Analytics Code automation Design sys…" at bounding box center [500, 246] width 1001 height 493
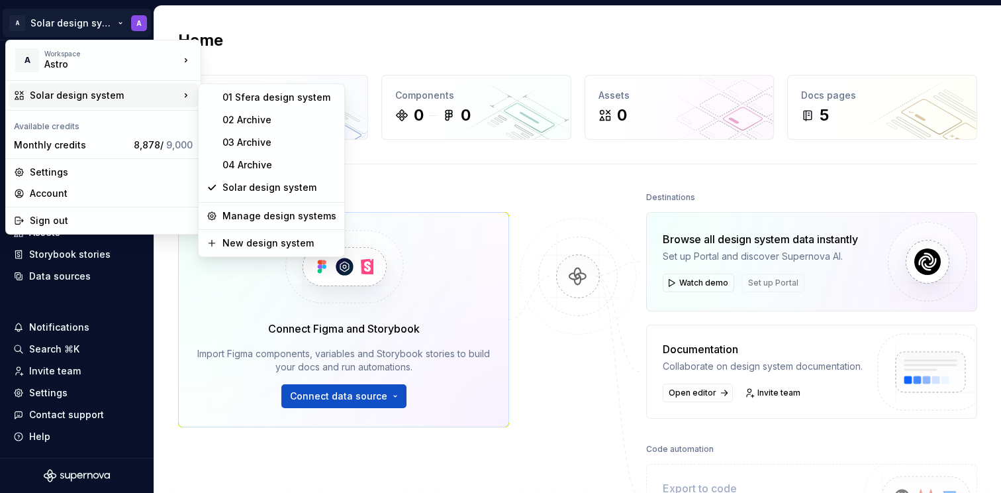
click at [409, 42] on html "A Solar design system A Home Documentation Analytics Code automation Design sys…" at bounding box center [500, 246] width 1001 height 493
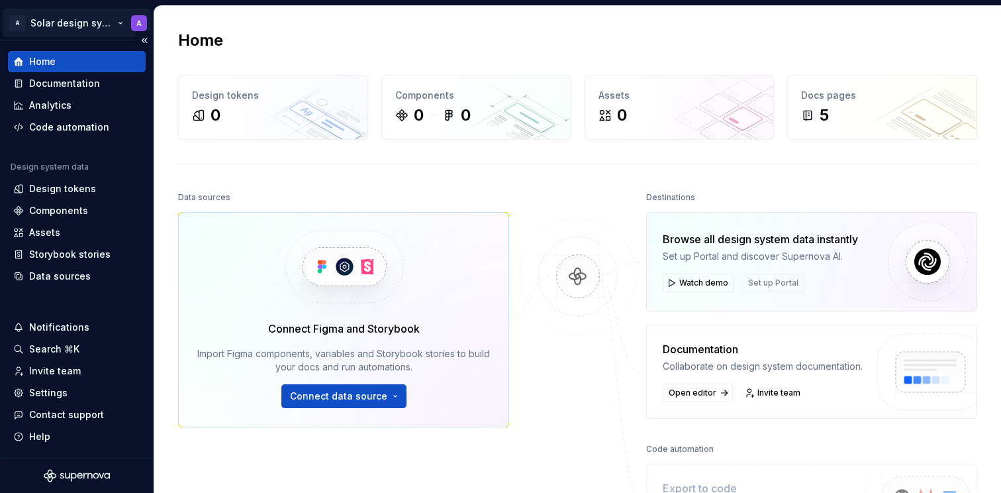
click at [58, 22] on html "A Solar design system A Home Documentation Analytics Code automation Design sys…" at bounding box center [500, 246] width 1001 height 493
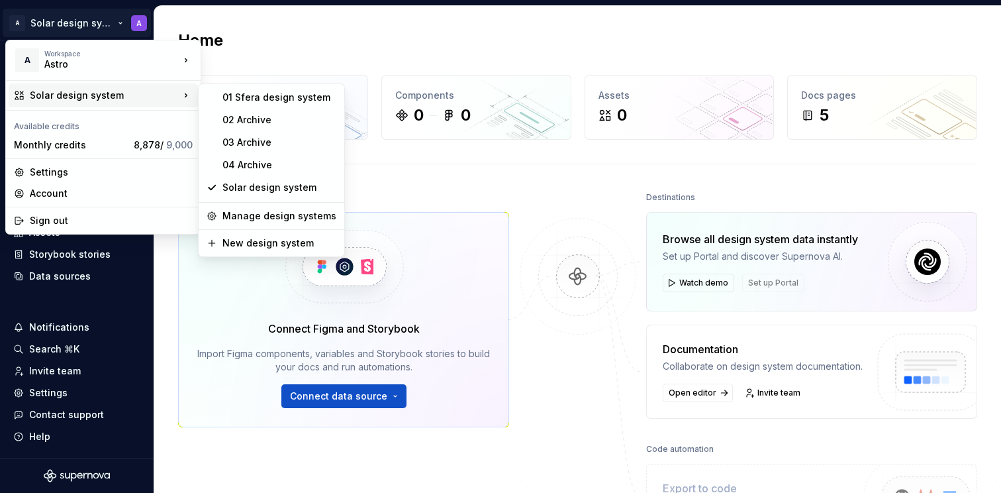
click at [463, 36] on html "A Solar design system A Home Documentation Analytics Code automation Design sys…" at bounding box center [500, 246] width 1001 height 493
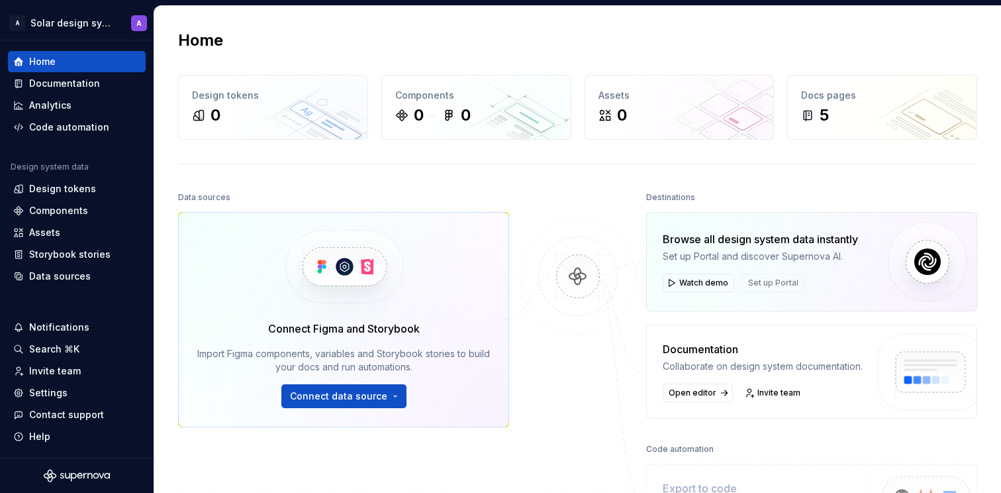
click at [438, 35] on div "Home" at bounding box center [577, 40] width 799 height 21
click at [72, 22] on html "A Solar design system A Home Documentation Analytics Code automation Design sys…" at bounding box center [500, 246] width 1001 height 493
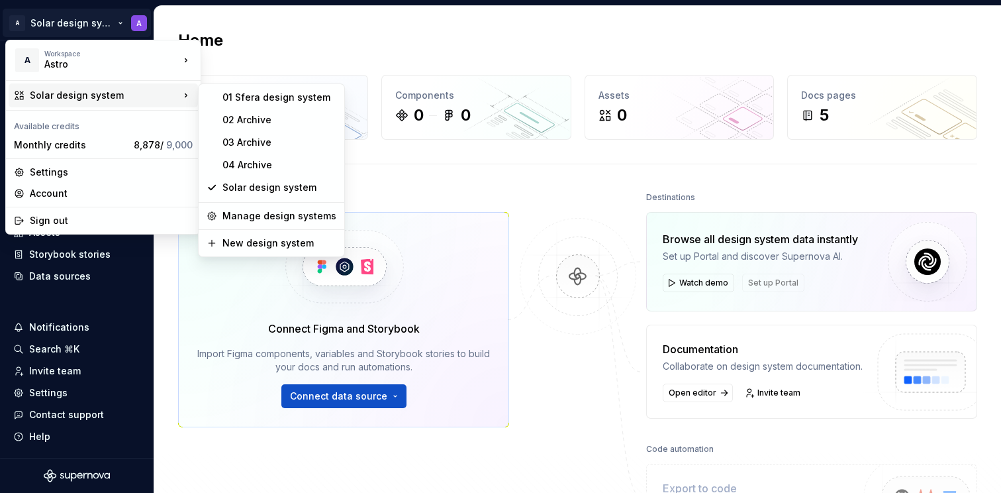
click at [394, 56] on html "A Solar design system A Home Documentation Analytics Code automation Design sys…" at bounding box center [500, 246] width 1001 height 493
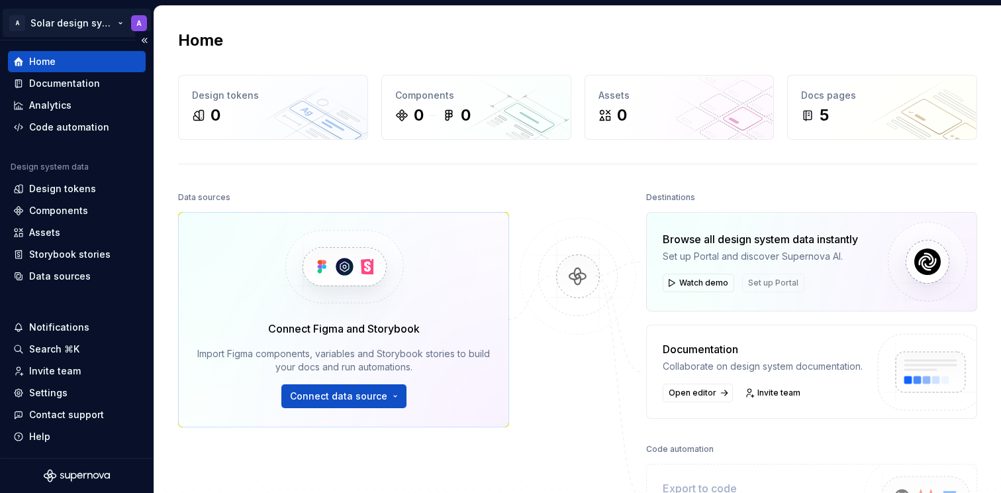
click at [77, 21] on html "A Solar design system A Home Documentation Analytics Code automation Design sys…" at bounding box center [500, 246] width 1001 height 493
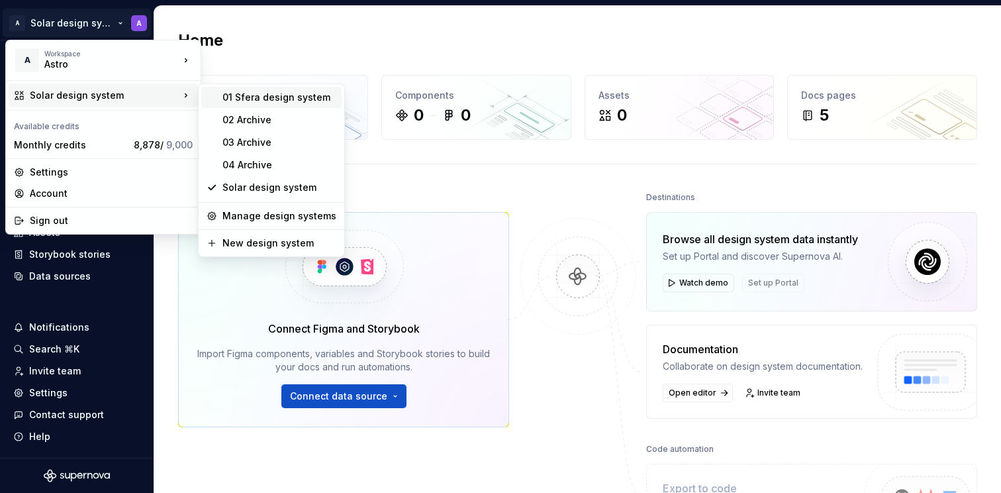
click at [254, 101] on div "01 Sfera design system" at bounding box center [279, 97] width 114 height 13
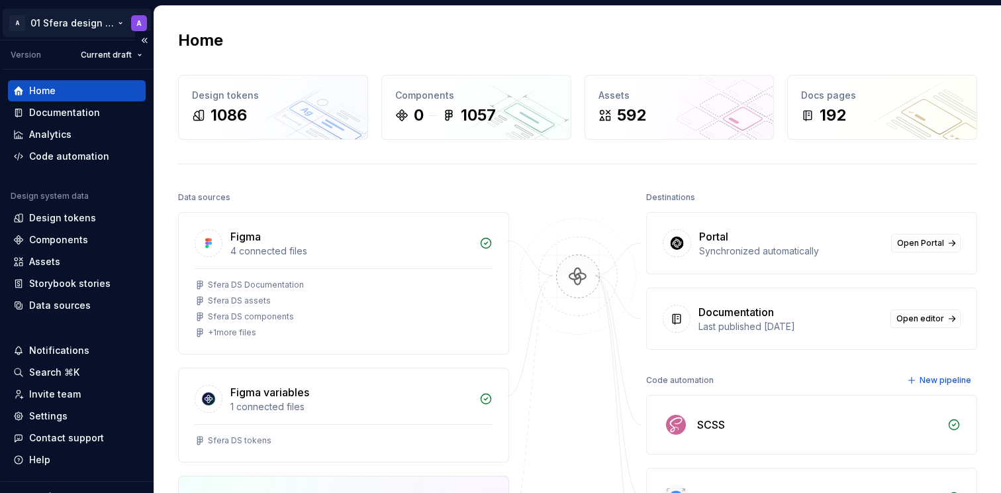
click at [72, 20] on html "A 01 Sfera design system A Version Current draft Home Documentation Analytics C…" at bounding box center [500, 246] width 1001 height 493
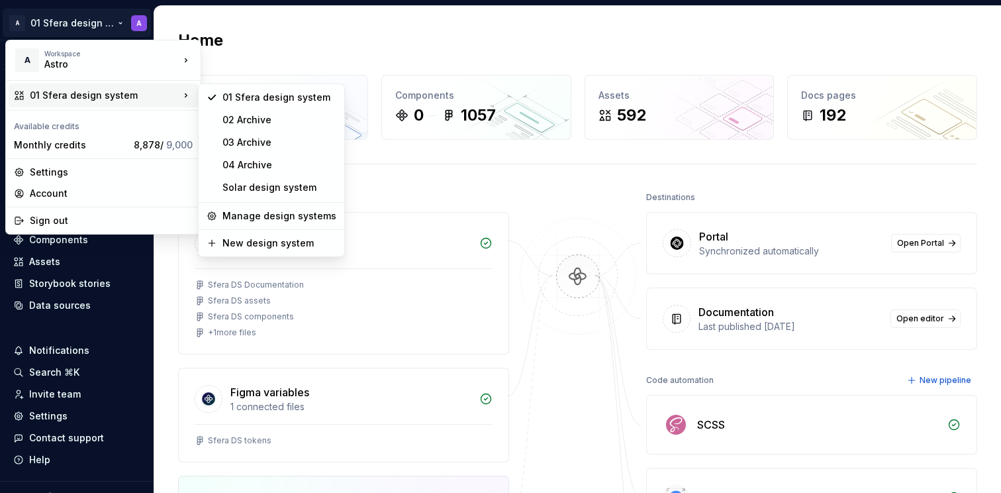
click at [437, 182] on html "A 01 Sfera design system A Version Current draft Home Documentation Analytics C…" at bounding box center [500, 246] width 1001 height 493
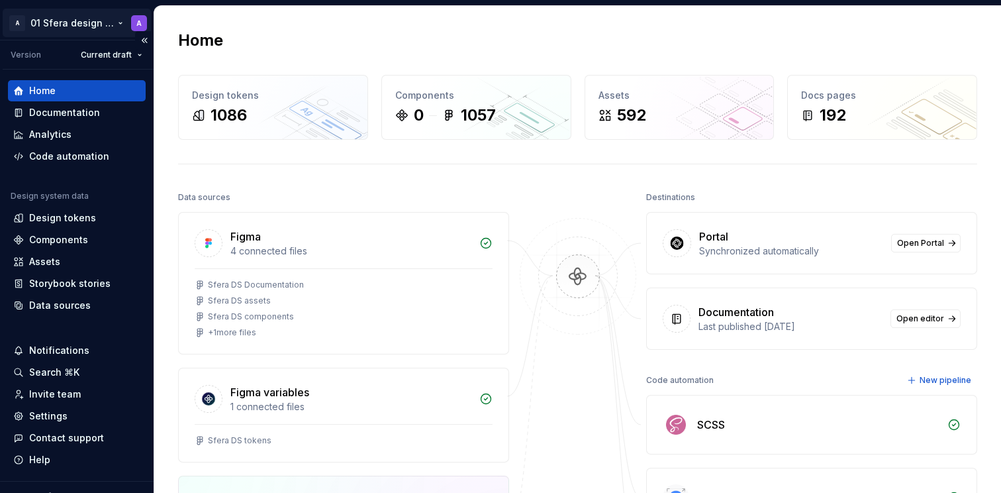
click at [89, 21] on html "A 01 Sfera design system A Version Current draft Home Documentation Analytics C…" at bounding box center [500, 246] width 1001 height 493
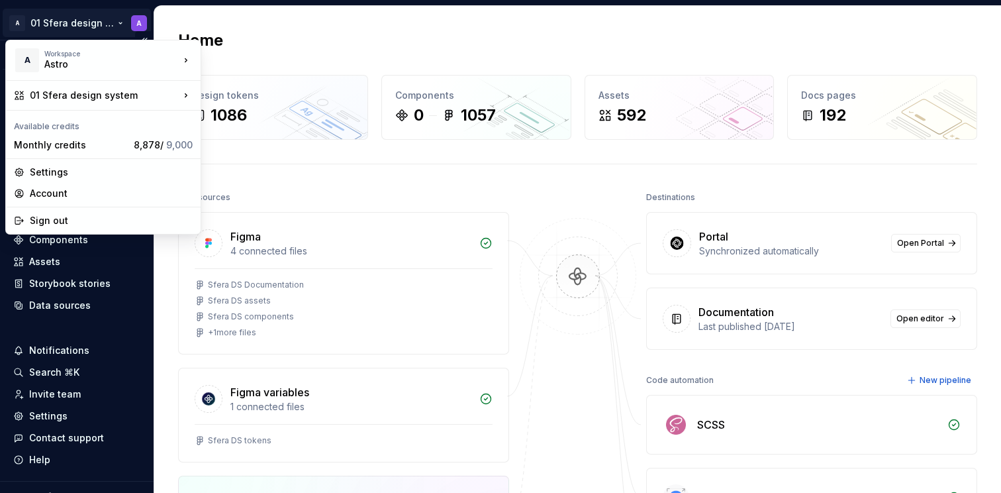
click at [89, 21] on html "A 01 Sfera design system A Version Current draft Home Documentation Analytics C…" at bounding box center [500, 246] width 1001 height 493
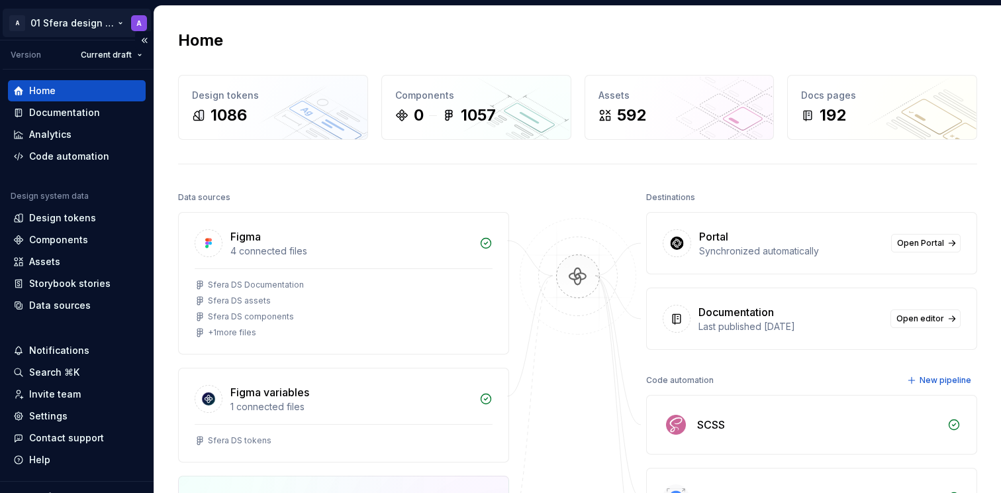
click at [89, 21] on html "A 01 Sfera design system A Version Current draft Home Documentation Analytics C…" at bounding box center [500, 246] width 1001 height 493
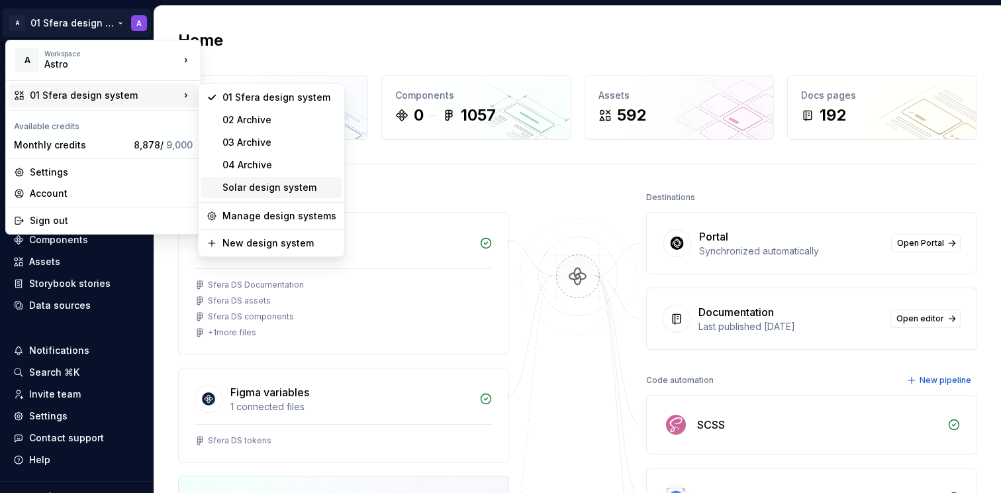
click at [285, 189] on div "Solar design system" at bounding box center [279, 187] width 114 height 13
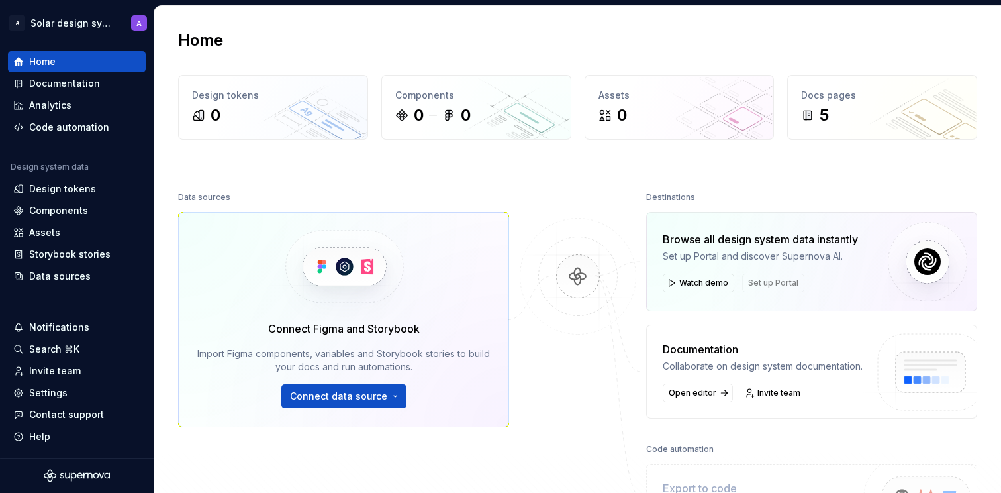
click at [373, 197] on div "Data sources" at bounding box center [343, 197] width 331 height 19
click at [72, 21] on html "A Solar design system A Home Documentation Analytics Code automation Design sys…" at bounding box center [500, 246] width 1001 height 493
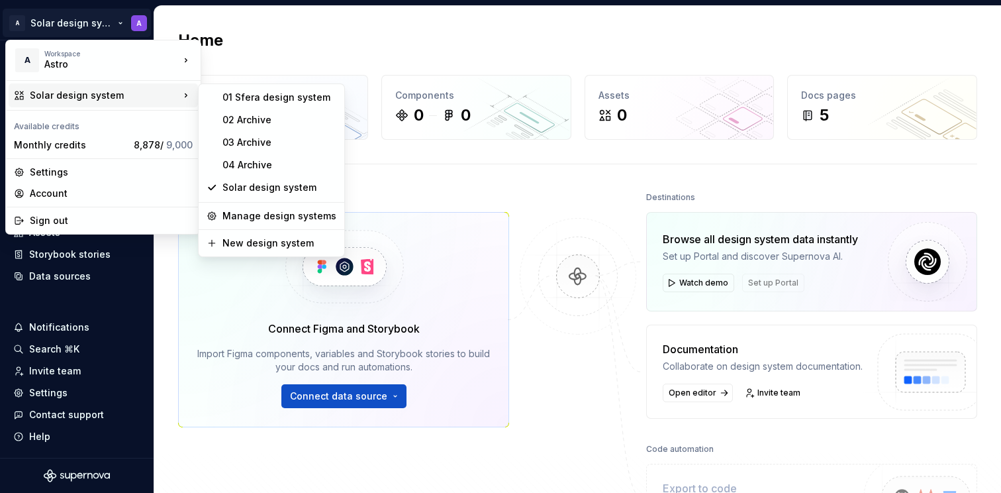
click at [432, 186] on html "A Solar design system A Home Documentation Analytics Code automation Design sys…" at bounding box center [500, 246] width 1001 height 493
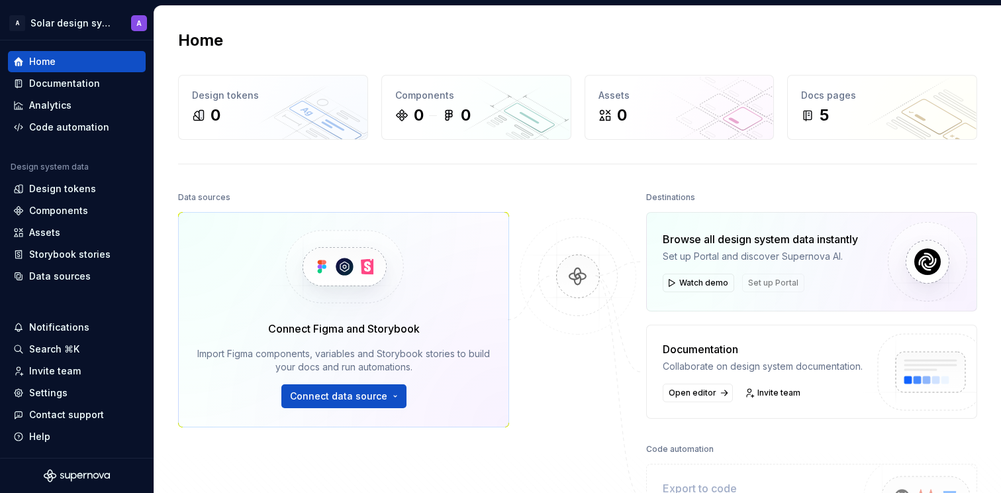
click at [432, 186] on div "Home Design tokens 0 Components 0 0 Assets 0 Docs pages 5 Data sources Connect …" at bounding box center [577, 305] width 847 height 599
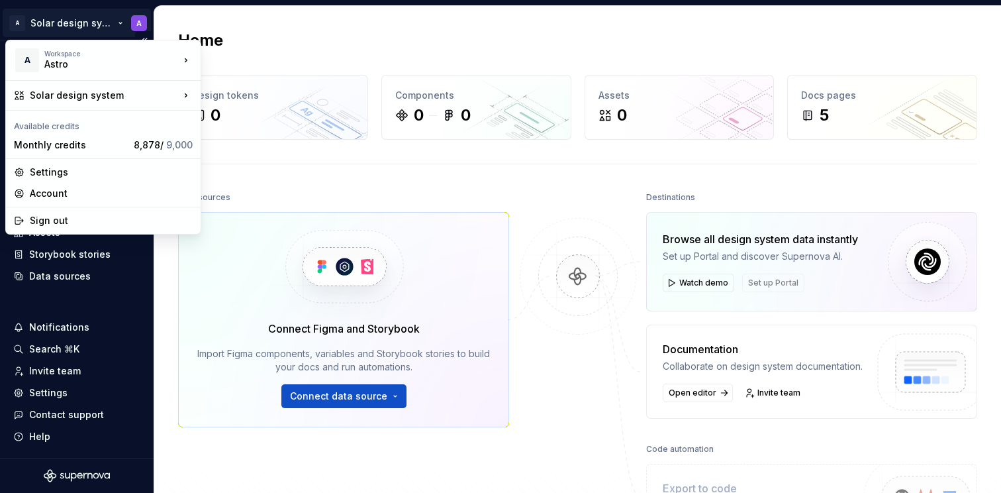
click at [97, 19] on html "A Solar design system A Home Documentation Analytics Code automation Design sys…" at bounding box center [500, 246] width 1001 height 493
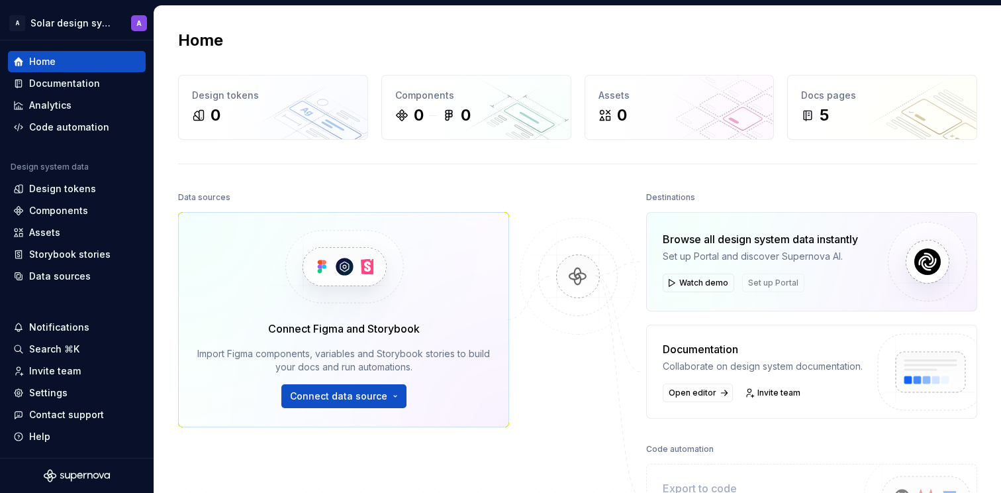
click at [518, 183] on div "Home Design tokens 0 Components 0 0 Assets 0 Docs pages 5 Data sources Connect …" at bounding box center [577, 305] width 847 height 599
click at [338, 395] on span "Connect data source" at bounding box center [338, 395] width 97 height 13
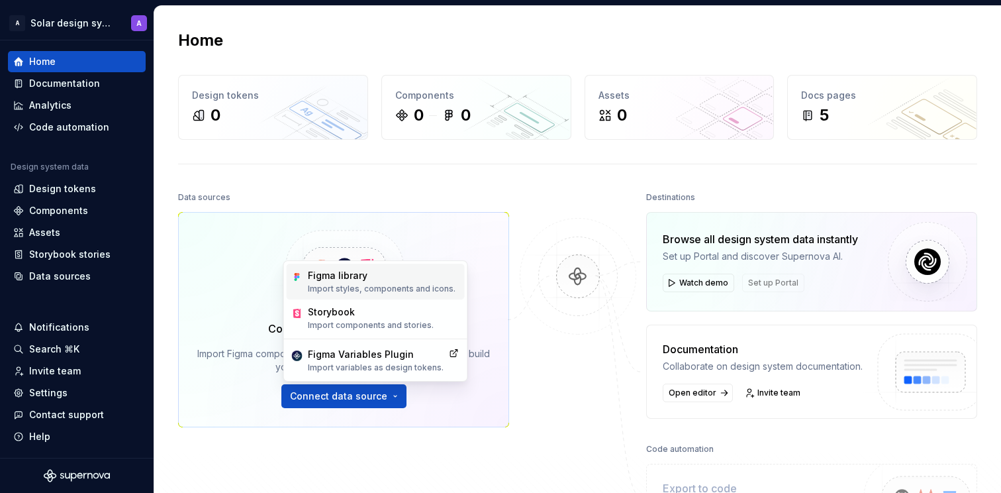
click at [408, 285] on p "Import styles, components and icons." at bounding box center [382, 288] width 148 height 11
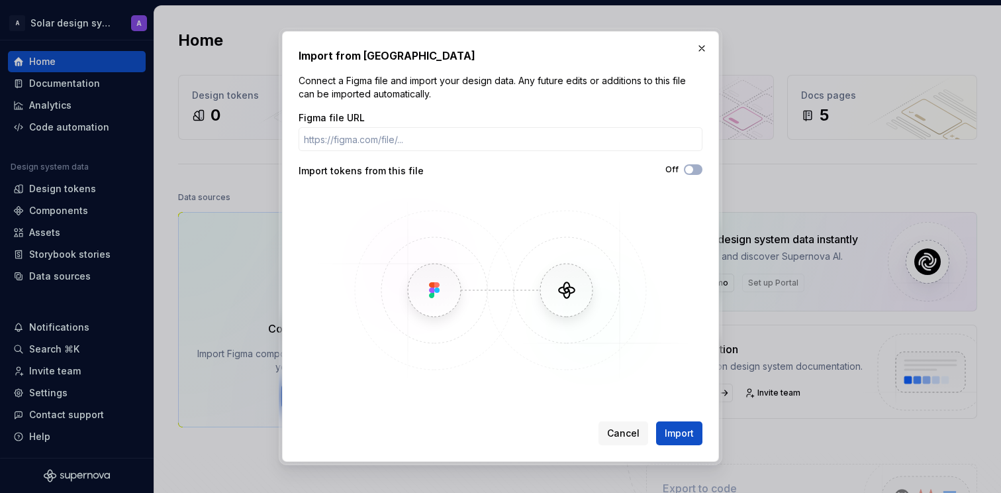
drag, startPoint x: 618, startPoint y: 436, endPoint x: 595, endPoint y: 417, distance: 30.6
click at [618, 436] on span "Cancel" at bounding box center [623, 432] width 32 height 13
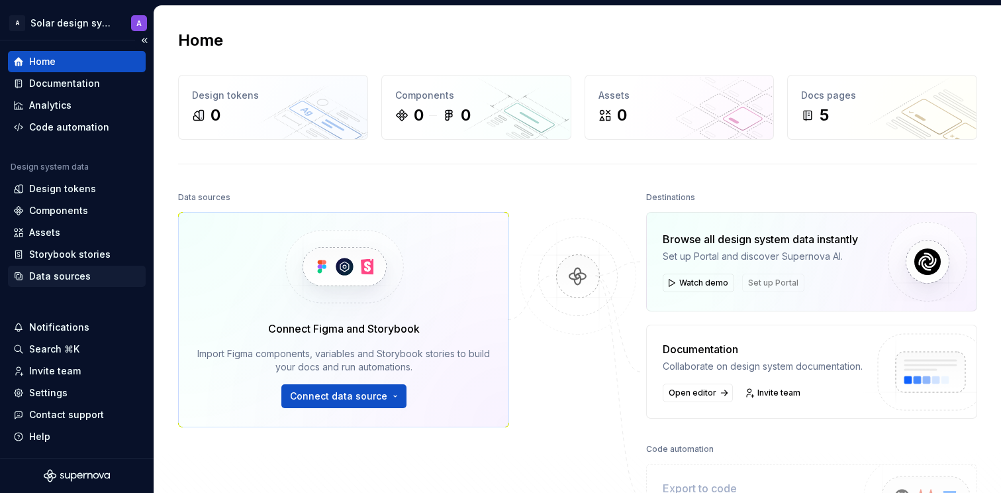
click at [62, 271] on div "Data sources" at bounding box center [60, 275] width 62 height 13
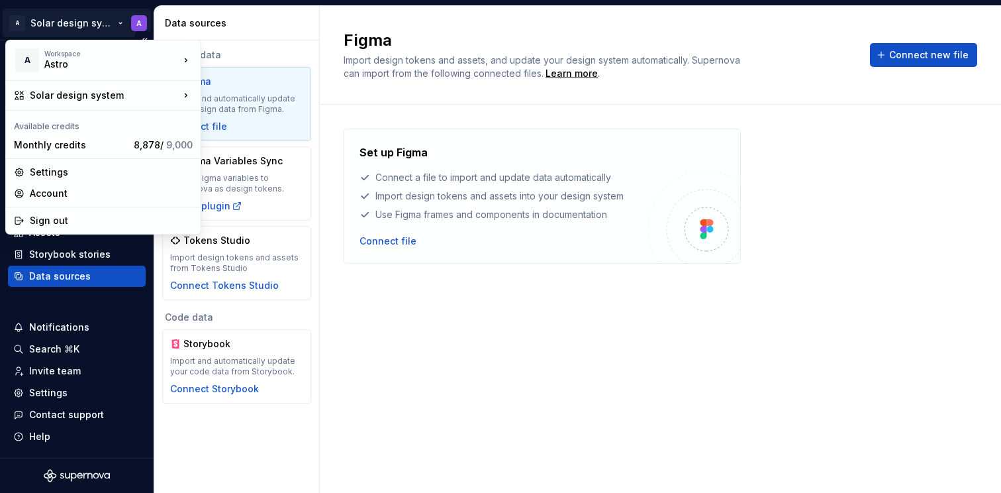
click at [75, 19] on html "A Solar design system A Home Documentation Analytics Code automation Design sys…" at bounding box center [500, 246] width 1001 height 493
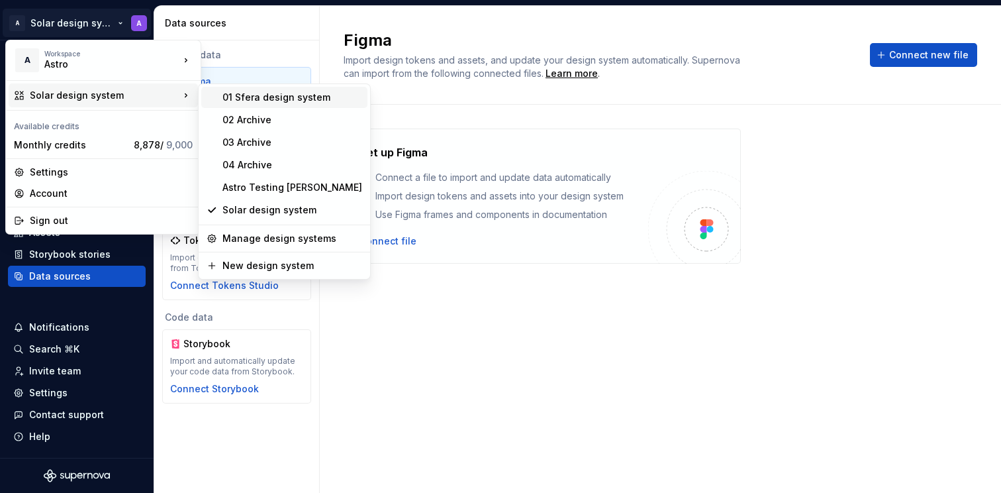
click at [262, 98] on div "01 Sfera design system" at bounding box center [292, 97] width 140 height 13
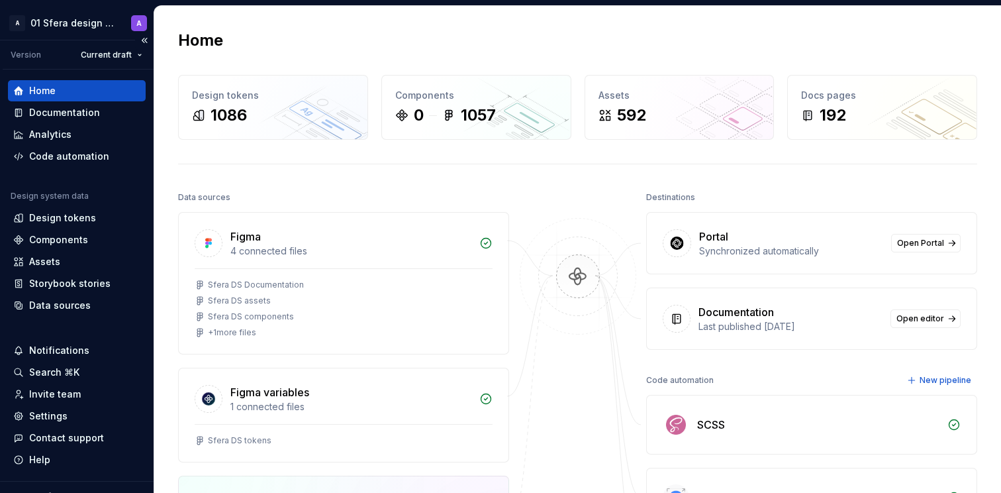
click at [78, 203] on div "Design system data" at bounding box center [77, 199] width 138 height 16
click at [74, 217] on div "Design tokens" at bounding box center [62, 217] width 67 height 13
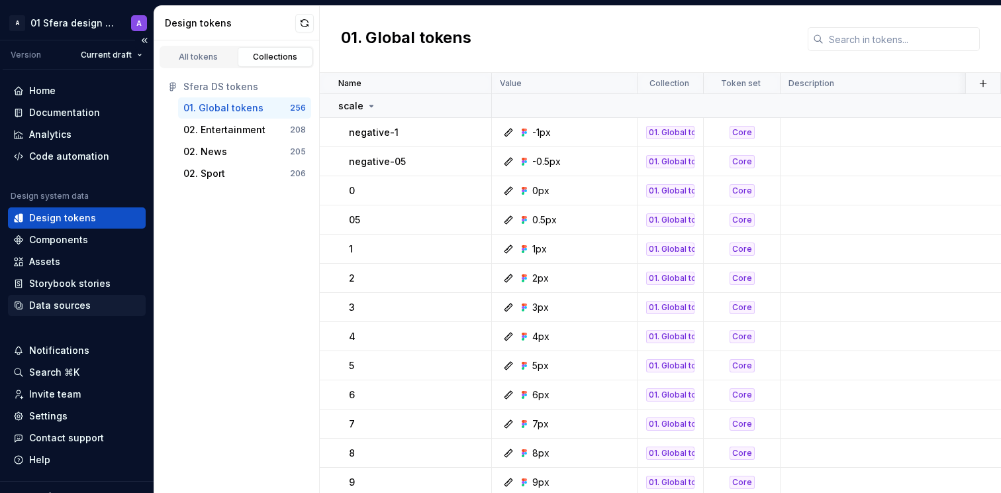
click at [73, 302] on div "Data sources" at bounding box center [60, 305] width 62 height 13
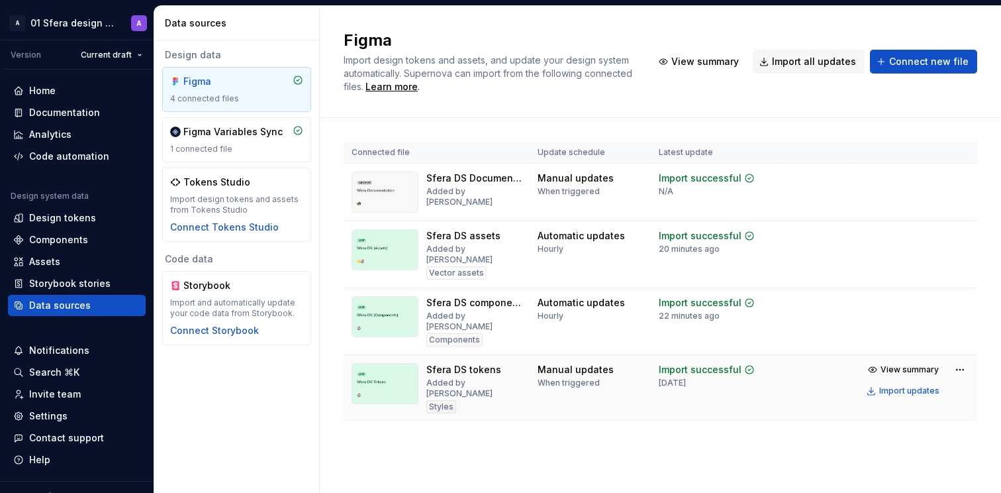
click at [466, 363] on div "Sfera DS tokens" at bounding box center [463, 369] width 75 height 13
click at [541, 389] on td "Manual updates When triggered" at bounding box center [590, 388] width 121 height 67
click at [543, 425] on div "Connected file Update schedule Latest update Sfera DS Documentation Added by As…" at bounding box center [661, 295] width 634 height 354
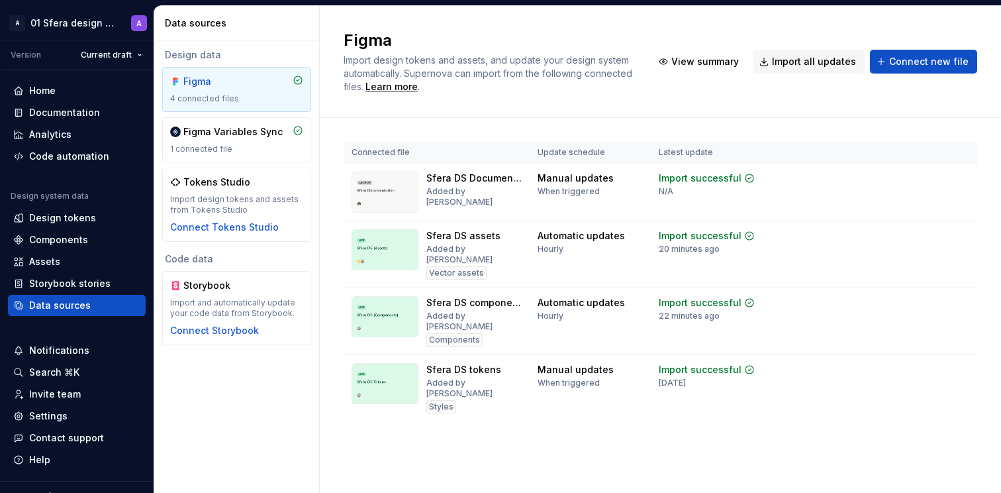
click at [505, 423] on div "Connected file Update schedule Latest update Sfera DS Documentation Added by As…" at bounding box center [661, 295] width 634 height 354
click at [963, 293] on html "A 01 Sfera design system A Version Current draft Home Documentation Analytics C…" at bounding box center [500, 246] width 1001 height 493
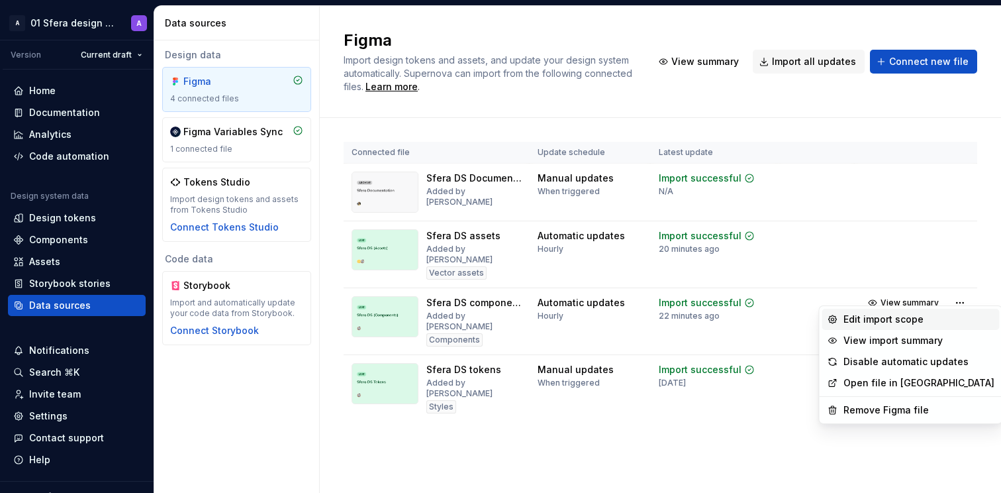
click at [916, 321] on div "Edit import scope" at bounding box center [919, 319] width 151 height 13
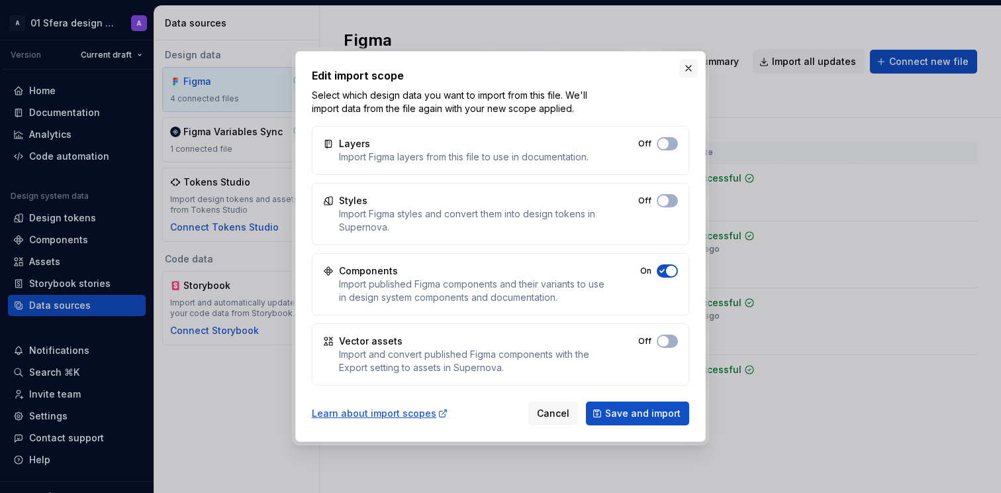
click at [688, 68] on button "button" at bounding box center [688, 68] width 19 height 19
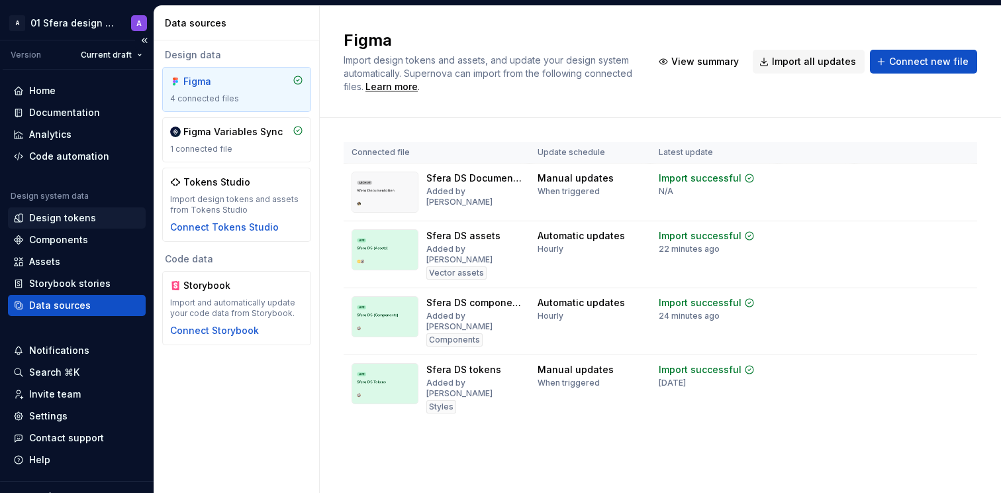
click at [40, 217] on div "Design tokens" at bounding box center [62, 217] width 67 height 13
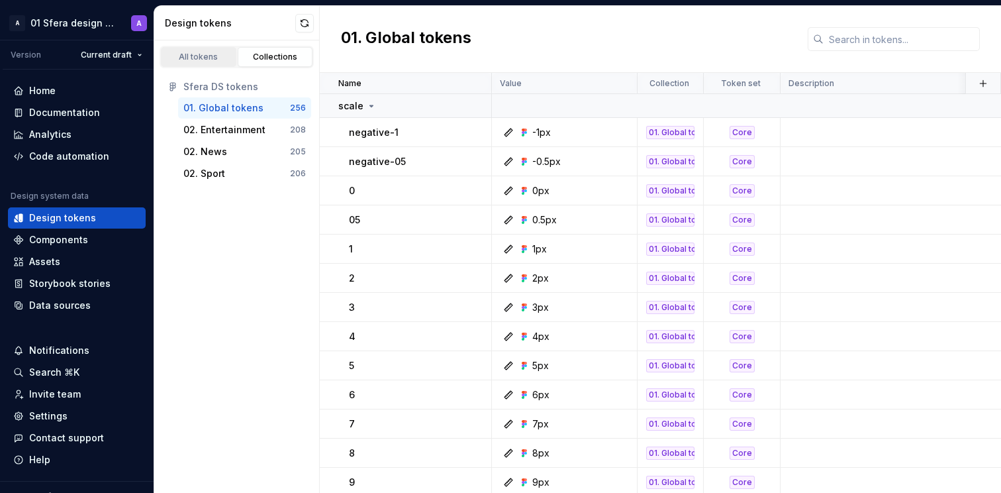
click at [206, 56] on div "All tokens" at bounding box center [199, 57] width 66 height 11
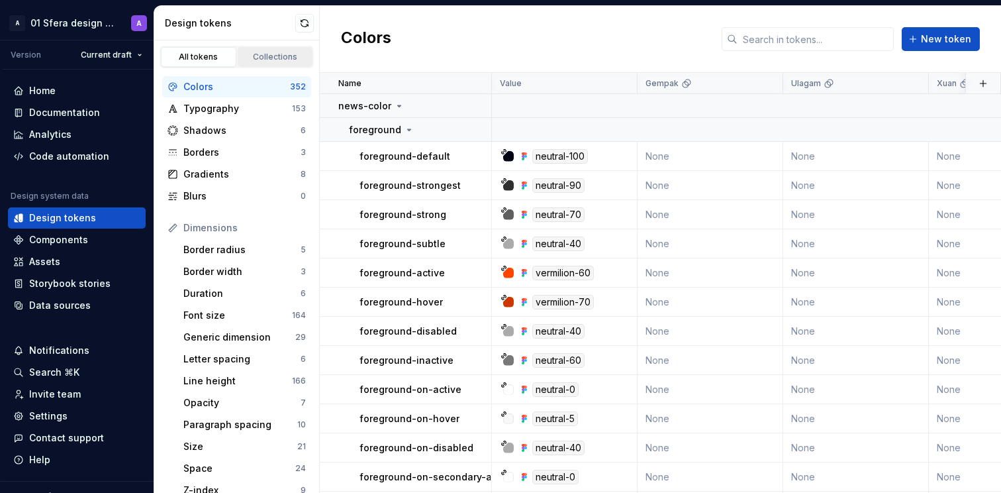
click at [277, 57] on div "Collections" at bounding box center [275, 57] width 66 height 11
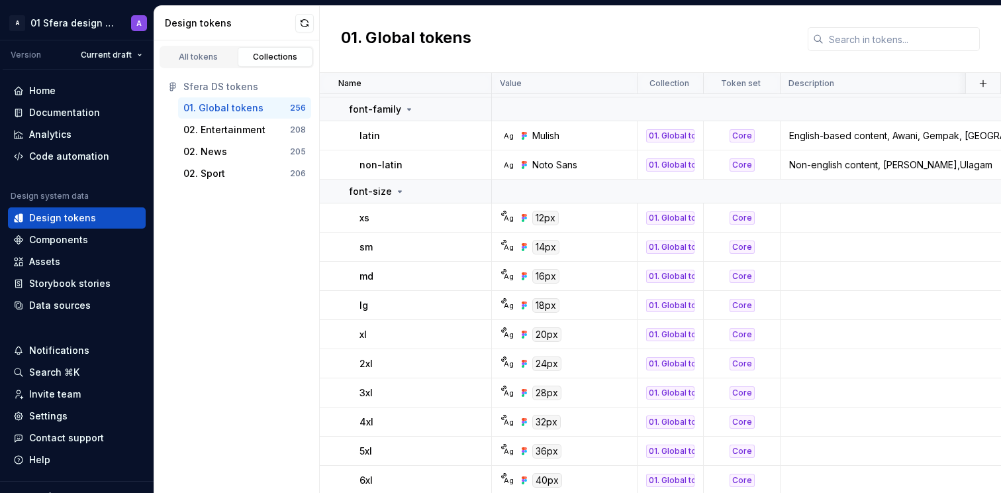
scroll to position [883, 0]
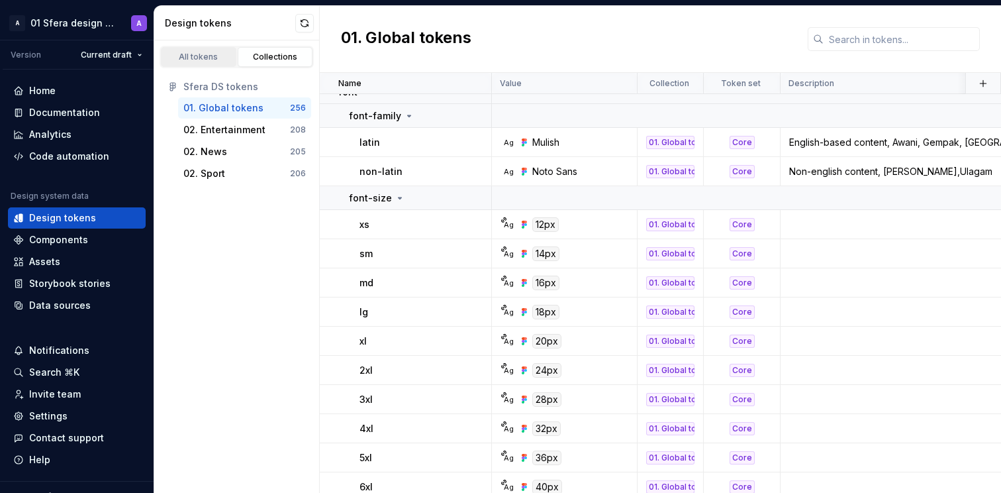
click at [191, 59] on div "All tokens" at bounding box center [199, 57] width 66 height 11
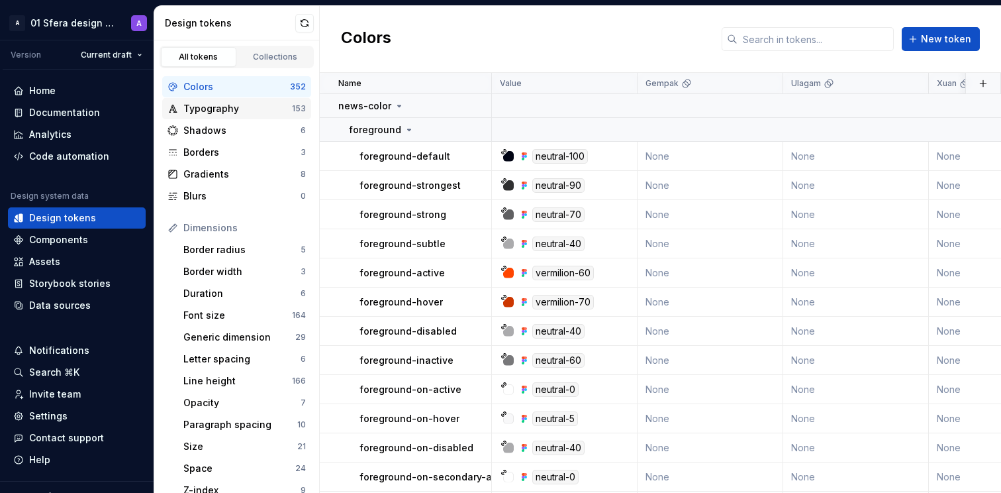
click at [222, 109] on div "Typography" at bounding box center [237, 108] width 109 height 13
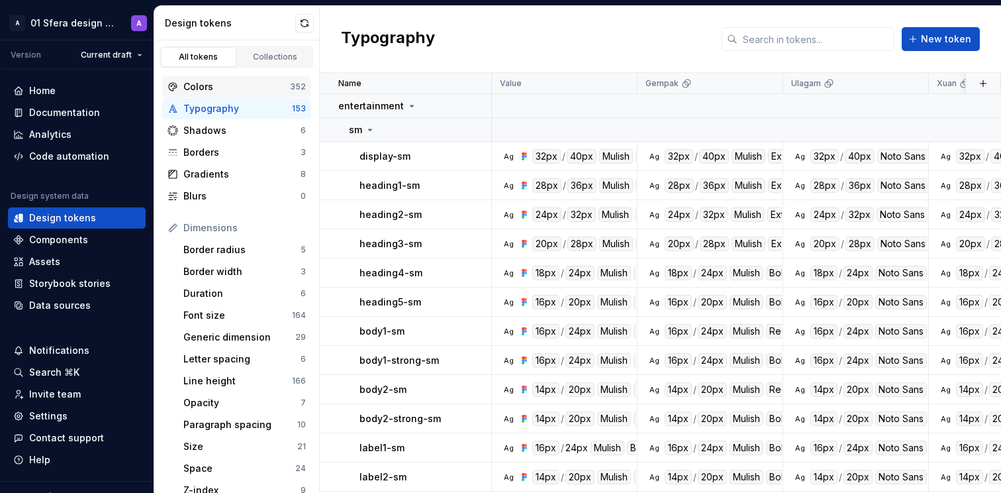
click at [237, 84] on div "Colors" at bounding box center [236, 86] width 107 height 13
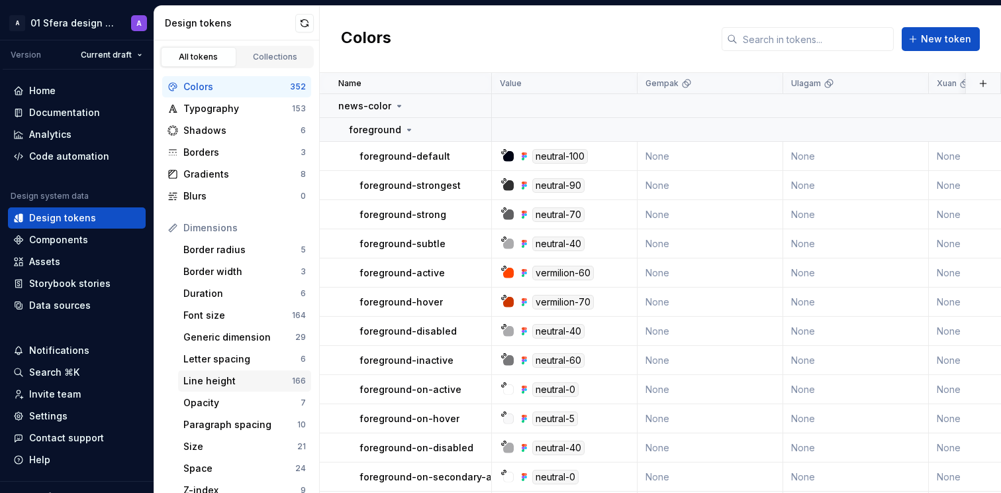
click at [234, 381] on div "Line height" at bounding box center [237, 380] width 109 height 13
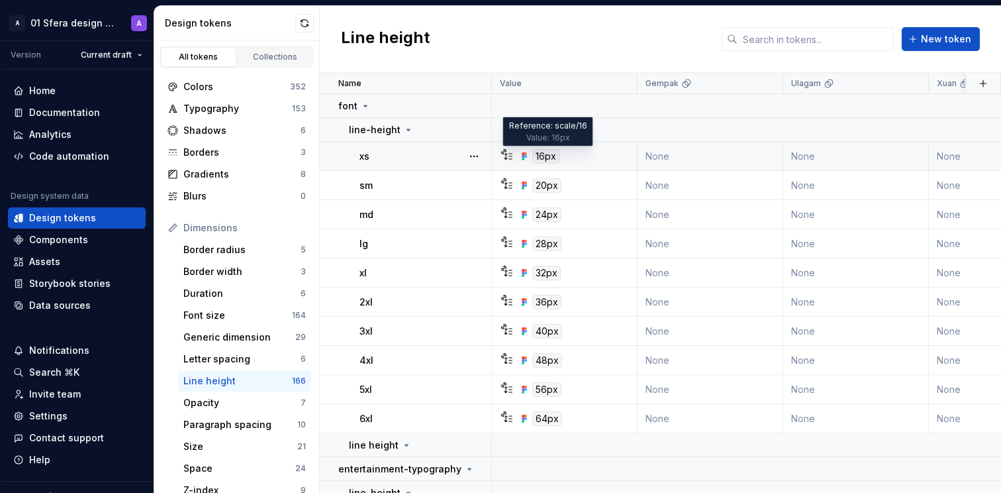
click at [544, 156] on div "16px" at bounding box center [545, 156] width 27 height 15
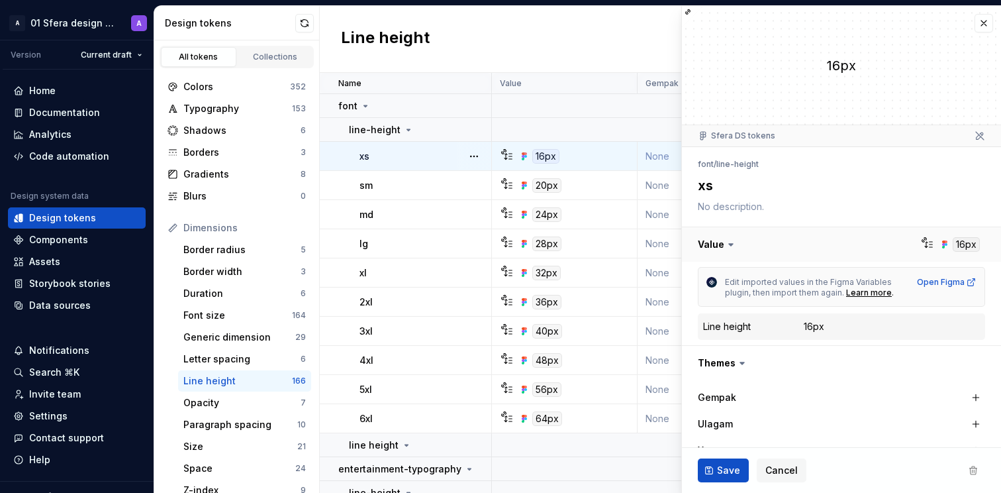
click at [953, 246] on button "button" at bounding box center [841, 244] width 319 height 34
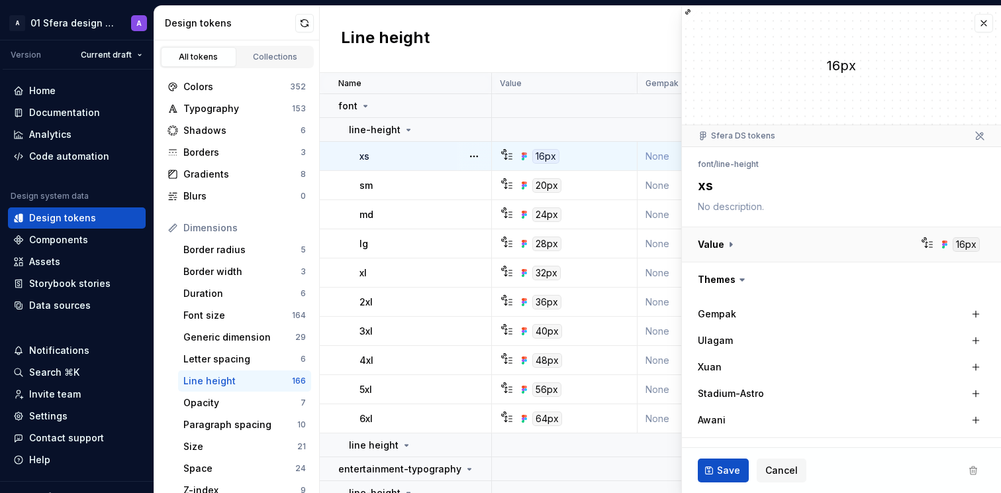
click at [953, 246] on button "button" at bounding box center [841, 244] width 319 height 34
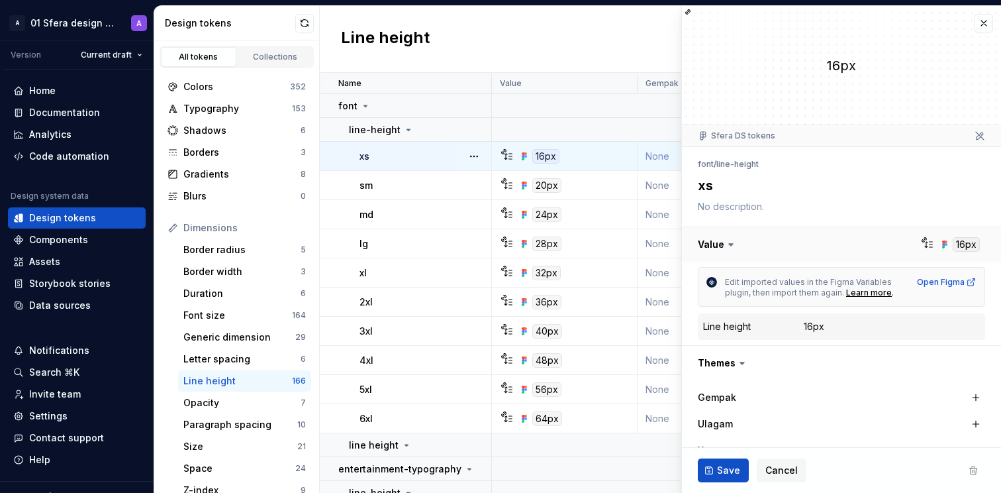
click at [953, 246] on button "button" at bounding box center [841, 244] width 319 height 34
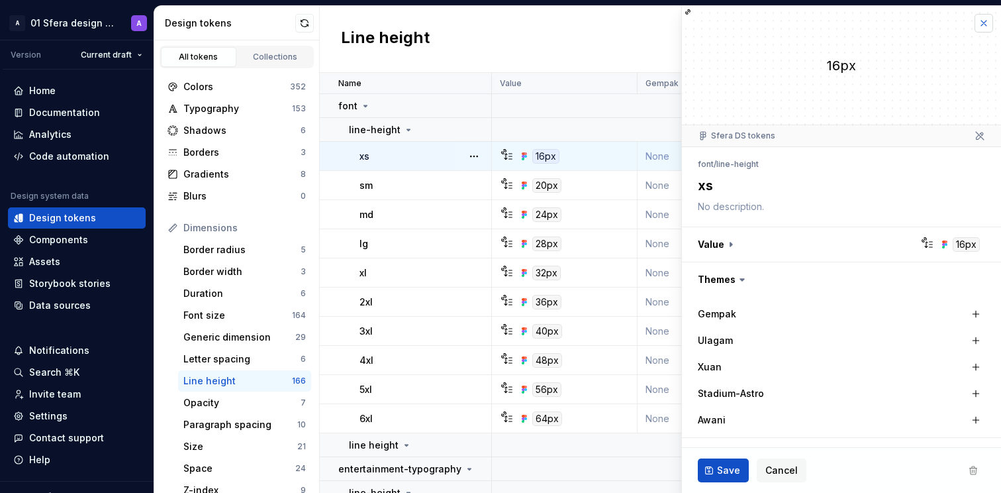
click at [975, 21] on button "button" at bounding box center [984, 23] width 19 height 19
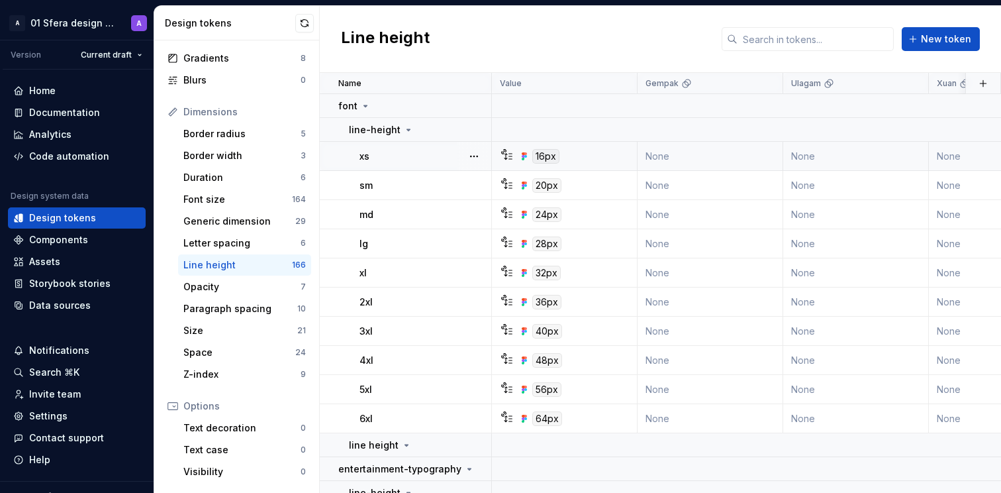
scroll to position [232, 0]
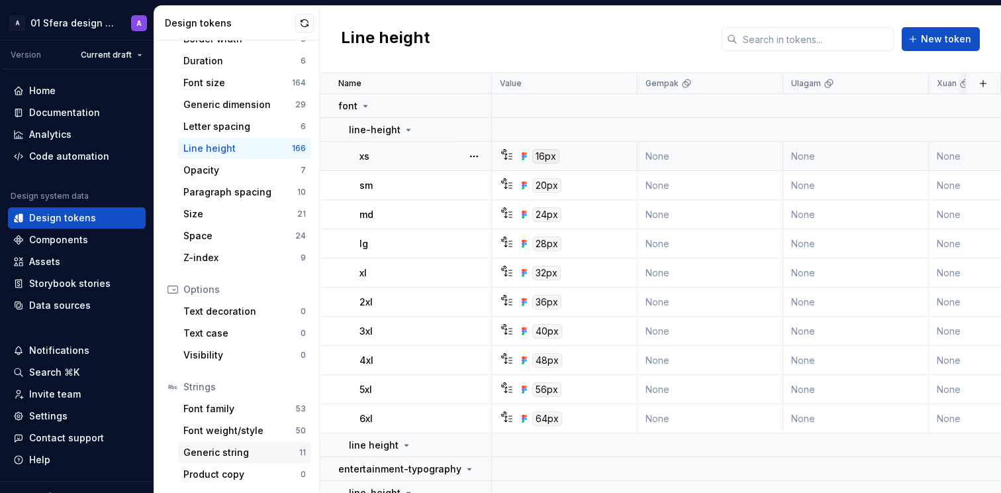
click at [227, 452] on div "Generic string" at bounding box center [241, 452] width 116 height 13
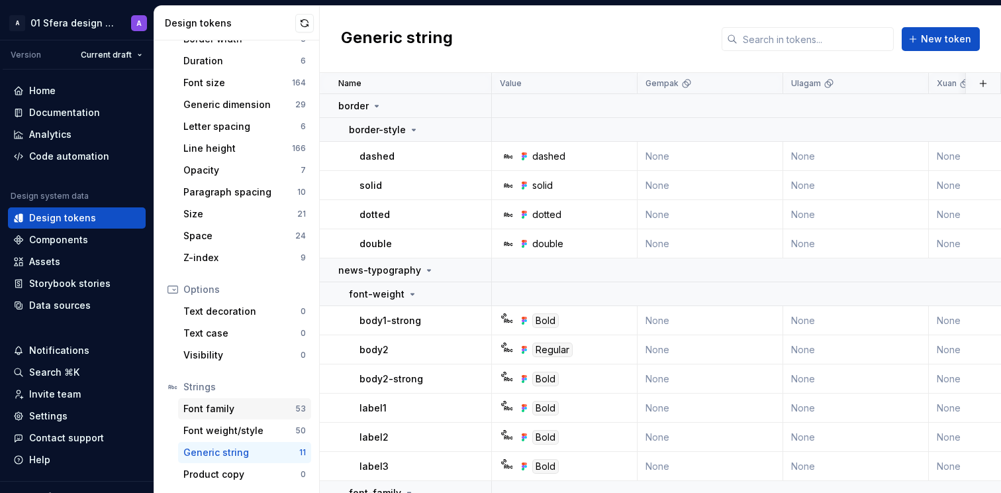
click at [250, 408] on div "Font family" at bounding box center [239, 408] width 112 height 13
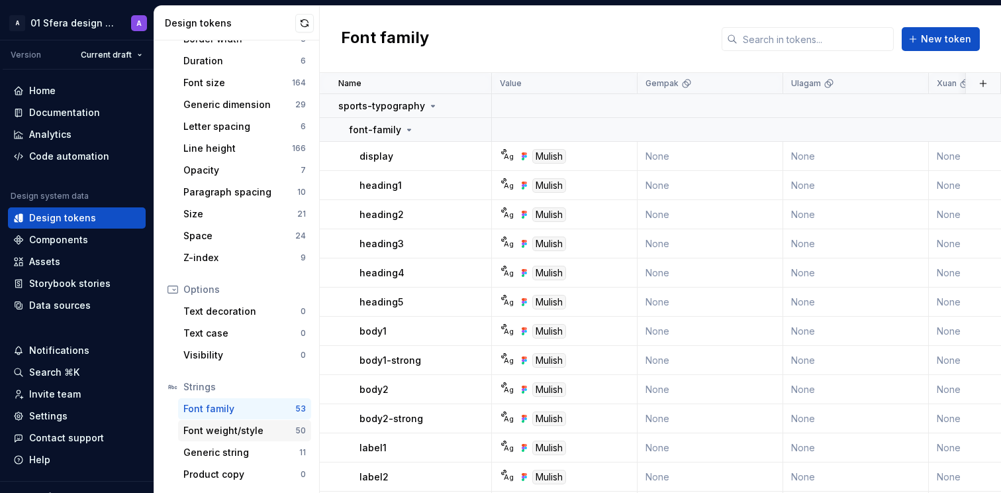
click at [261, 436] on div "Font weight/style" at bounding box center [239, 430] width 112 height 13
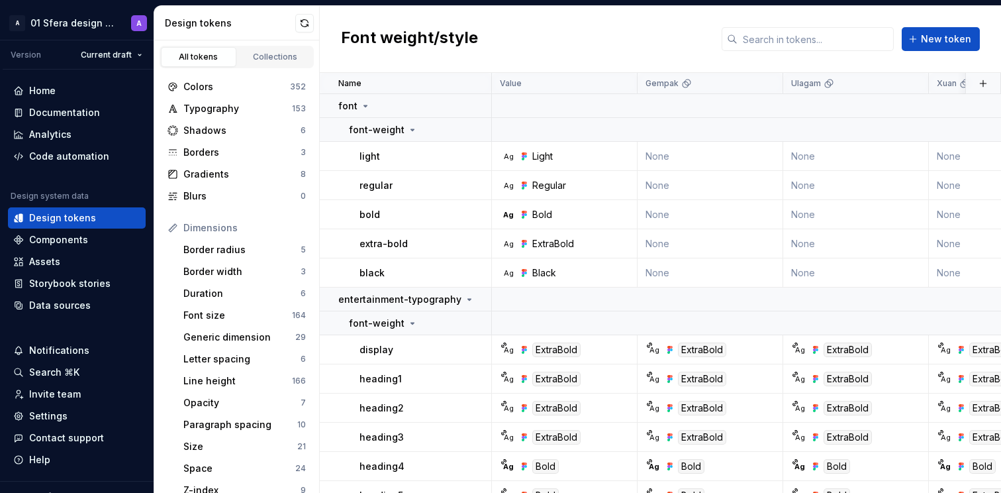
click at [545, 50] on div "Font weight/style New token" at bounding box center [660, 39] width 681 height 67
click at [236, 381] on div "Line height" at bounding box center [237, 380] width 109 height 13
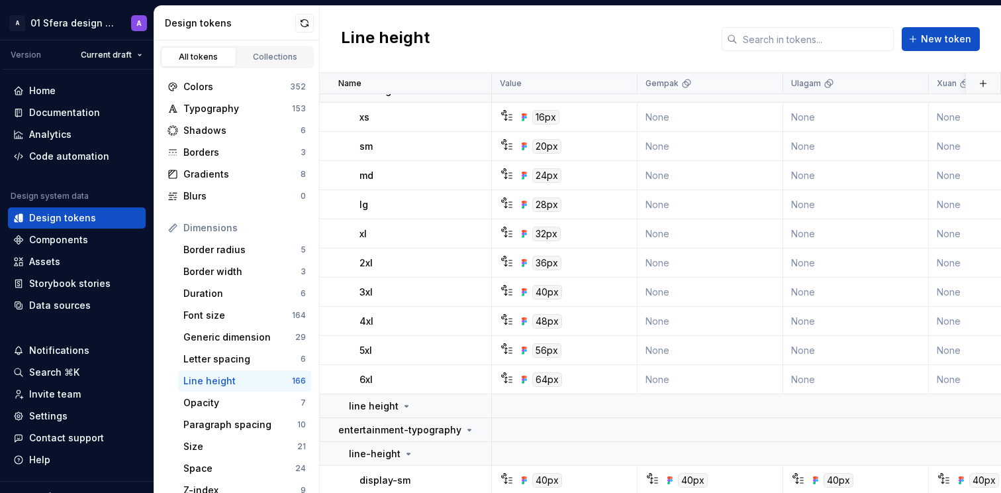
scroll to position [236, 0]
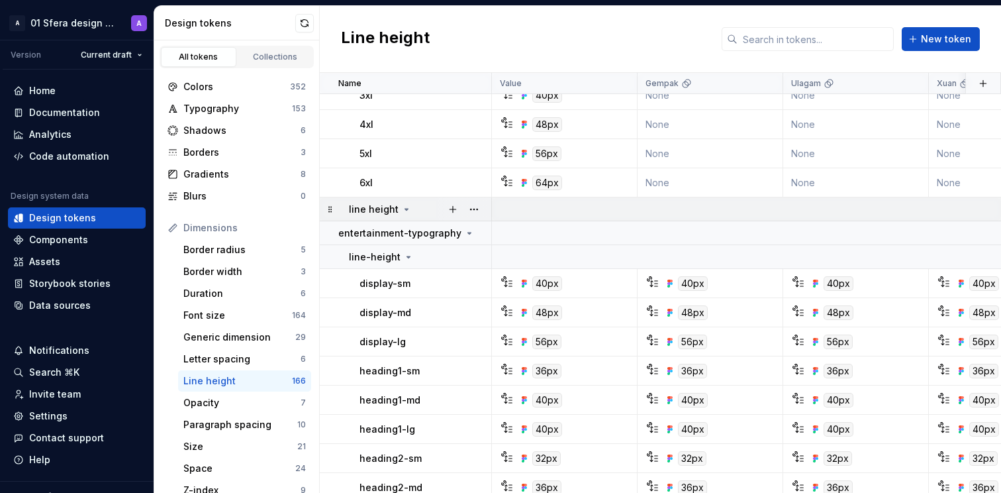
click at [385, 207] on p "line height" at bounding box center [374, 209] width 50 height 13
click at [401, 208] on icon at bounding box center [406, 209] width 11 height 11
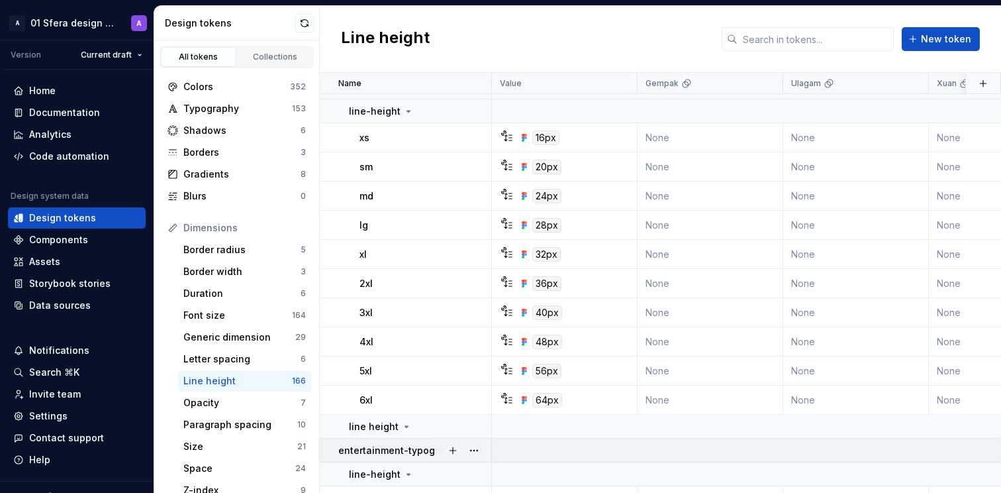
scroll to position [0, 0]
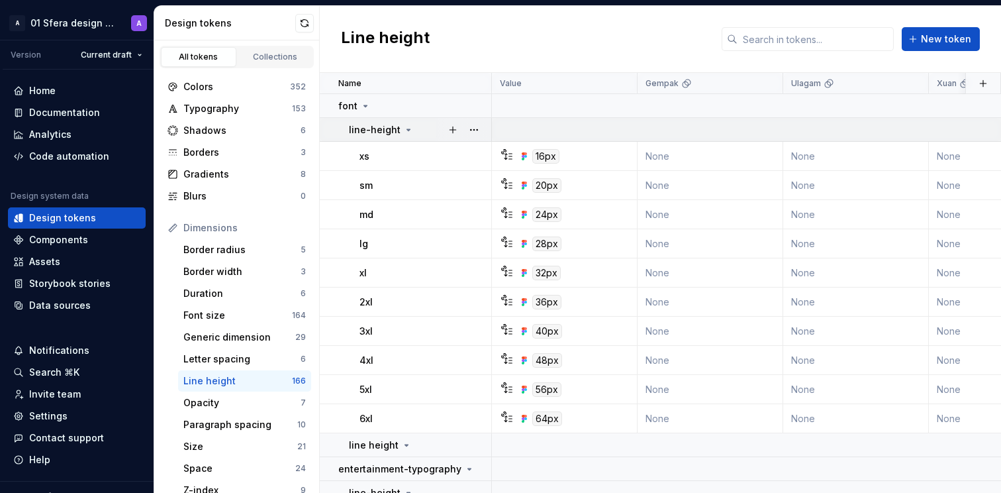
click at [403, 128] on icon at bounding box center [408, 129] width 11 height 11
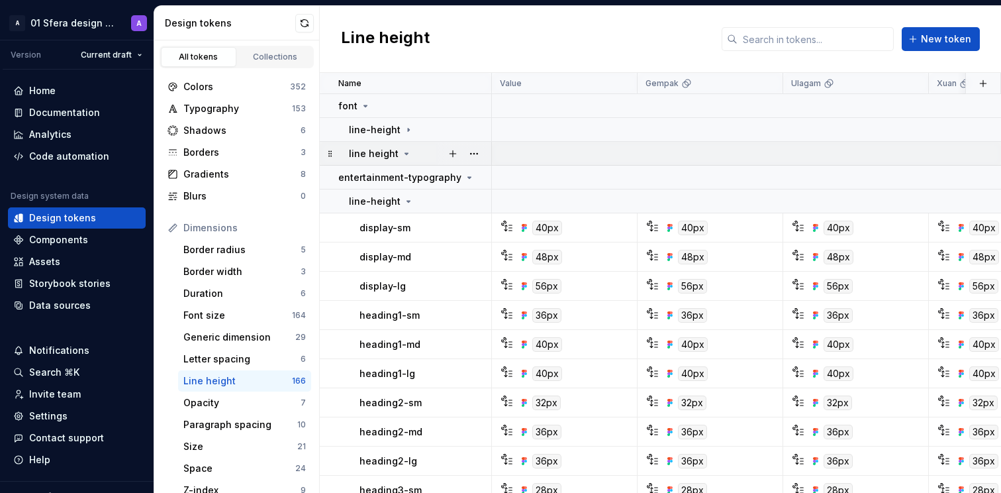
click at [401, 150] on icon at bounding box center [406, 153] width 11 height 11
click at [406, 153] on icon at bounding box center [406, 153] width 1 height 3
click at [477, 132] on button "button" at bounding box center [474, 130] width 19 height 19
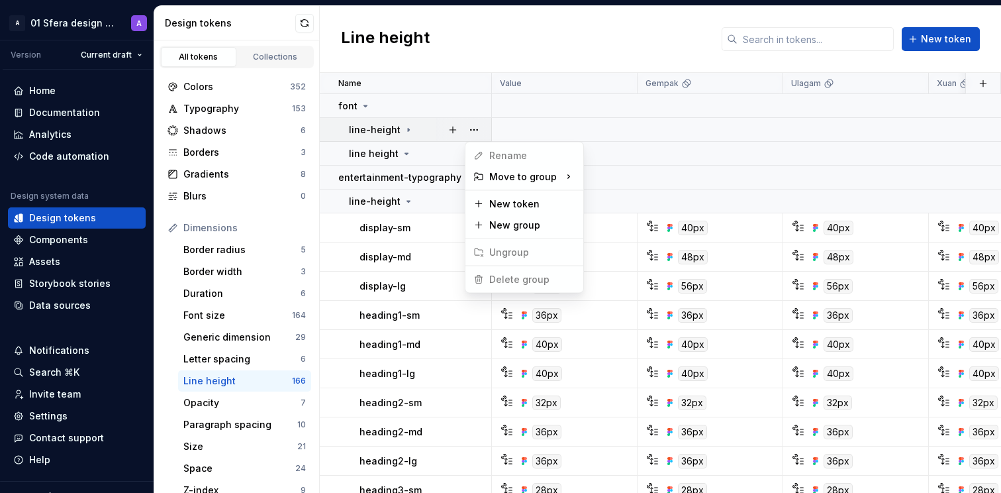
click at [522, 32] on html "A 01 Sfera design system A Version Current draft Home Documentation Analytics C…" at bounding box center [500, 246] width 1001 height 493
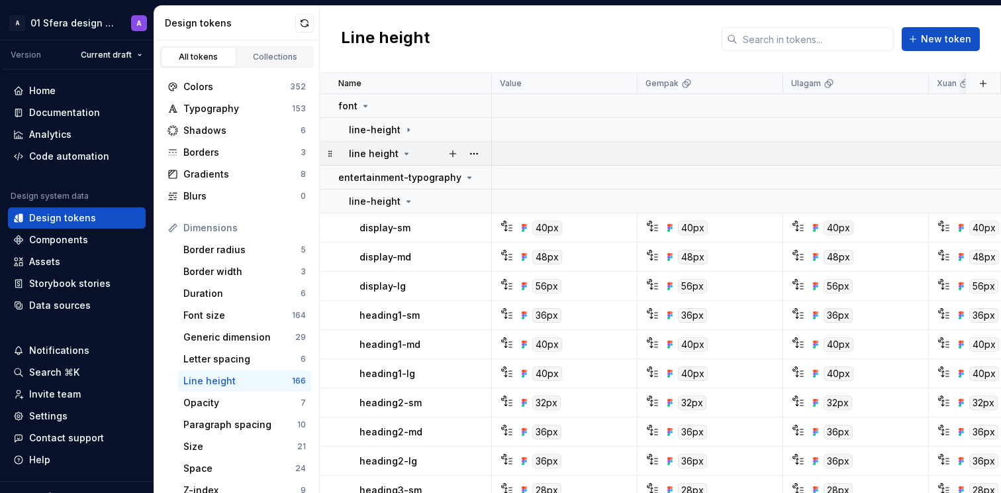
click at [401, 154] on icon at bounding box center [406, 153] width 11 height 11
click at [405, 153] on icon at bounding box center [406, 153] width 11 height 11
click at [401, 152] on icon at bounding box center [406, 153] width 11 height 11
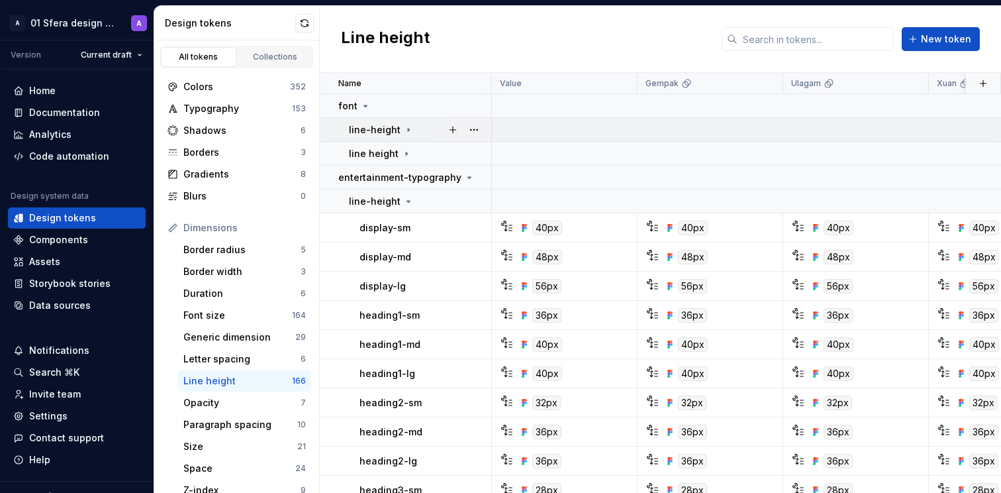
click at [404, 127] on icon at bounding box center [408, 129] width 11 height 11
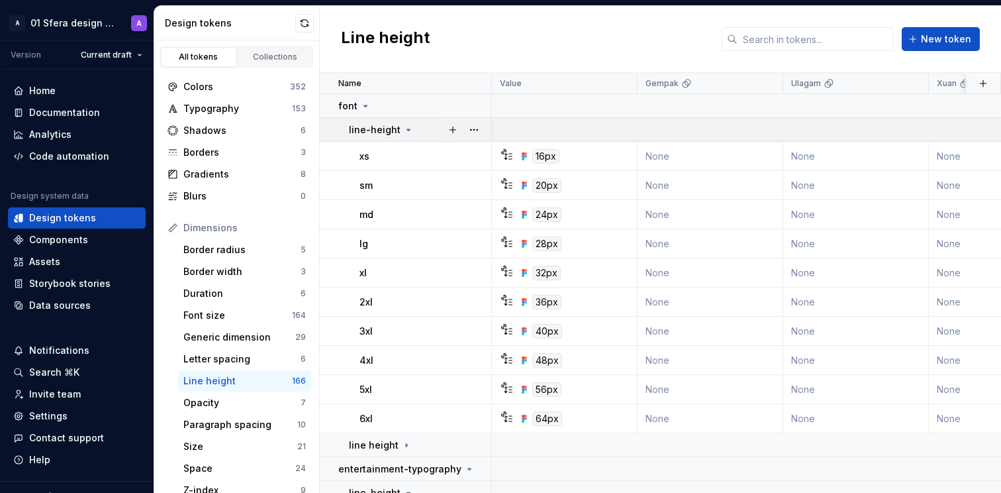
click at [404, 127] on icon at bounding box center [408, 129] width 11 height 11
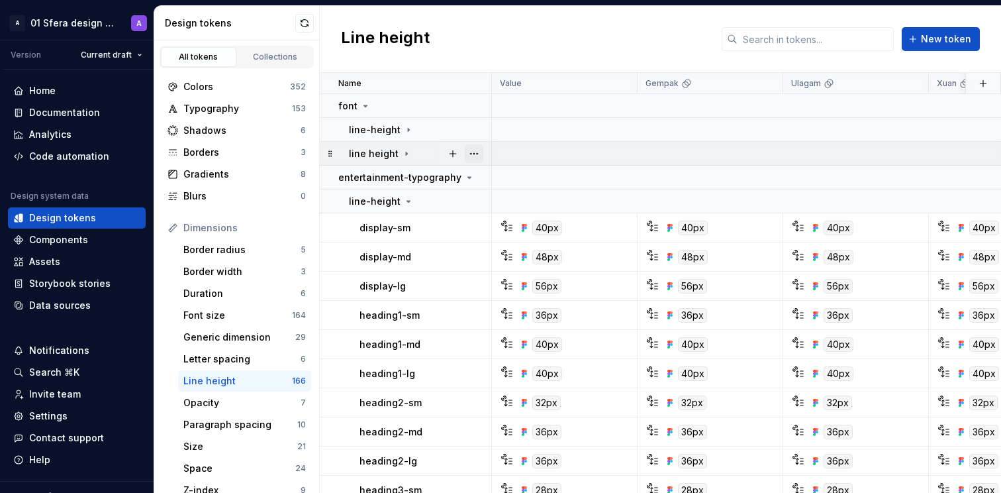
click at [476, 150] on button "button" at bounding box center [474, 153] width 19 height 19
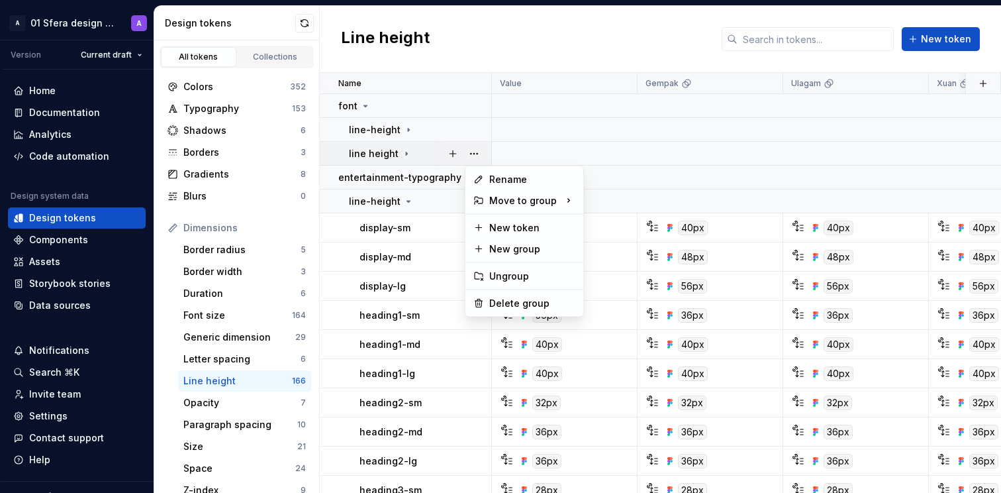
click at [484, 42] on html "A 01 Sfera design system A Version Current draft Home Documentation Analytics C…" at bounding box center [500, 246] width 1001 height 493
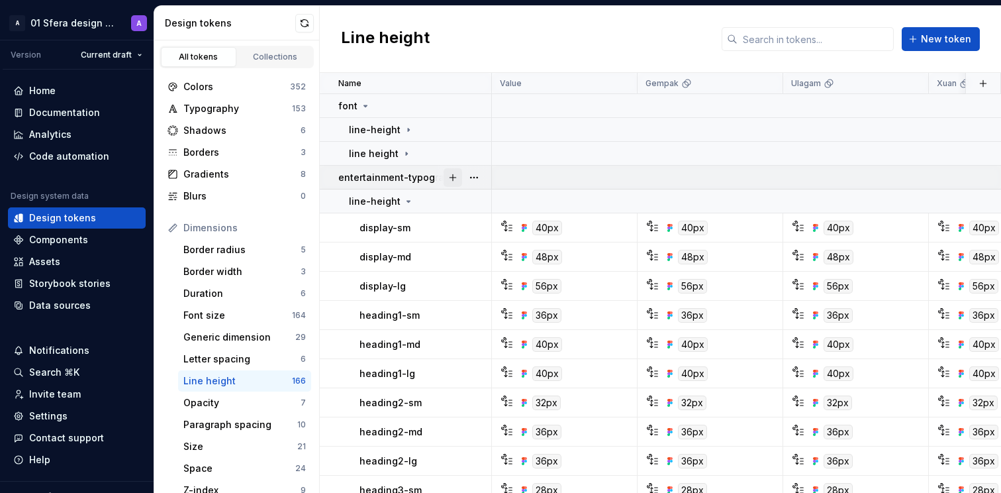
click at [454, 173] on button "button" at bounding box center [453, 177] width 19 height 19
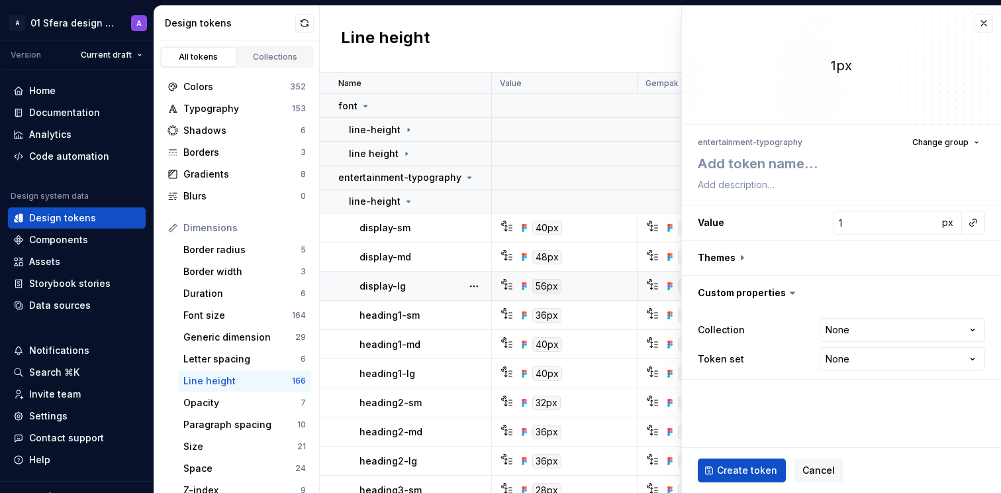
type textarea "*"
click at [820, 467] on span "Cancel" at bounding box center [818, 469] width 32 height 13
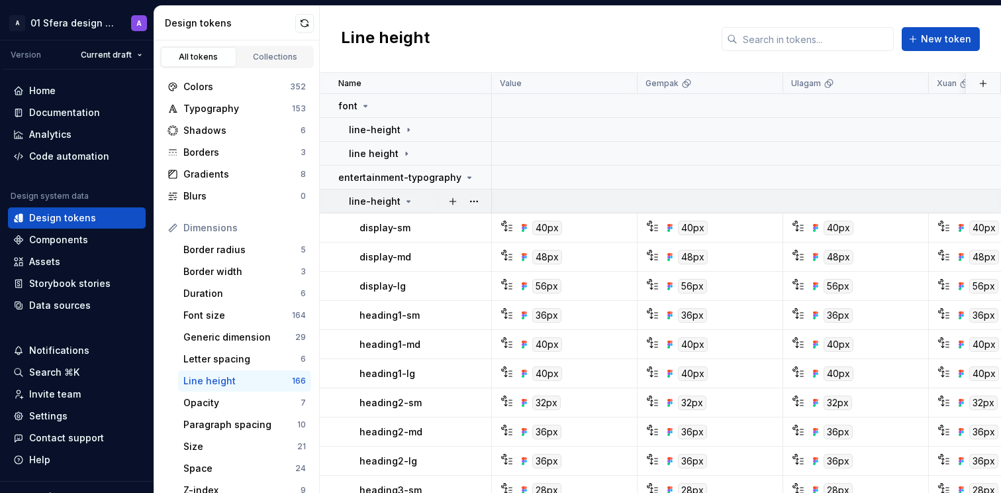
click at [405, 205] on icon at bounding box center [408, 201] width 11 height 11
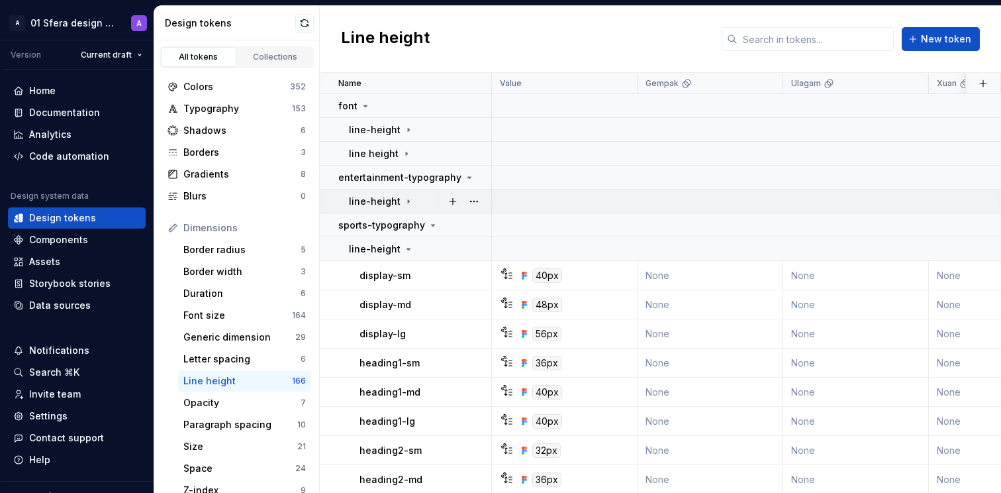
click at [405, 203] on icon at bounding box center [408, 201] width 11 height 11
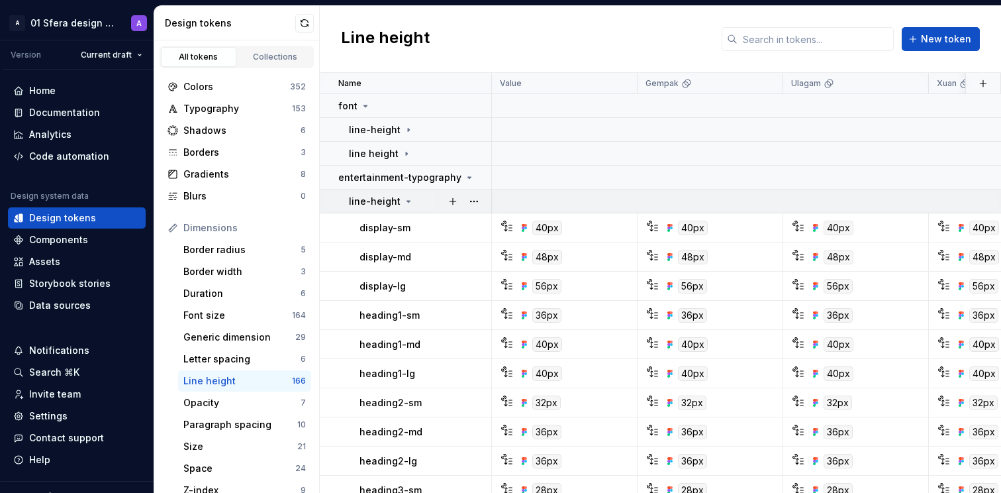
click at [405, 203] on icon at bounding box center [408, 201] width 11 height 11
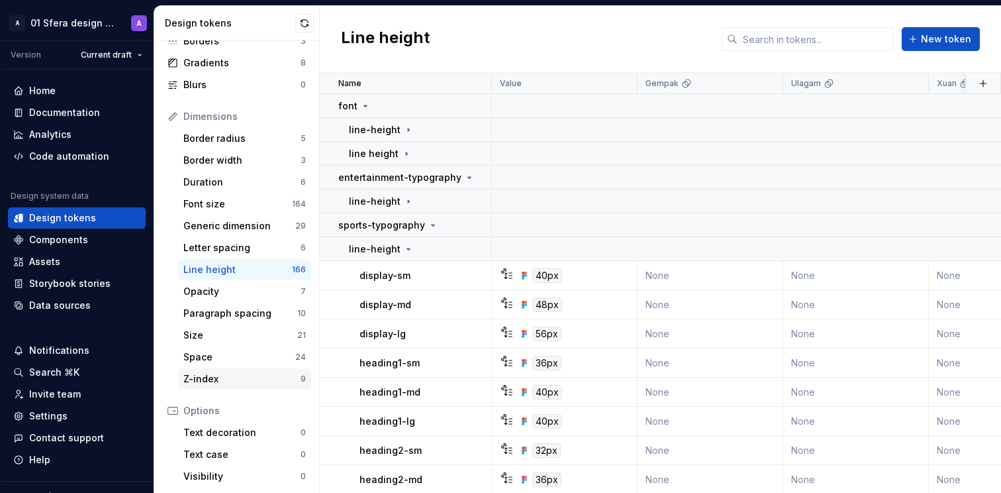
scroll to position [114, 0]
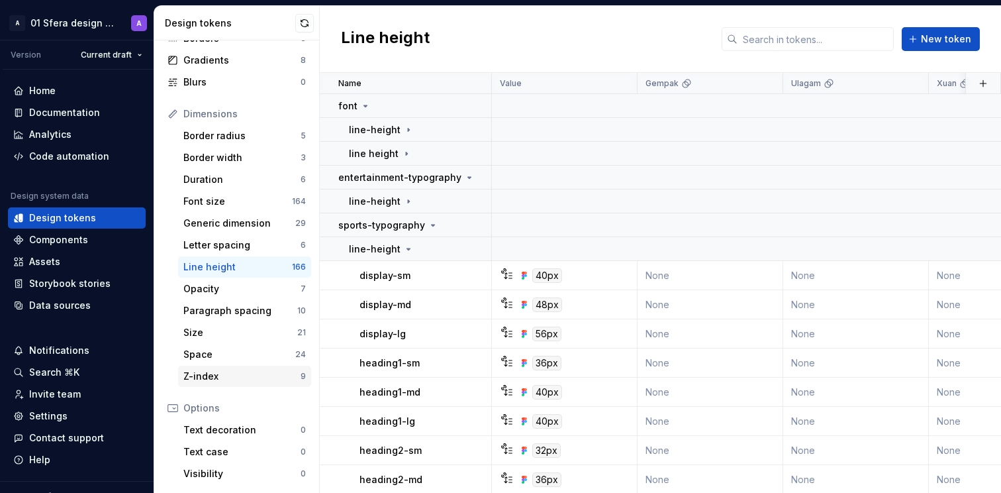
click at [226, 376] on div "Z-index" at bounding box center [241, 375] width 117 height 13
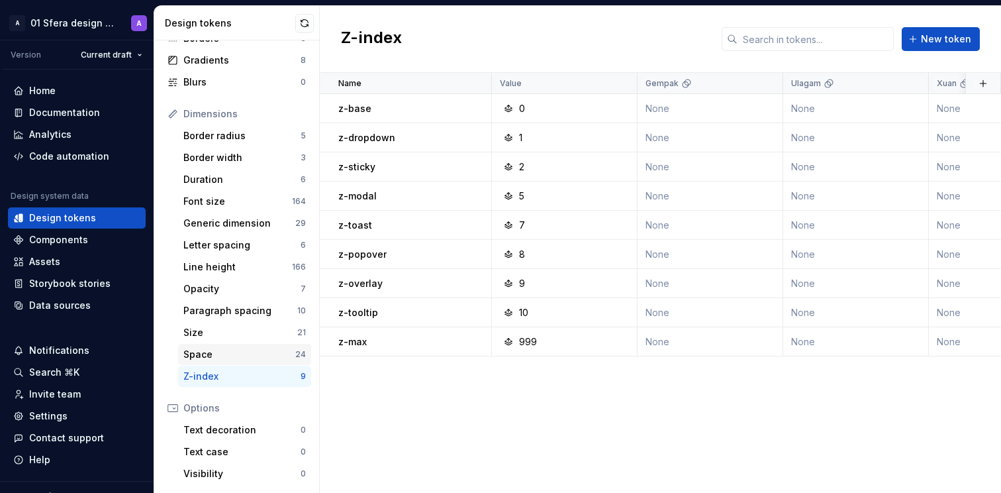
click at [249, 354] on div "Space" at bounding box center [239, 354] width 112 height 13
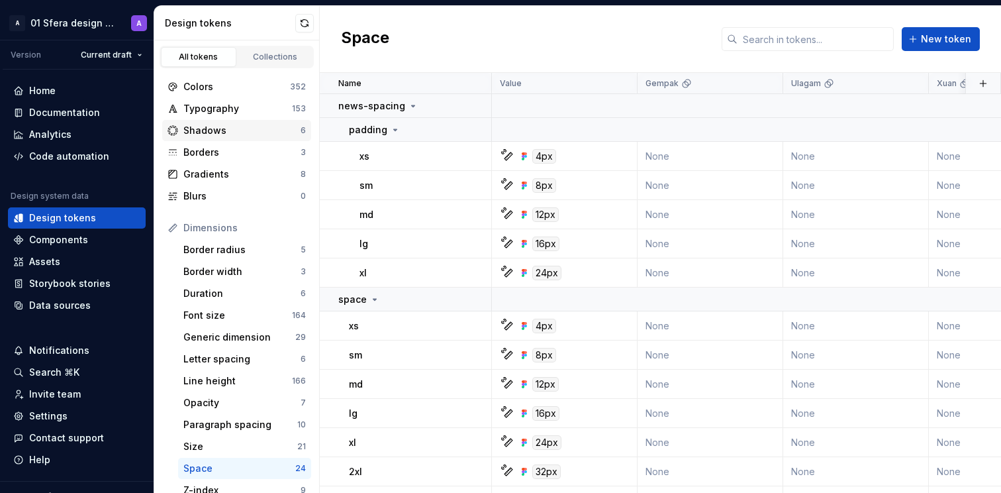
click at [270, 134] on div "Shadows" at bounding box center [241, 130] width 117 height 13
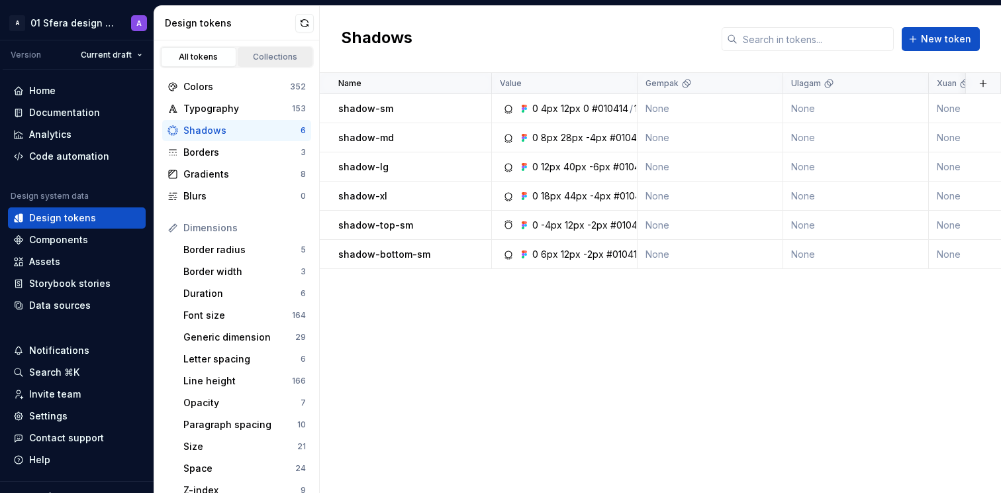
click at [270, 50] on link "Collections" at bounding box center [275, 57] width 75 height 20
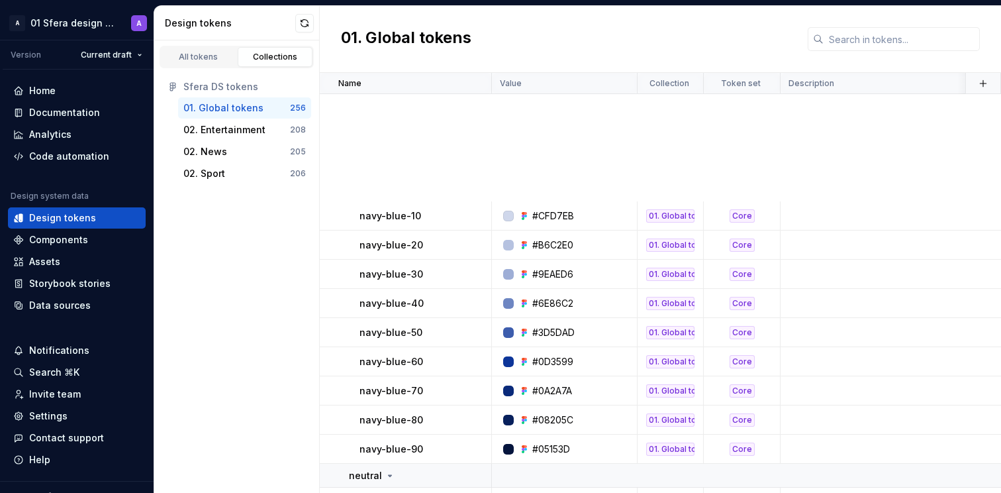
scroll to position [4923, 0]
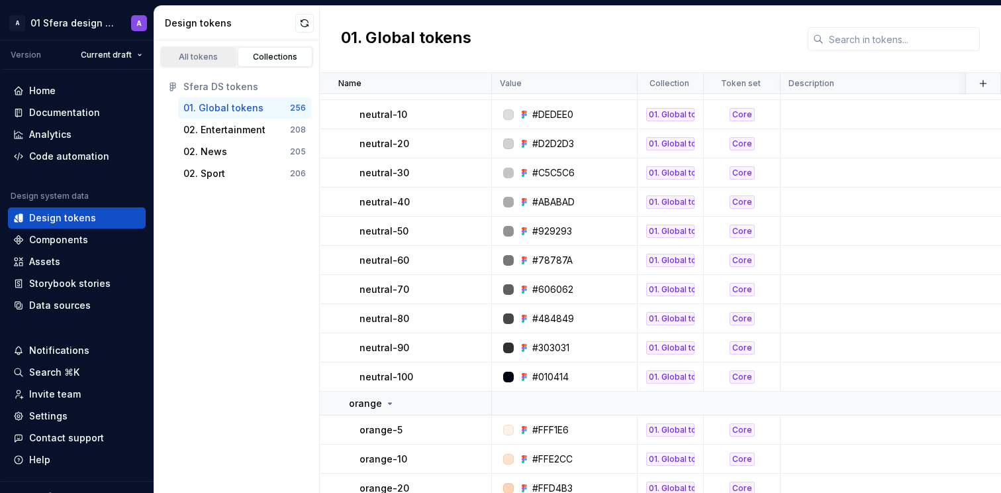
click at [213, 56] on div "All tokens" at bounding box center [199, 57] width 66 height 11
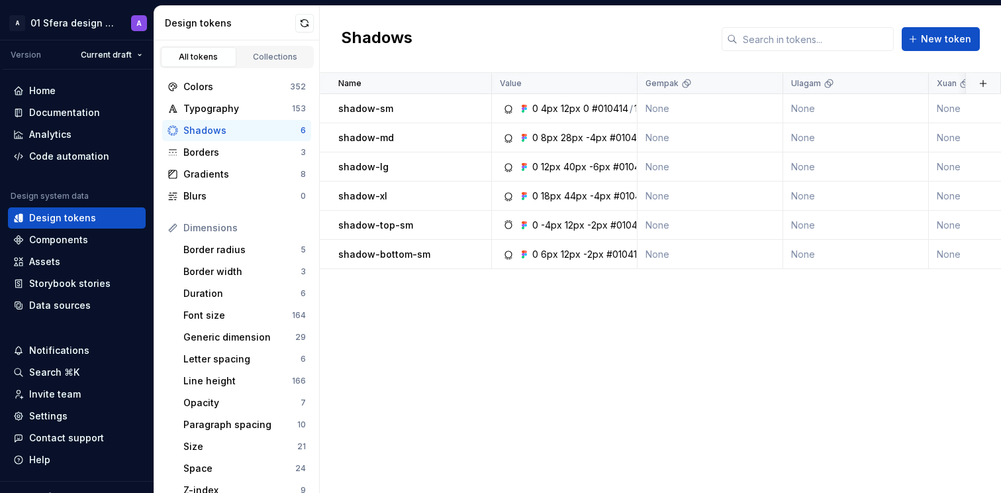
scroll to position [232, 0]
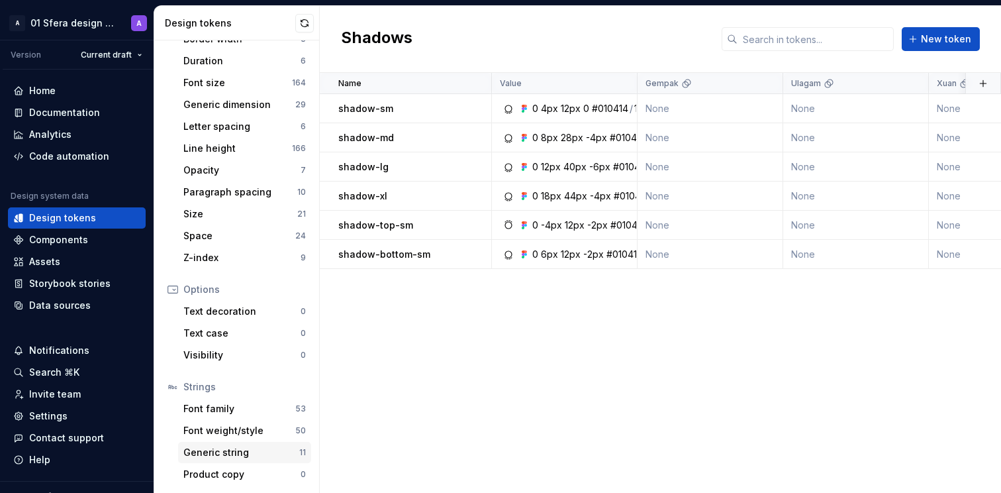
click at [272, 446] on div "Generic string" at bounding box center [241, 452] width 116 height 13
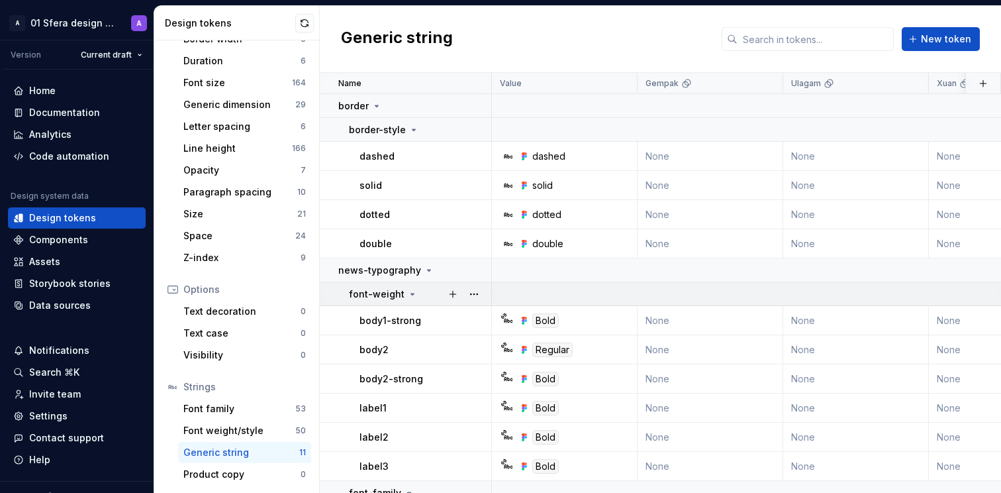
click at [407, 294] on icon at bounding box center [412, 294] width 11 height 11
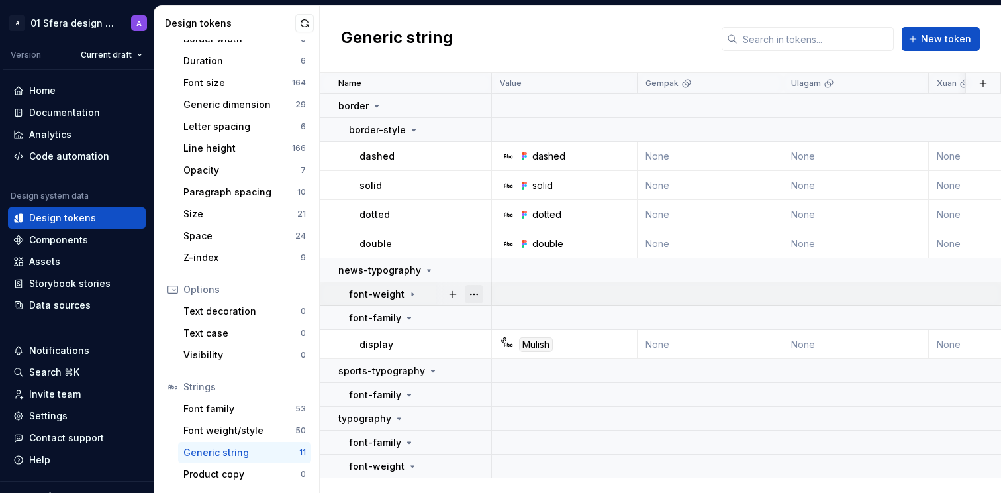
click at [475, 296] on button "button" at bounding box center [474, 294] width 19 height 19
click at [545, 40] on html "A 01 Sfera design system A Version Current draft Home Documentation Analytics C…" at bounding box center [500, 246] width 1001 height 493
click at [471, 269] on button "button" at bounding box center [474, 270] width 19 height 19
click at [584, 36] on html "A 01 Sfera design system A Version Current draft Home Documentation Analytics C…" at bounding box center [500, 246] width 1001 height 493
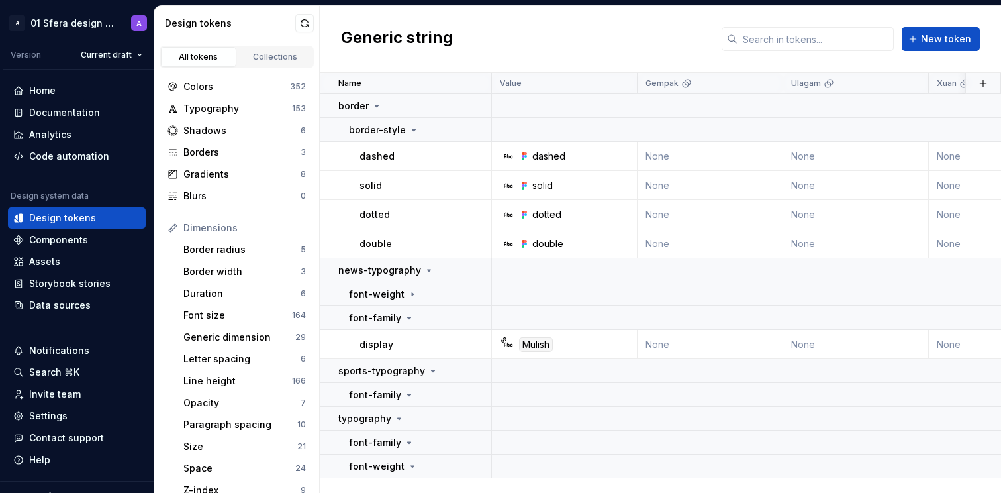
click at [586, 29] on div "Generic string New token" at bounding box center [660, 39] width 681 height 67
click at [72, 307] on div "Data sources" at bounding box center [60, 305] width 62 height 13
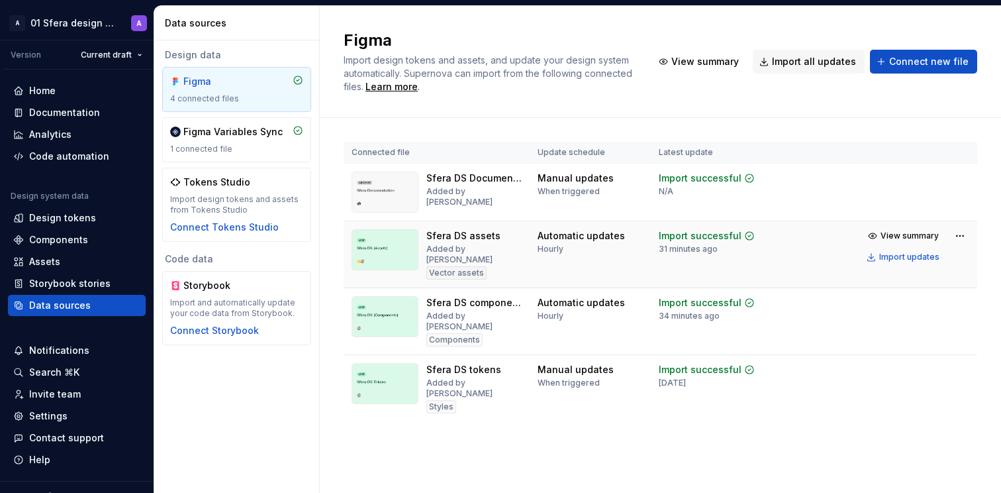
click at [442, 266] on div "Vector assets" at bounding box center [456, 272] width 60 height 13
click at [475, 266] on div "Vector assets" at bounding box center [456, 272] width 60 height 13
drag, startPoint x: 438, startPoint y: 426, endPoint x: 426, endPoint y: 427, distance: 12.6
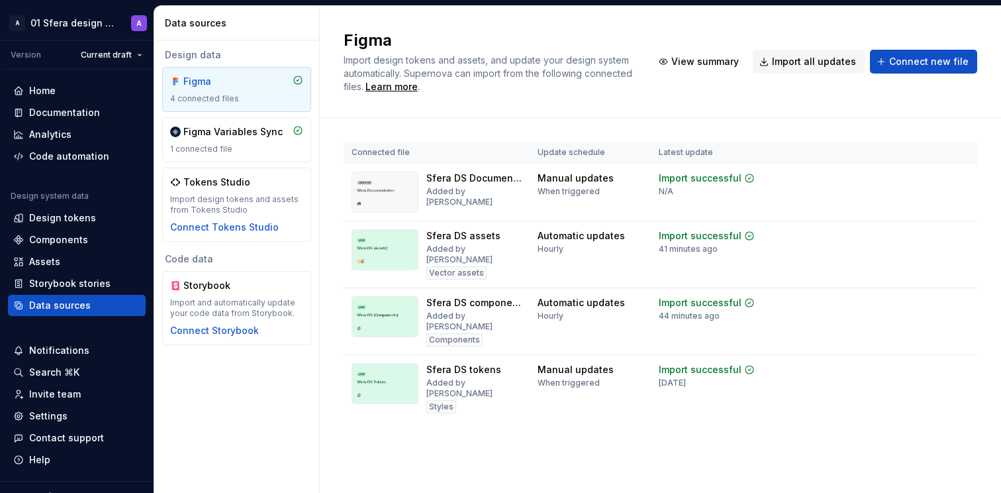
click at [438, 426] on div "Connected file Update schedule Latest update Sfera DS Documentation Added by As…" at bounding box center [661, 295] width 634 height 354
click at [81, 111] on div "Documentation" at bounding box center [64, 112] width 71 height 13
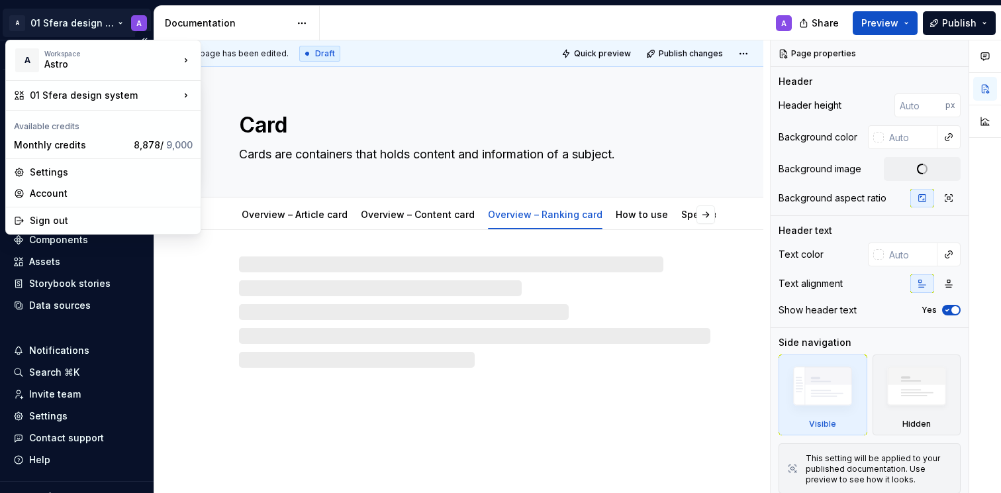
click at [119, 23] on html "A 01 Sfera design system A Version Current draft Home Documentation Analytics C…" at bounding box center [500, 246] width 1001 height 493
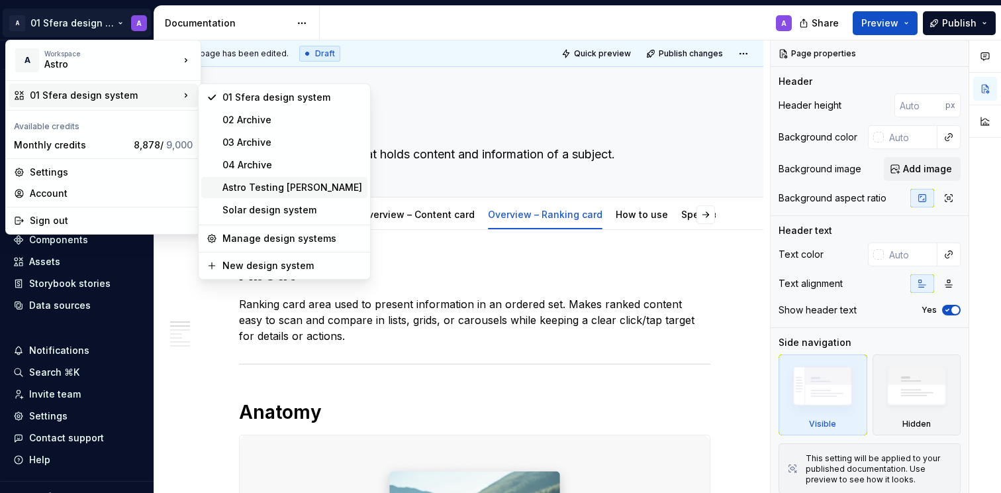
click at [265, 186] on div "Astro Testing [PERSON_NAME]" at bounding box center [292, 187] width 140 height 13
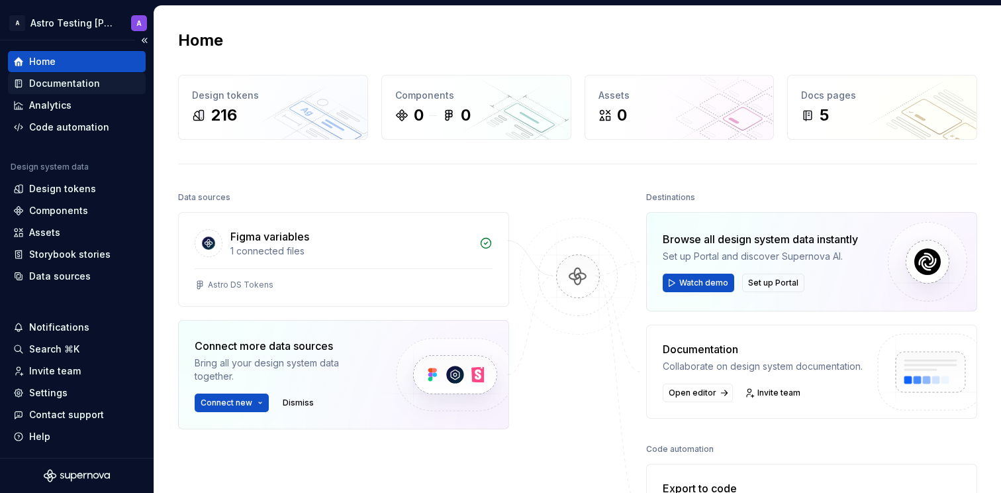
click at [68, 81] on div "Documentation" at bounding box center [64, 83] width 71 height 13
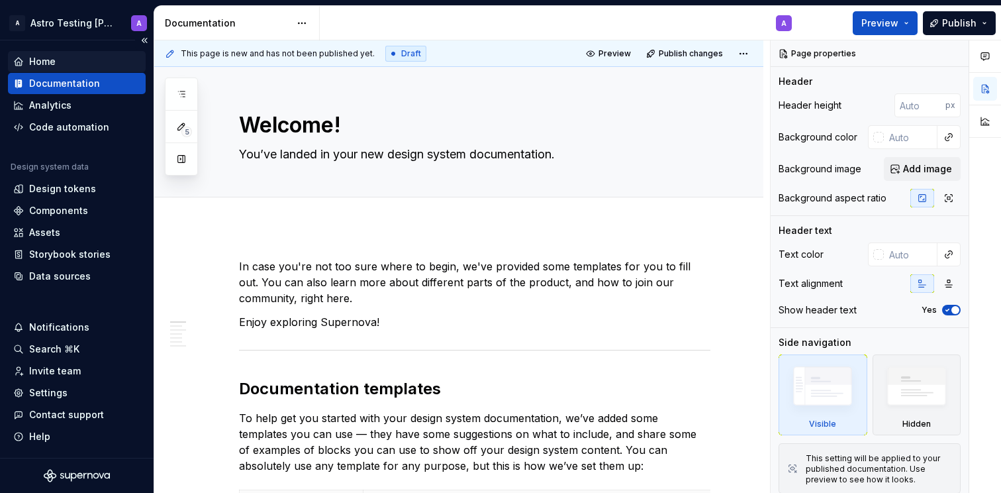
click at [50, 63] on div "Home" at bounding box center [42, 61] width 26 height 13
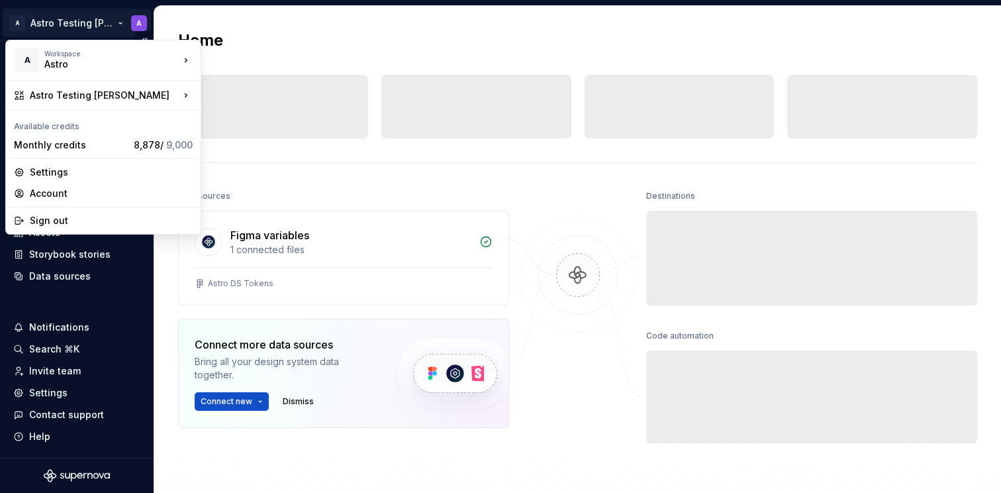
click at [92, 17] on html "A Astro Testing Dani A Home Documentation Analytics Code automation Design syst…" at bounding box center [500, 246] width 1001 height 493
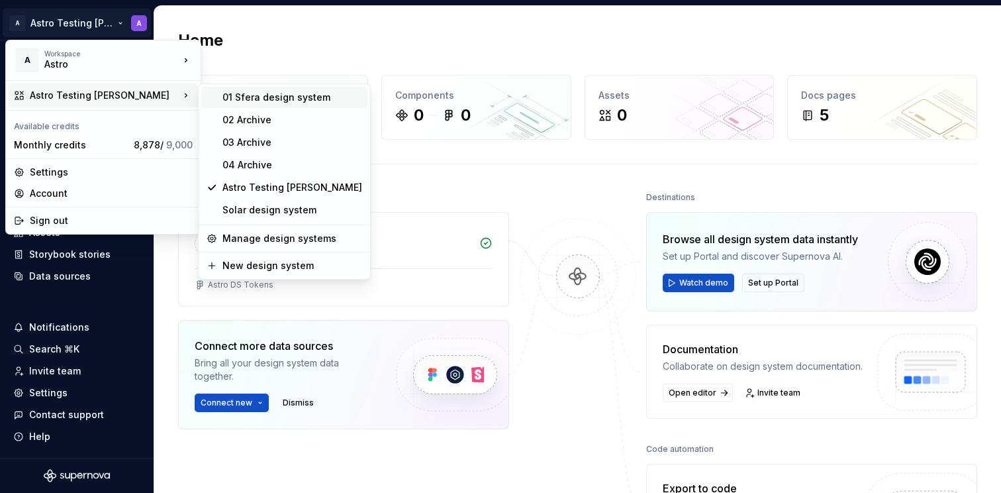
click at [275, 97] on div "01 Sfera design system" at bounding box center [292, 97] width 140 height 13
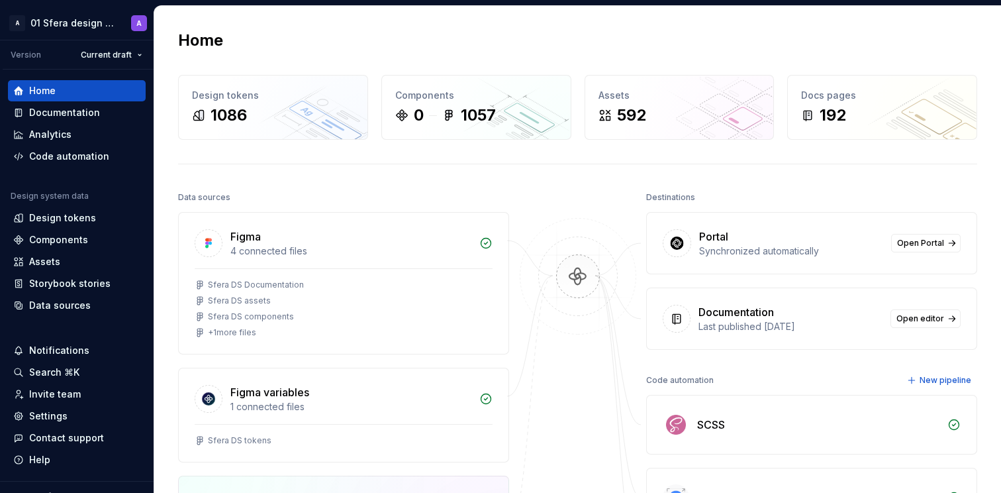
scroll to position [125, 0]
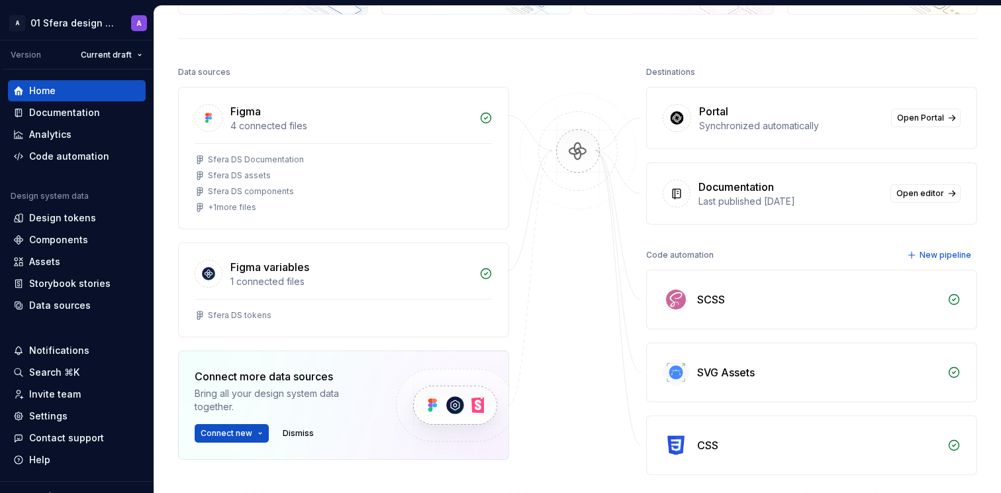
click at [861, 297] on div "SCSS" at bounding box center [818, 299] width 242 height 16
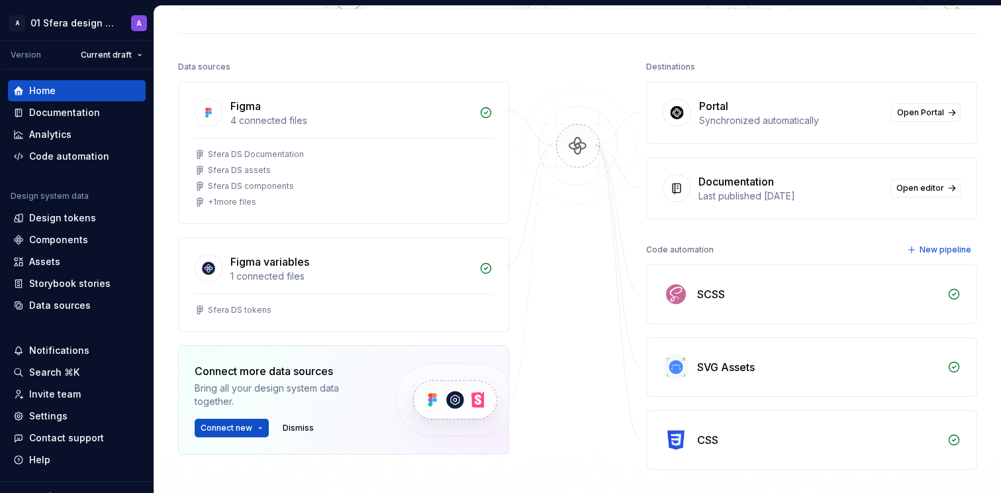
scroll to position [134, 0]
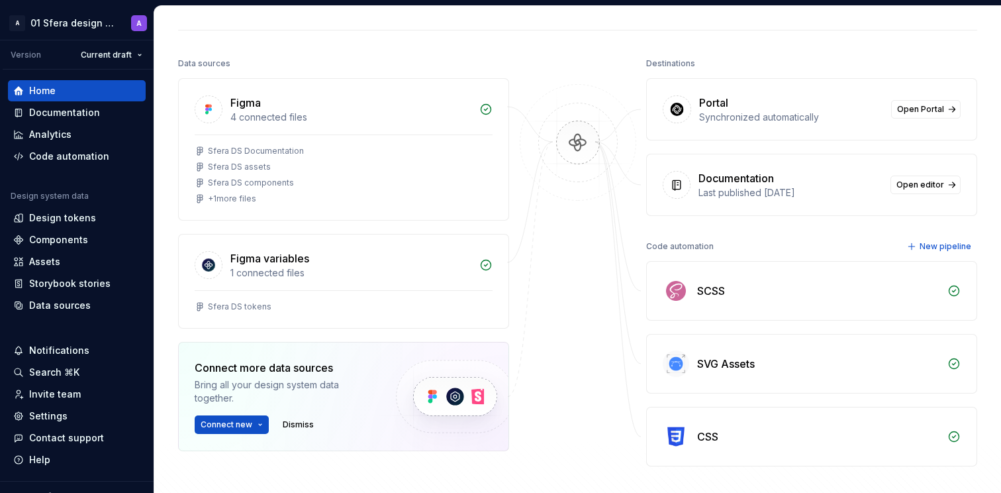
click at [713, 279] on div "SCSS" at bounding box center [812, 291] width 330 height 58
click at [751, 357] on div "SVG Assets" at bounding box center [818, 364] width 242 height 16
click at [951, 361] on icon at bounding box center [954, 364] width 10 height 10
click at [687, 362] on div "SVG Assets" at bounding box center [812, 363] width 330 height 58
click at [935, 246] on span "New pipeline" at bounding box center [946, 246] width 52 height 11
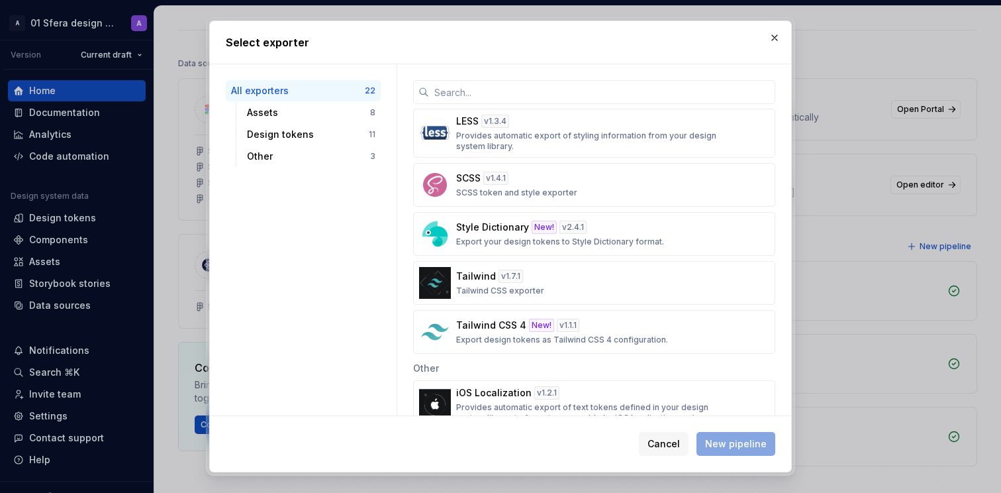
scroll to position [77, 0]
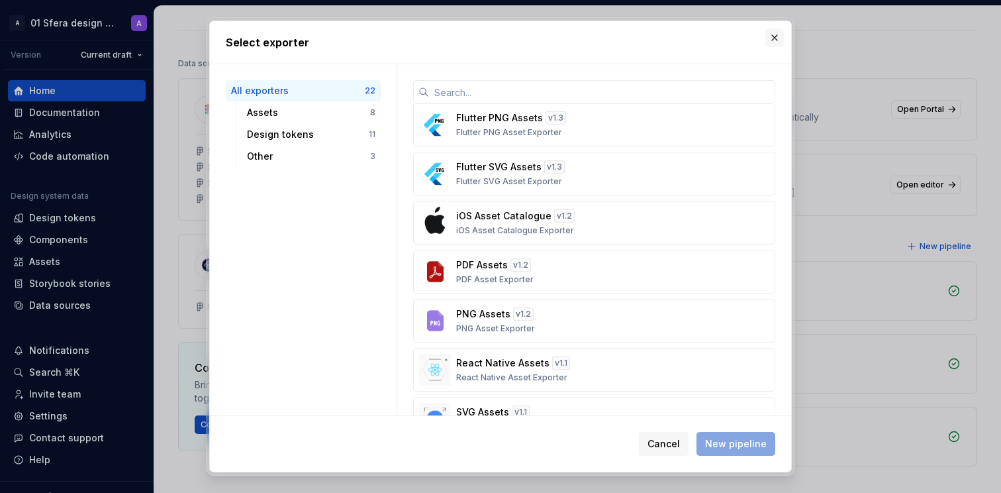
click at [774, 38] on button "button" at bounding box center [774, 37] width 19 height 19
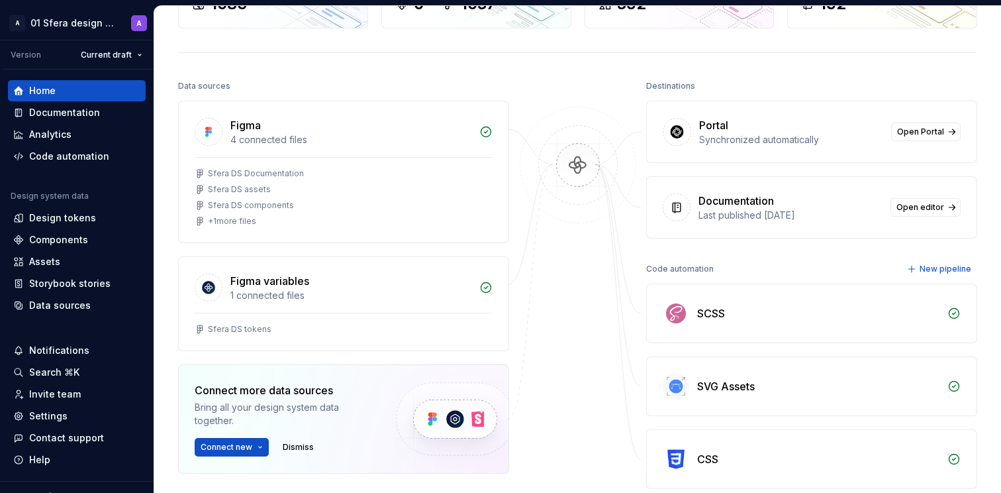
scroll to position [115, 0]
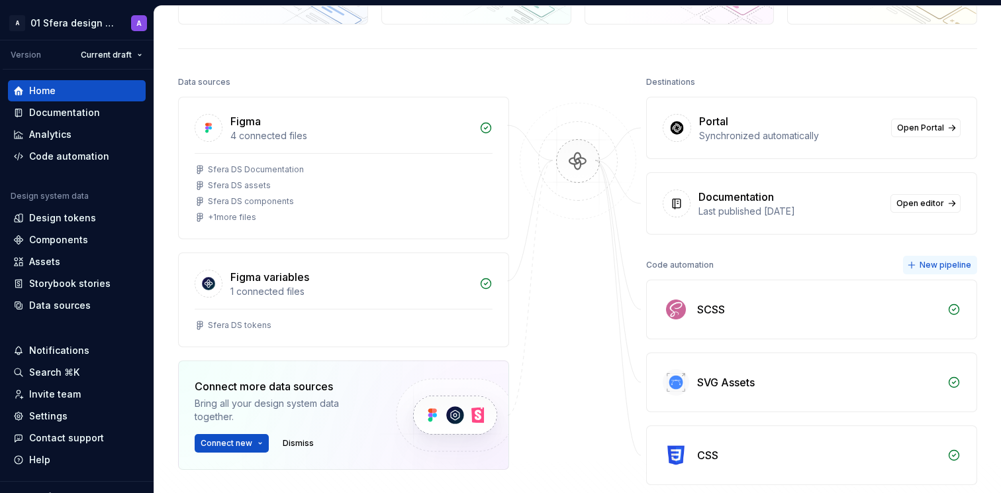
click at [936, 258] on button "New pipeline" at bounding box center [940, 265] width 74 height 19
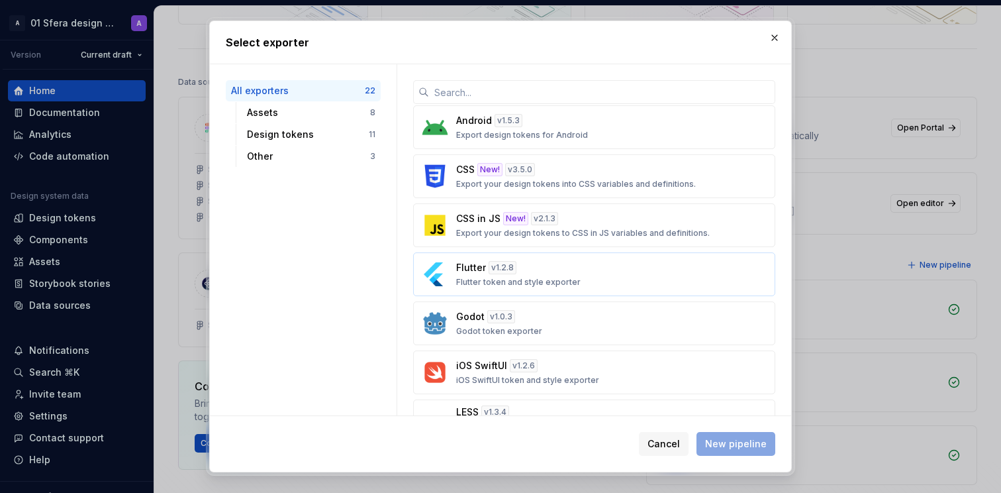
scroll to position [437, 0]
click at [620, 277] on div "Flutter v 1.2.8 Flutter token and style exporter" at bounding box center [590, 275] width 268 height 26
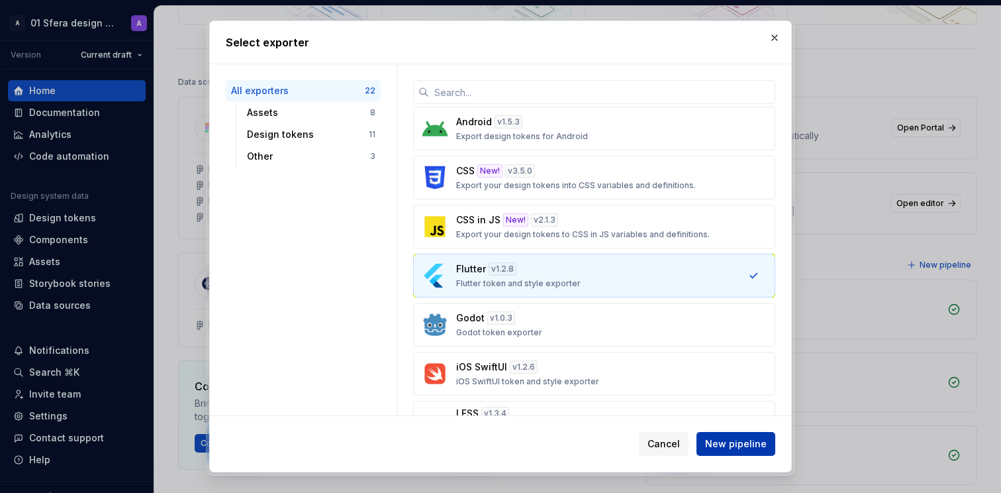
click at [723, 447] on span "New pipeline" at bounding box center [736, 443] width 62 height 13
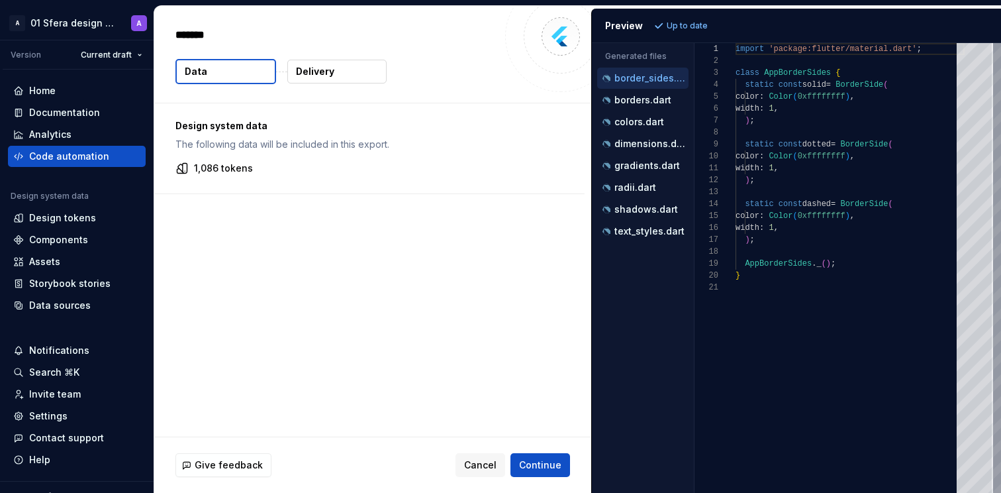
type textarea "*"
click at [642, 99] on p "borders.dart" at bounding box center [642, 100] width 57 height 11
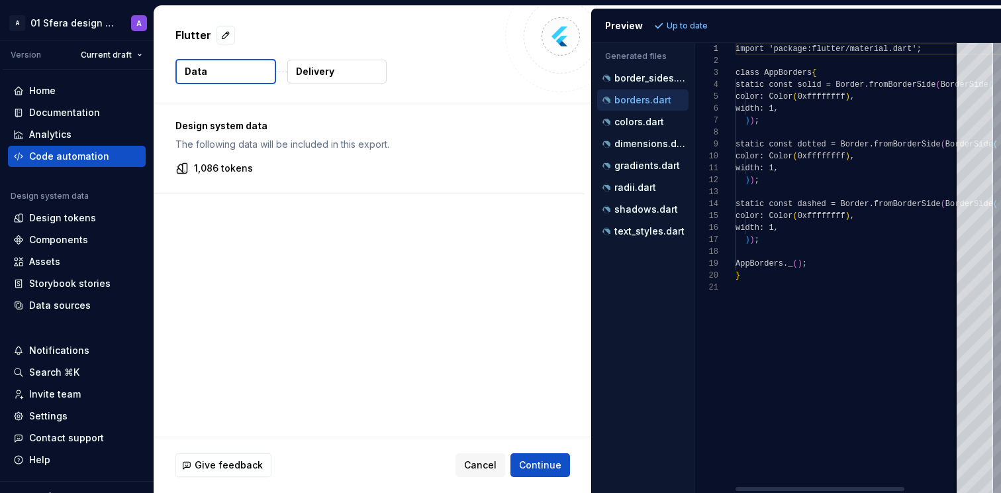
scroll to position [119, 0]
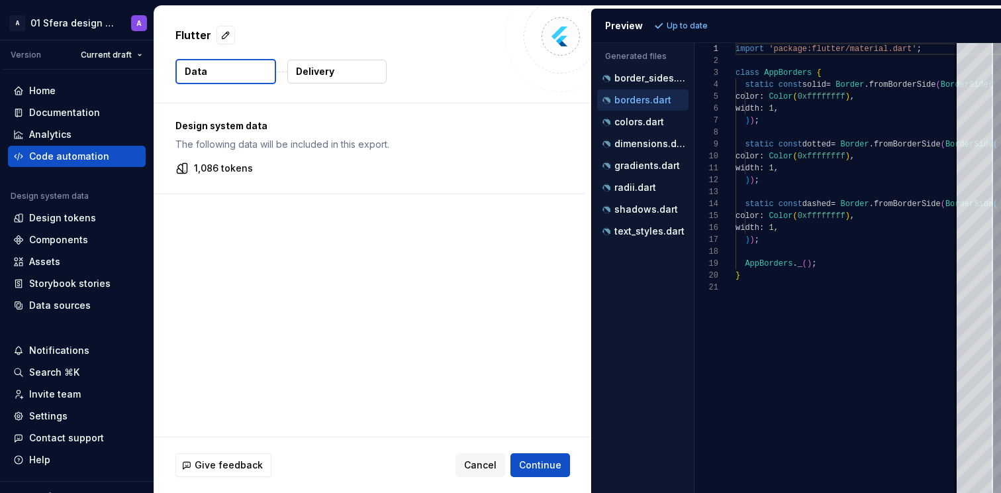
click at [655, 104] on p "borders.dart" at bounding box center [642, 100] width 57 height 11
click at [652, 147] on p "dimensions.dart" at bounding box center [651, 143] width 74 height 11
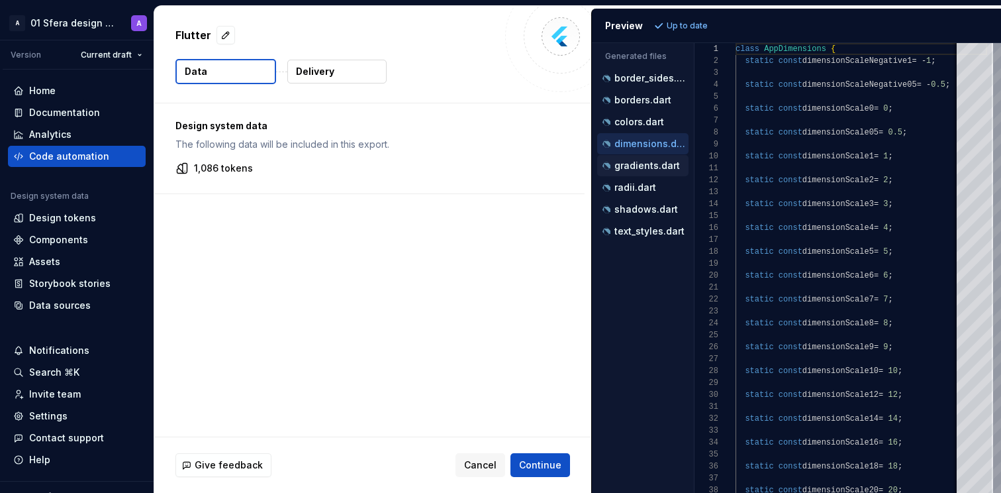
click at [638, 164] on p "gradients.dart" at bounding box center [647, 165] width 66 height 11
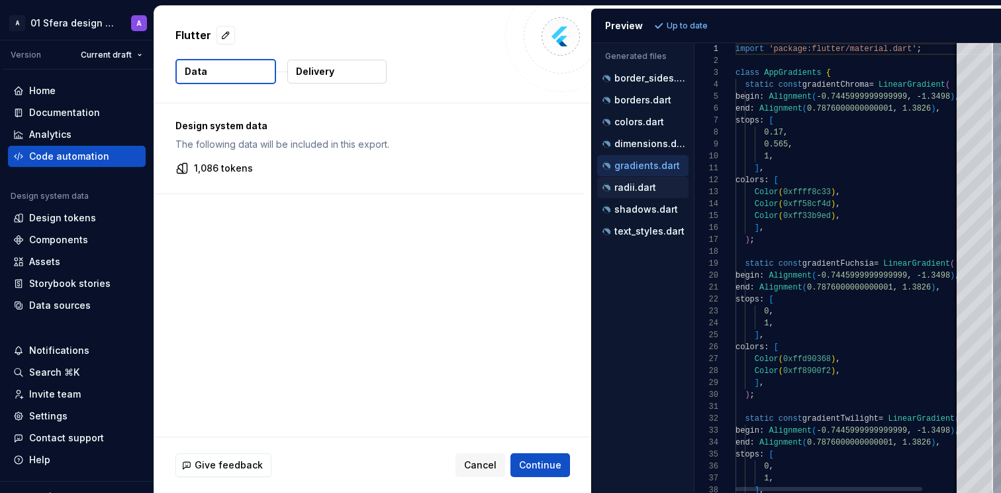
click at [640, 183] on p "radii.dart" at bounding box center [635, 187] width 42 height 11
type textarea "**********"
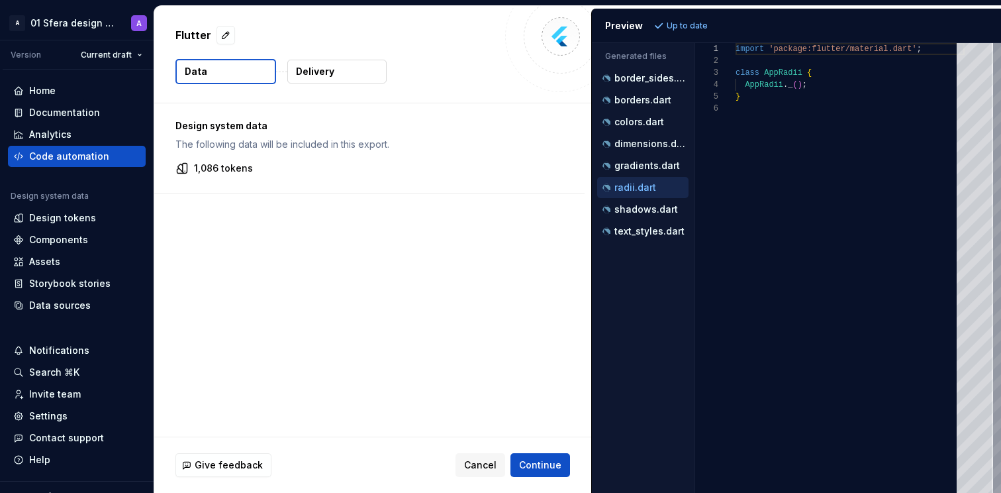
scroll to position [60, 0]
click at [478, 462] on span "Cancel" at bounding box center [480, 464] width 32 height 13
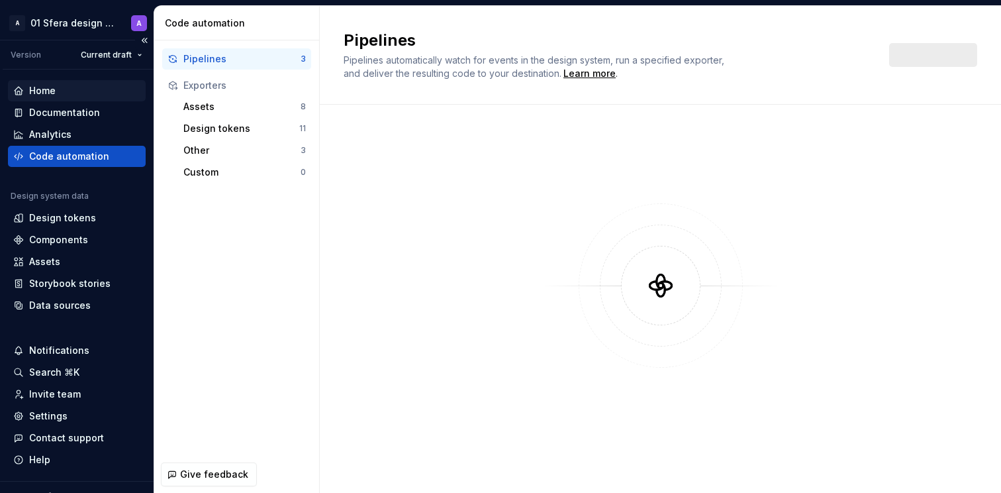
click at [72, 88] on div "Home" at bounding box center [76, 90] width 127 height 13
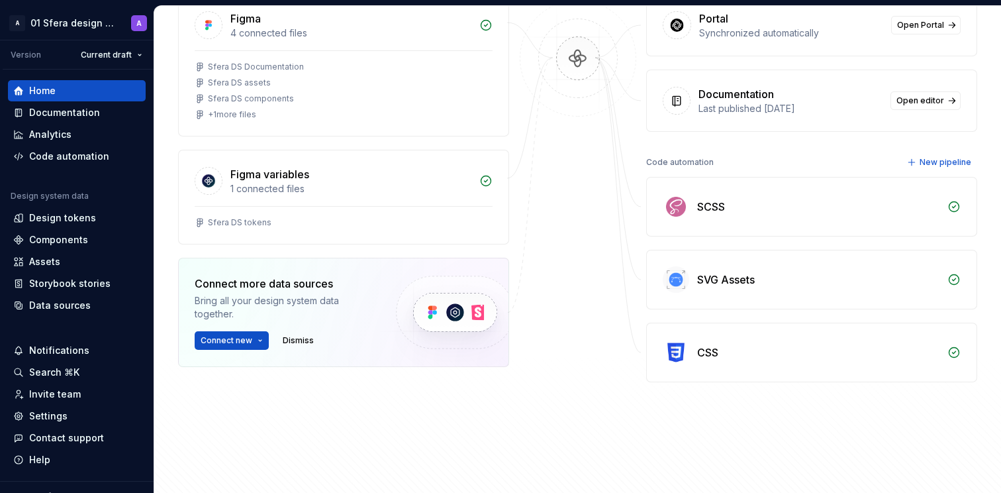
scroll to position [242, 0]
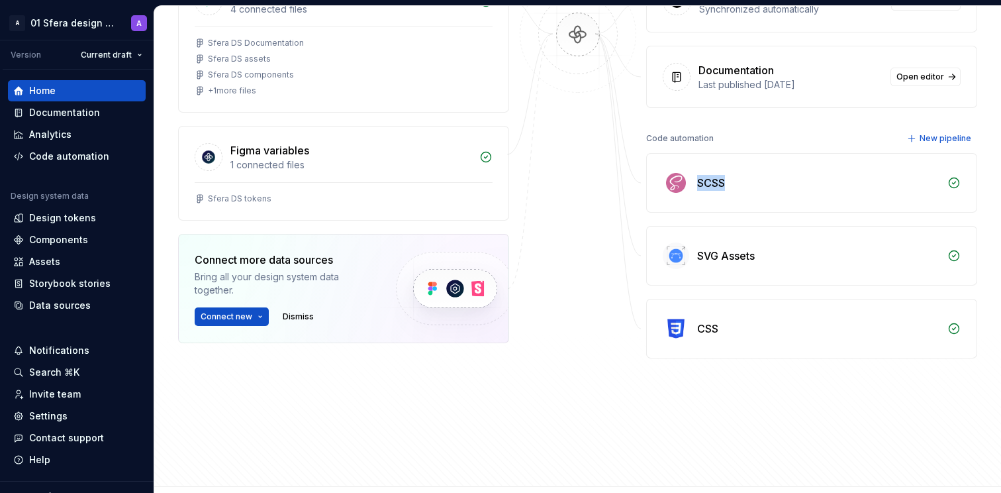
drag, startPoint x: 693, startPoint y: 180, endPoint x: 720, endPoint y: 178, distance: 27.2
click at [720, 178] on div "SCSS" at bounding box center [818, 183] width 242 height 16
drag, startPoint x: 732, startPoint y: 256, endPoint x: 755, endPoint y: 257, distance: 23.2
click at [754, 257] on div "SVG Assets" at bounding box center [818, 256] width 242 height 16
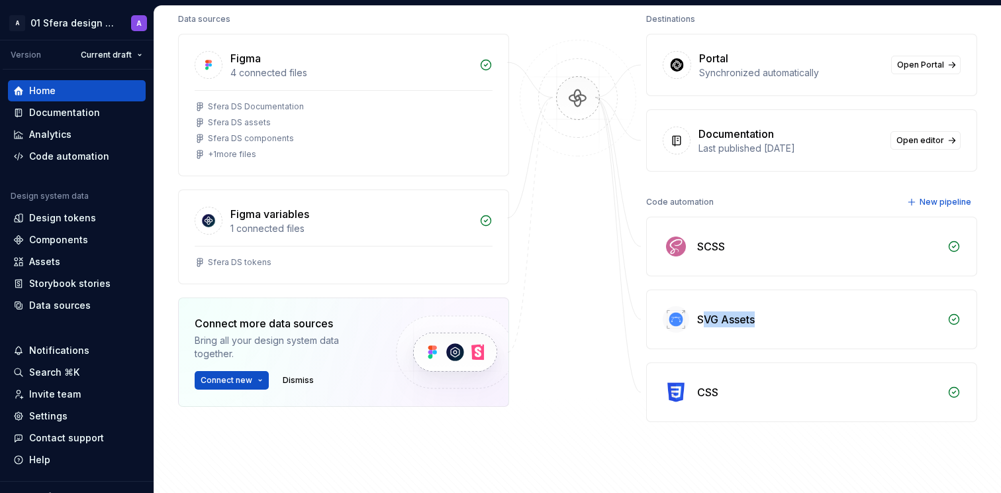
scroll to position [120, 0]
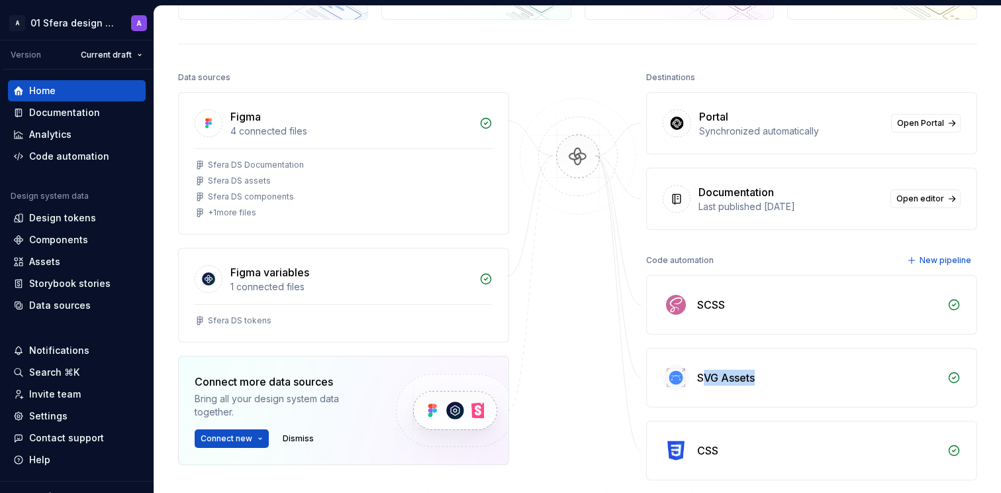
click at [746, 385] on div "SVG Assets" at bounding box center [812, 377] width 330 height 58
drag, startPoint x: 694, startPoint y: 448, endPoint x: 730, endPoint y: 447, distance: 35.8
click at [730, 447] on div "CSS" at bounding box center [818, 450] width 242 height 16
click at [730, 452] on div "CSS" at bounding box center [818, 450] width 242 height 16
drag, startPoint x: 695, startPoint y: 375, endPoint x: 755, endPoint y: 378, distance: 61.0
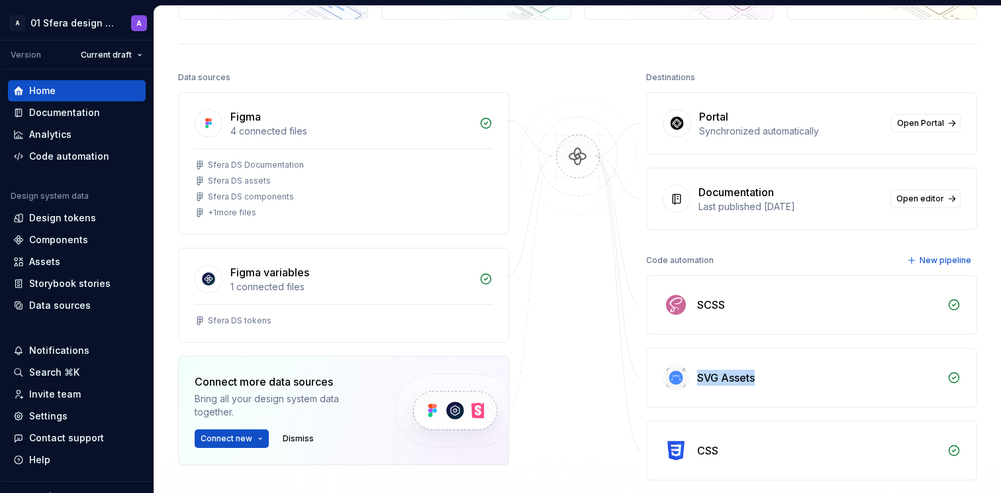
click at [755, 377] on div "SVG Assets" at bounding box center [818, 377] width 242 height 16
drag, startPoint x: 755, startPoint y: 378, endPoint x: 726, endPoint y: 325, distance: 60.5
click at [755, 377] on div "SVG Assets" at bounding box center [818, 377] width 242 height 16
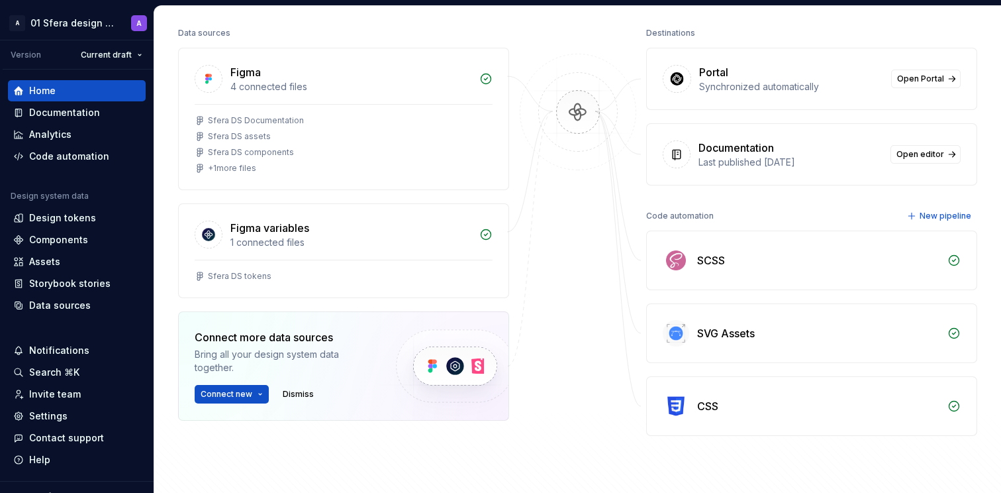
scroll to position [148, 0]
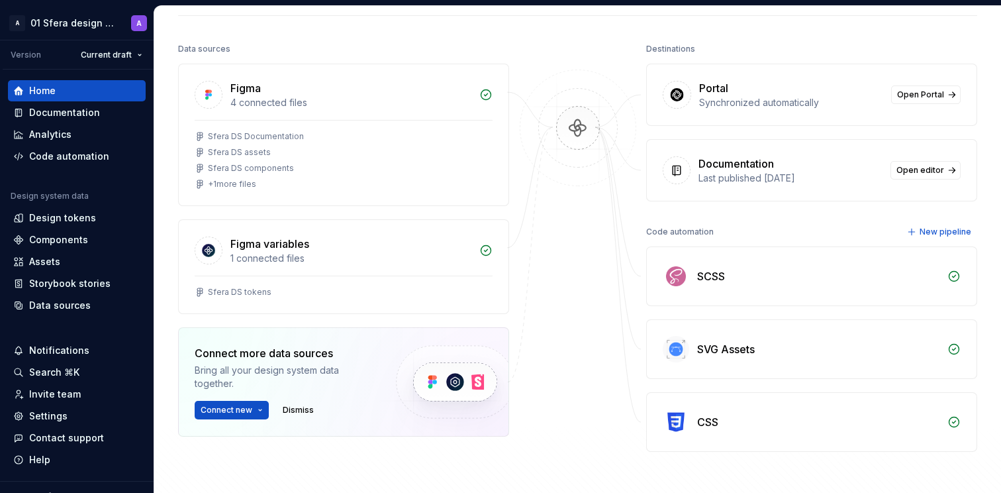
click at [795, 230] on div "Code automation New pipeline" at bounding box center [811, 231] width 331 height 19
click at [924, 230] on span "New pipeline" at bounding box center [946, 231] width 52 height 11
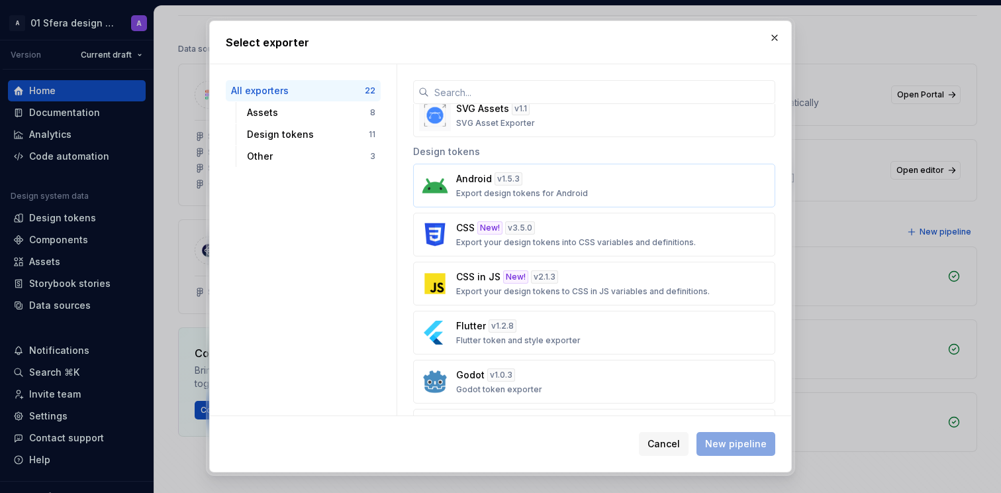
scroll to position [409, 0]
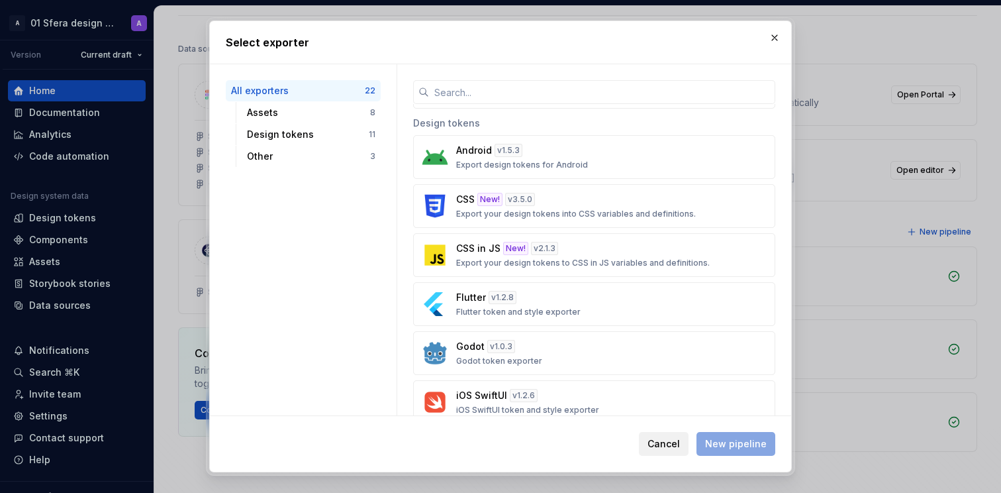
click at [677, 436] on button "Cancel" at bounding box center [664, 444] width 50 height 24
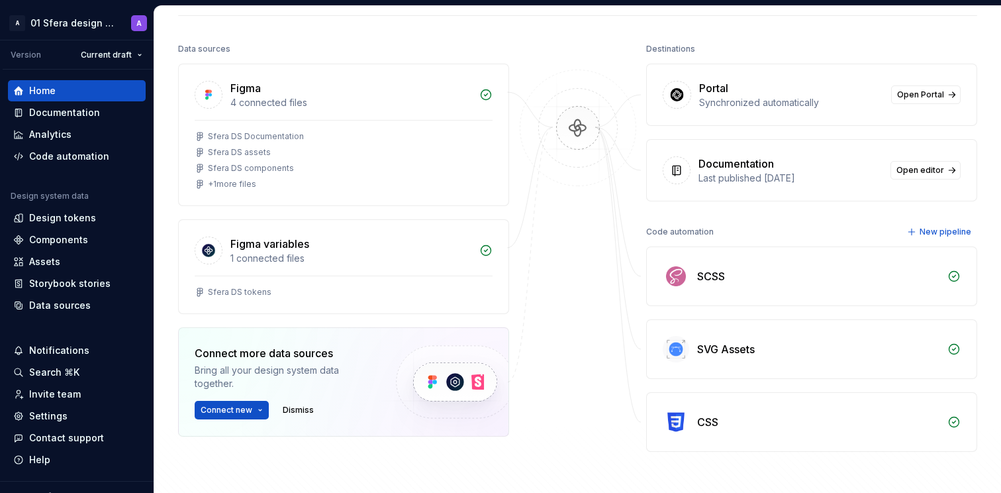
scroll to position [0, 0]
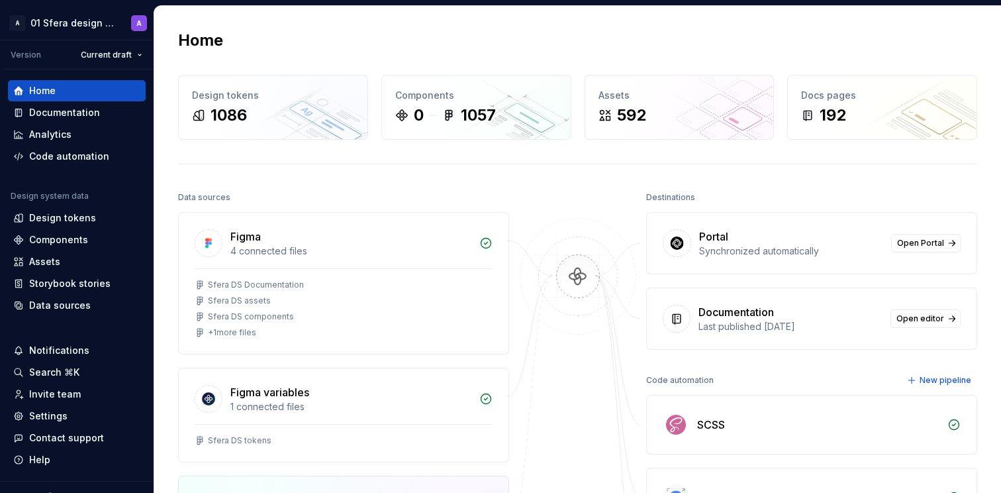
click at [561, 171] on div "Home Design tokens 1086 Components 0 1057 Assets 592 Docs pages 192 Data source…" at bounding box center [577, 367] width 847 height 722
